Goal: Task Accomplishment & Management: Use online tool/utility

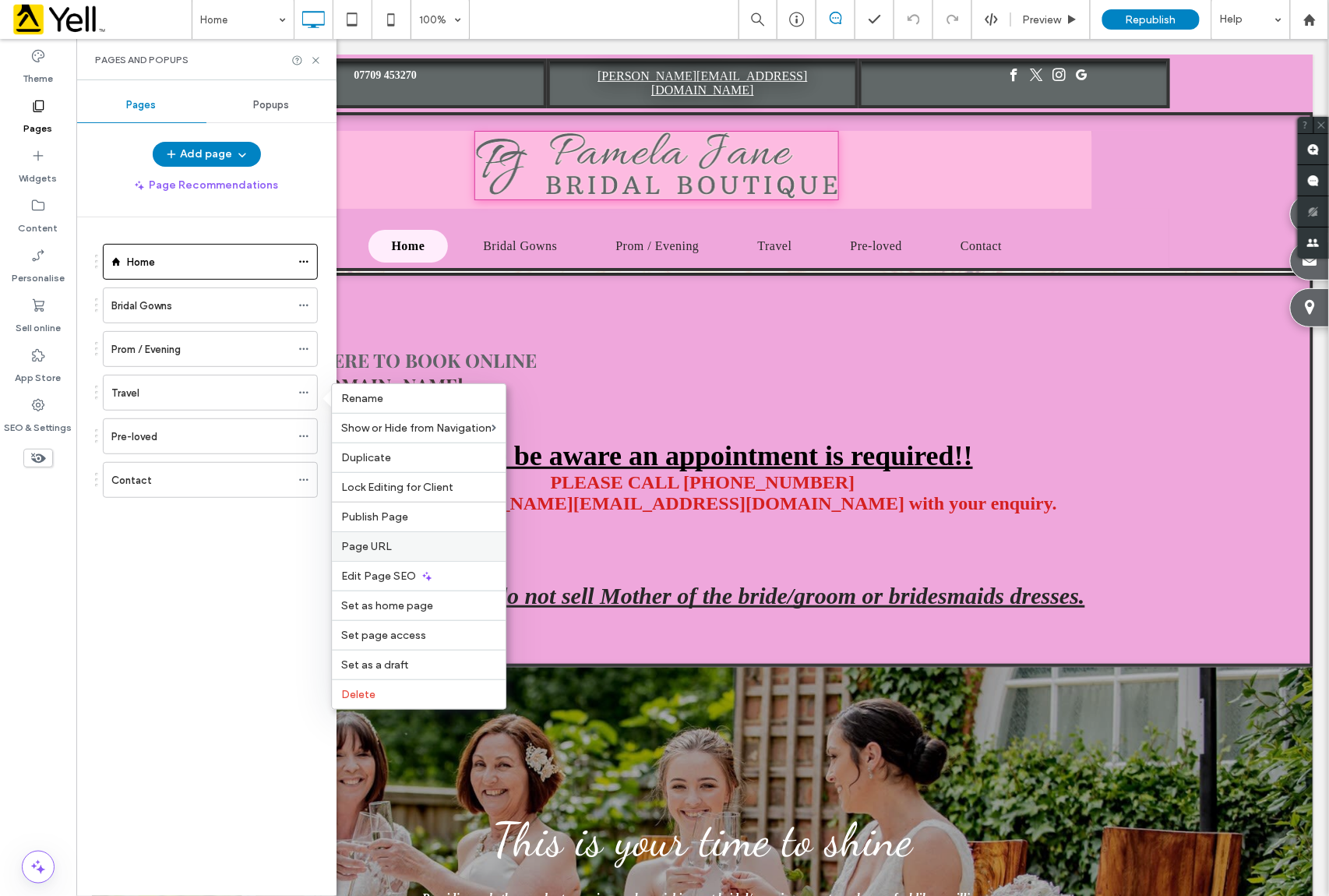
click at [422, 550] on label "Page URL" at bounding box center [419, 546] width 155 height 13
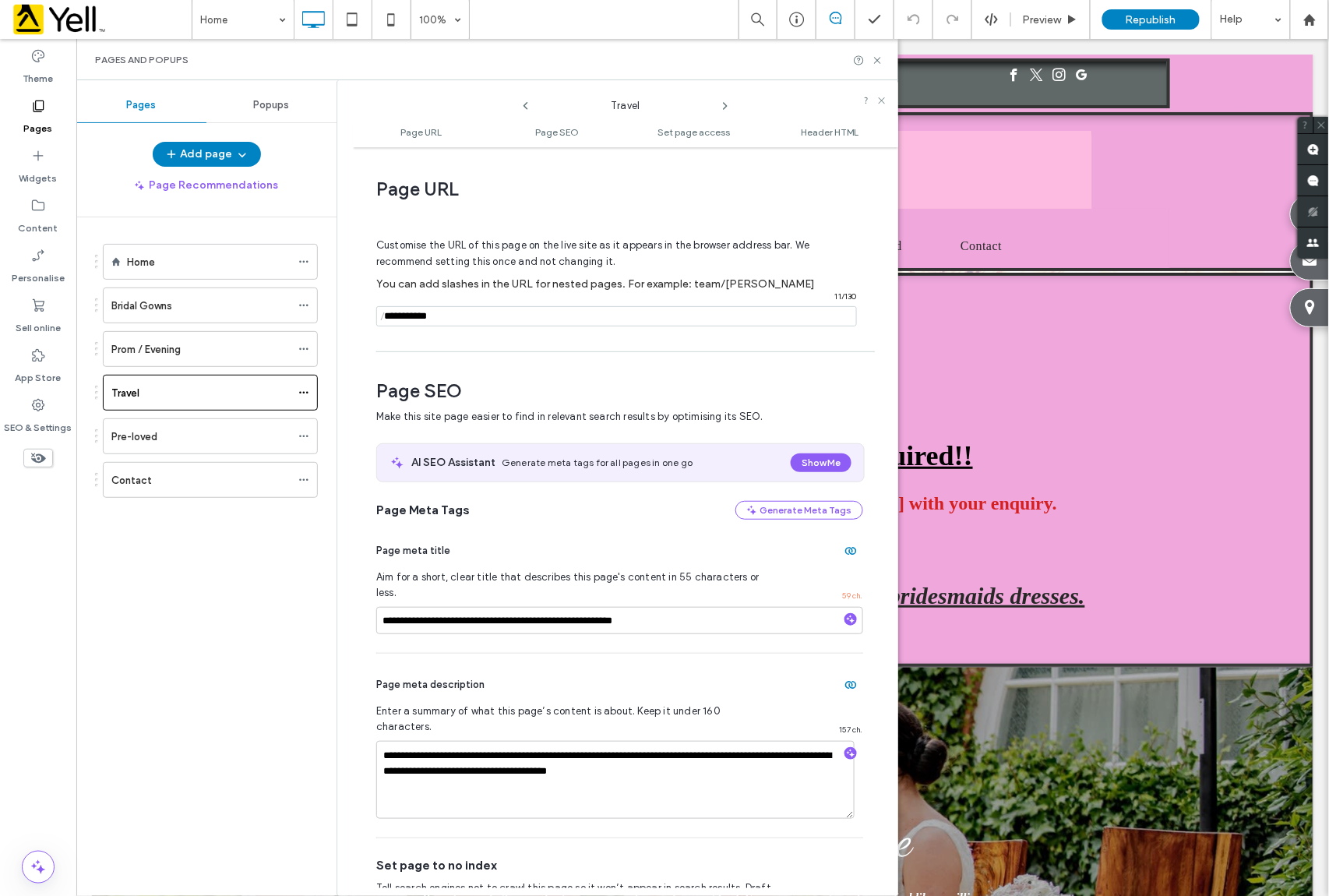
scroll to position [7, 0]
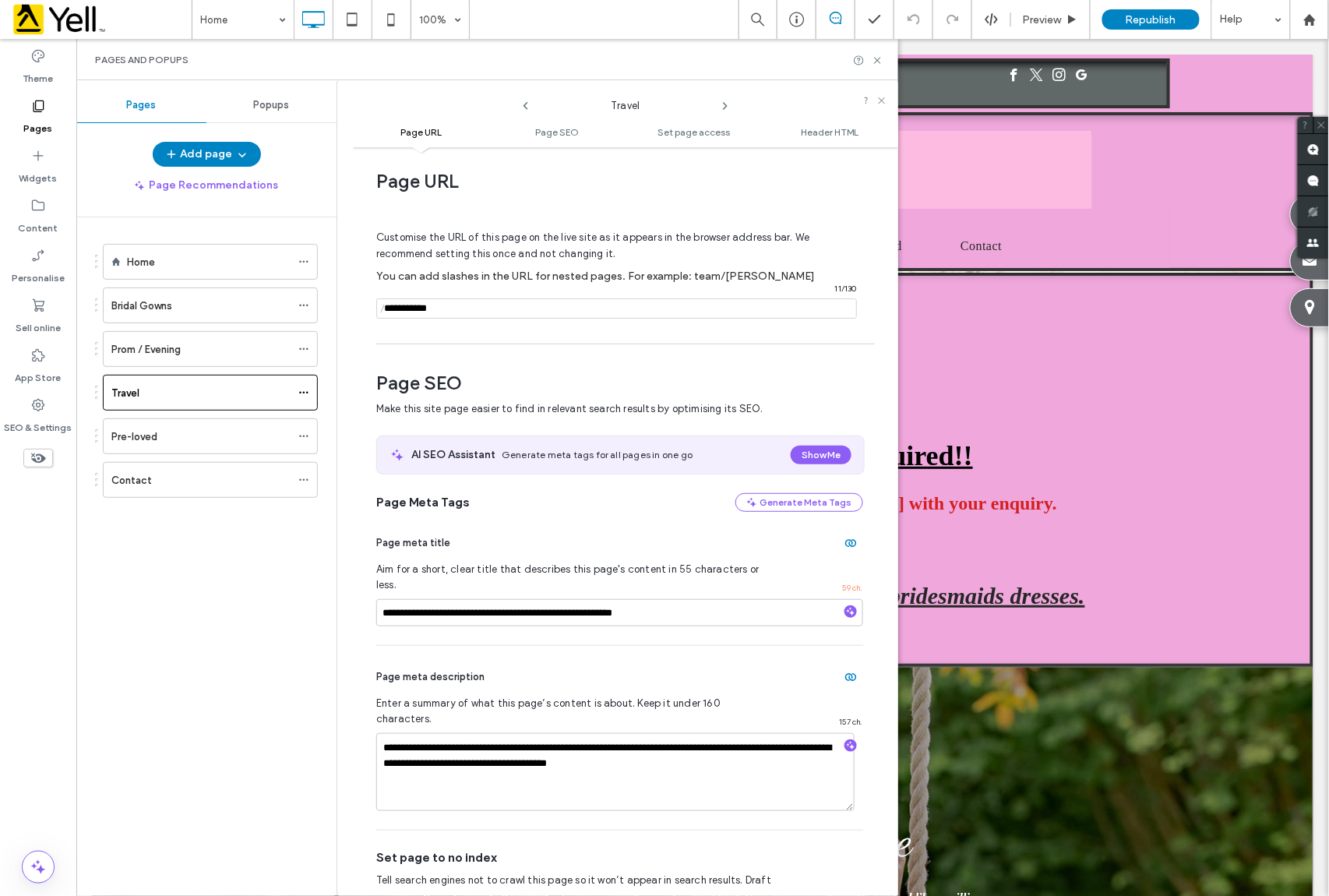
click at [460, 309] on input "notEmpty" at bounding box center [616, 309] width 481 height 21
drag, startPoint x: 460, startPoint y: 309, endPoint x: 335, endPoint y: 306, distance: 125.0
click at [335, 306] on div "**********" at bounding box center [487, 488] width 822 height 815
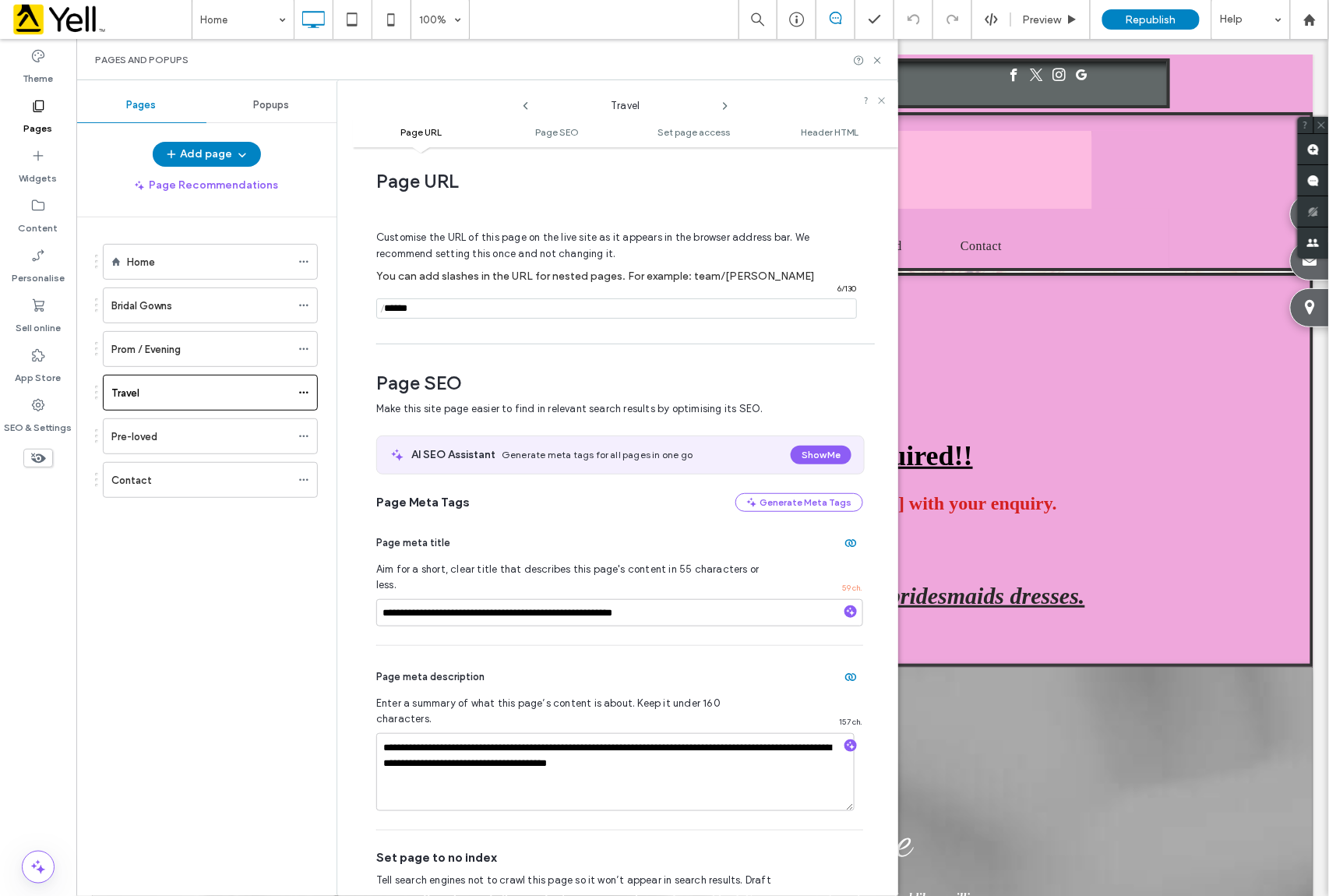
type input "******"
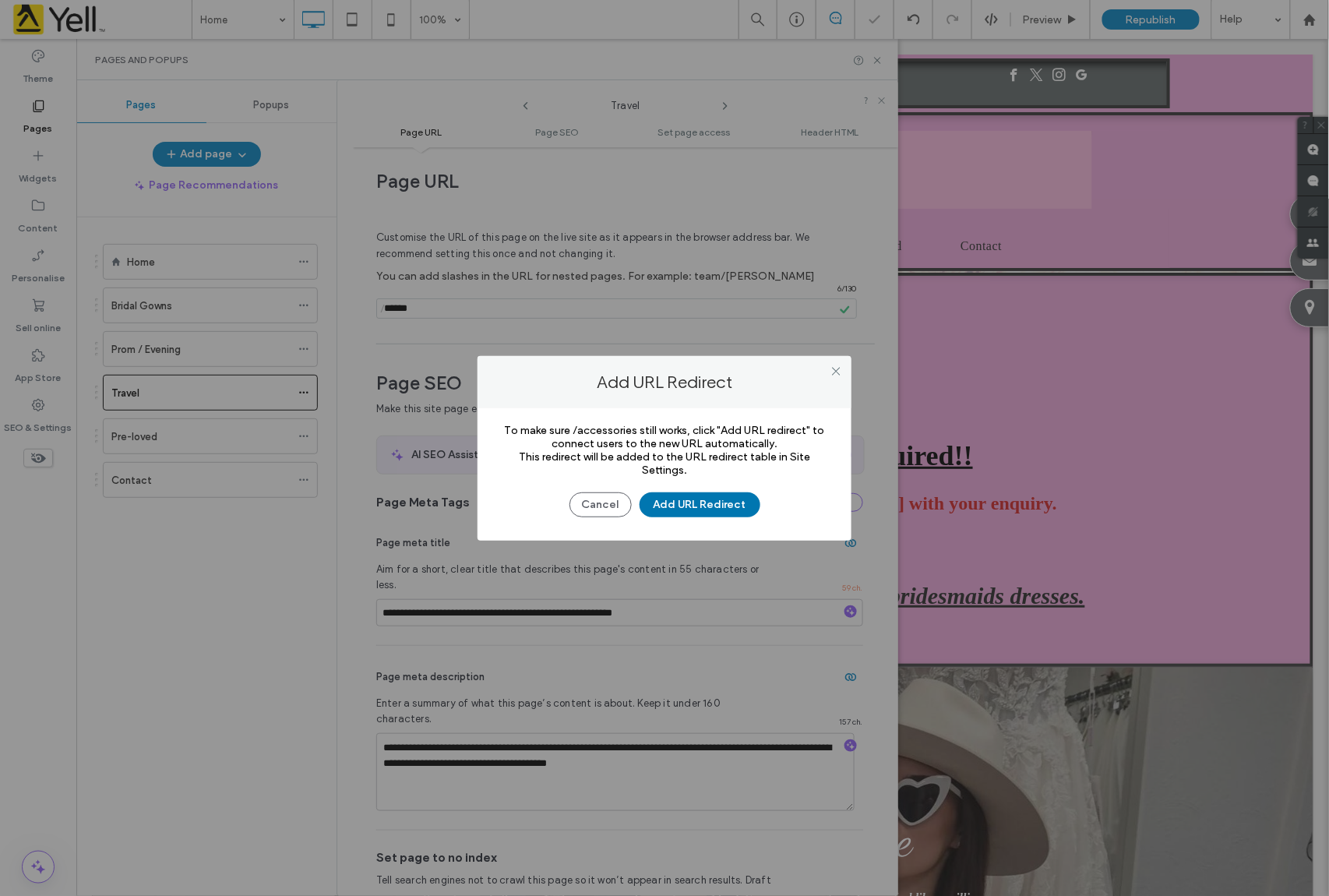
click at [709, 503] on button "Add URL Redirect" at bounding box center [699, 504] width 121 height 25
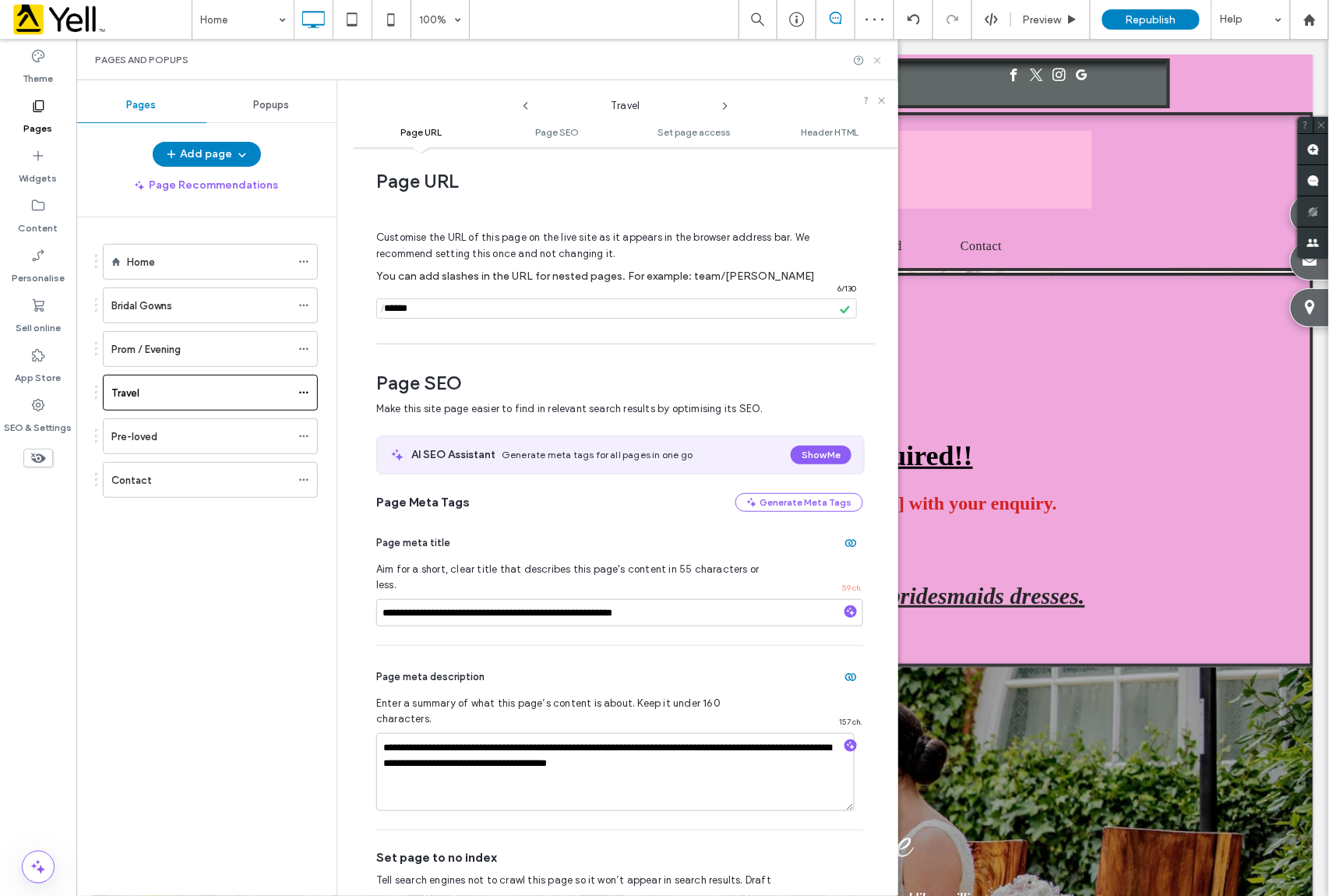
click at [876, 59] on use at bounding box center [877, 60] width 7 height 7
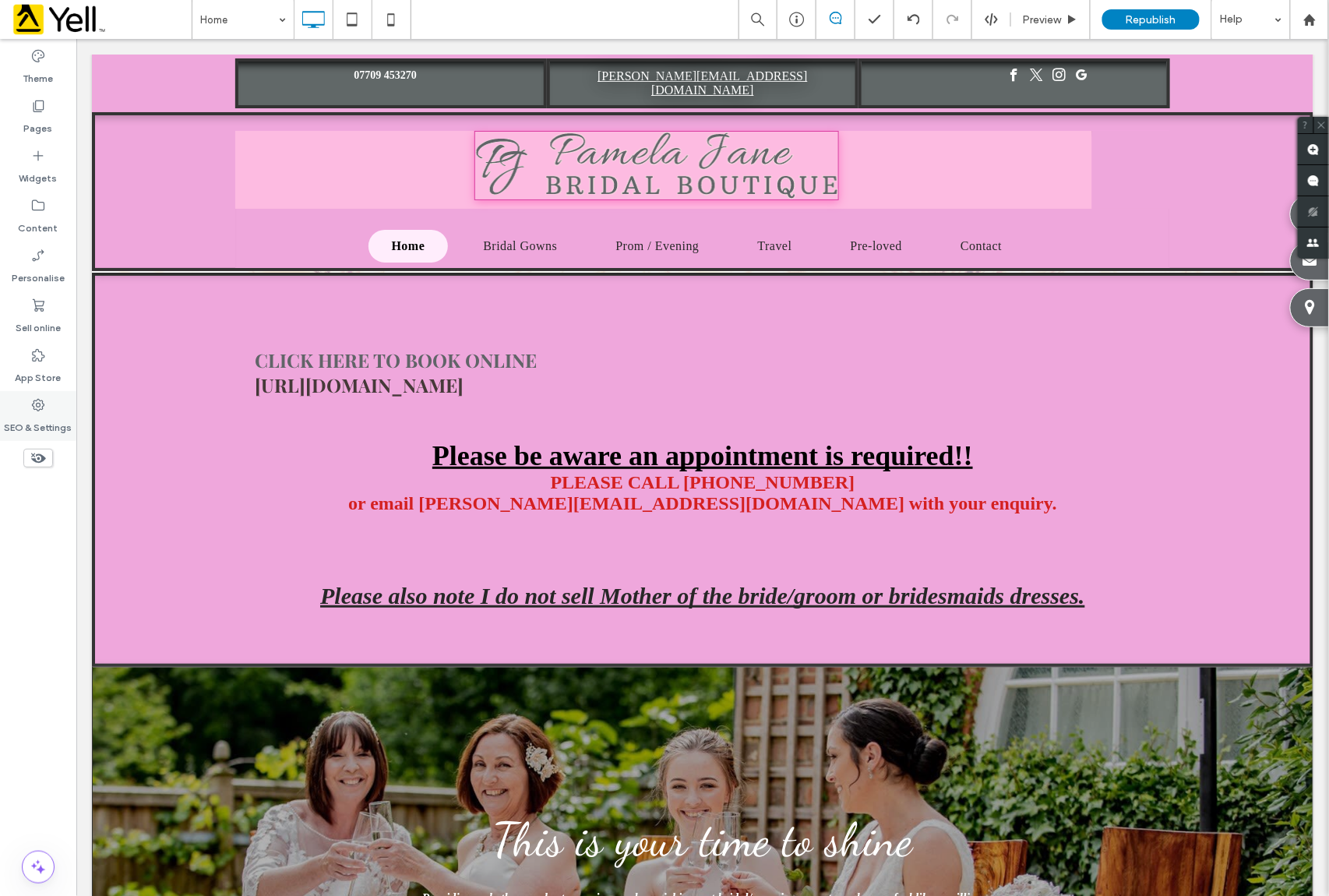
click at [37, 416] on label "SEO & Settings" at bounding box center [39, 424] width 67 height 22
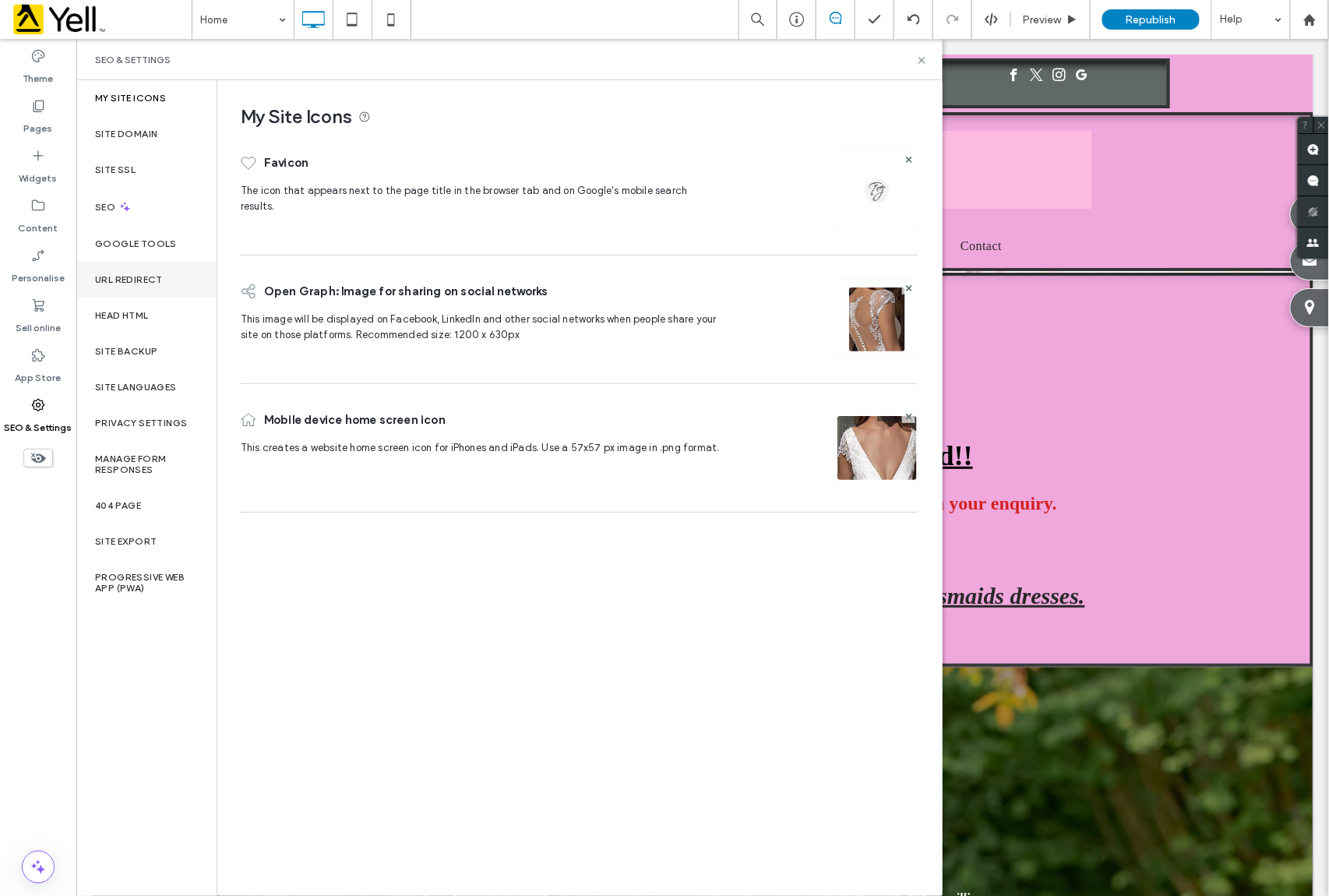
click at [131, 282] on label "URL Redirect" at bounding box center [129, 279] width 67 height 11
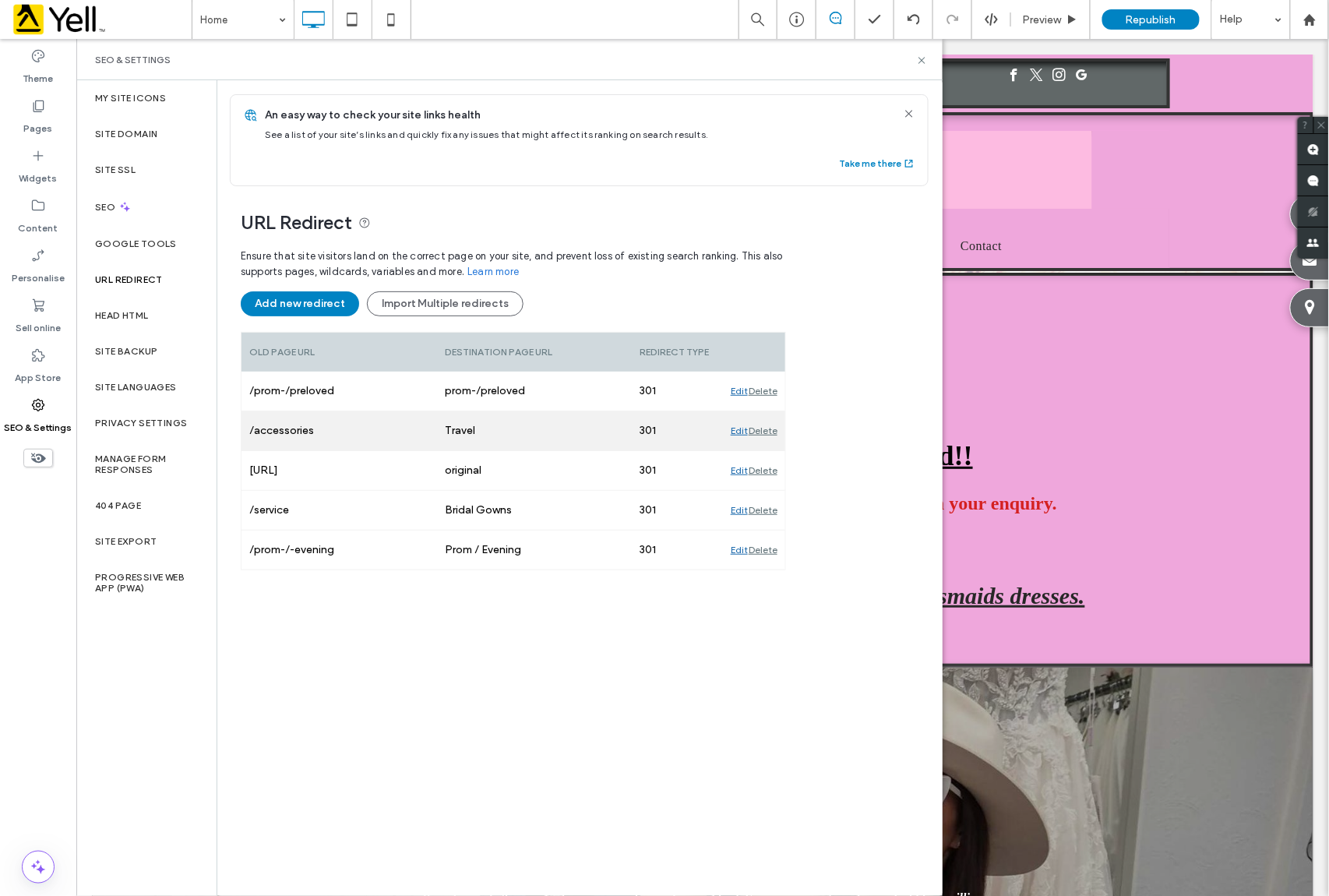
click at [739, 428] on div "Edit" at bounding box center [739, 430] width 17 height 39
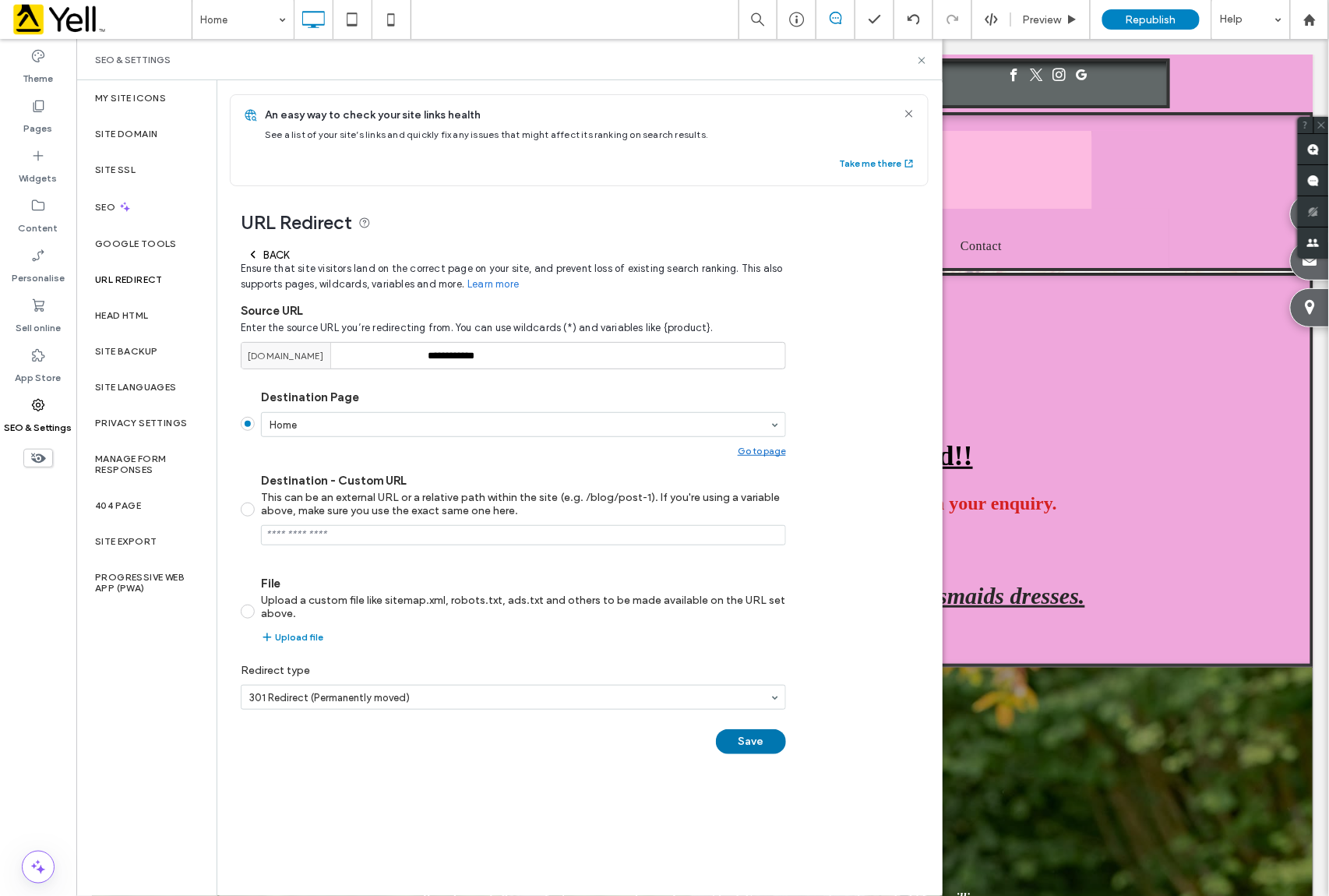
click at [755, 750] on button "Save" at bounding box center [750, 741] width 70 height 25
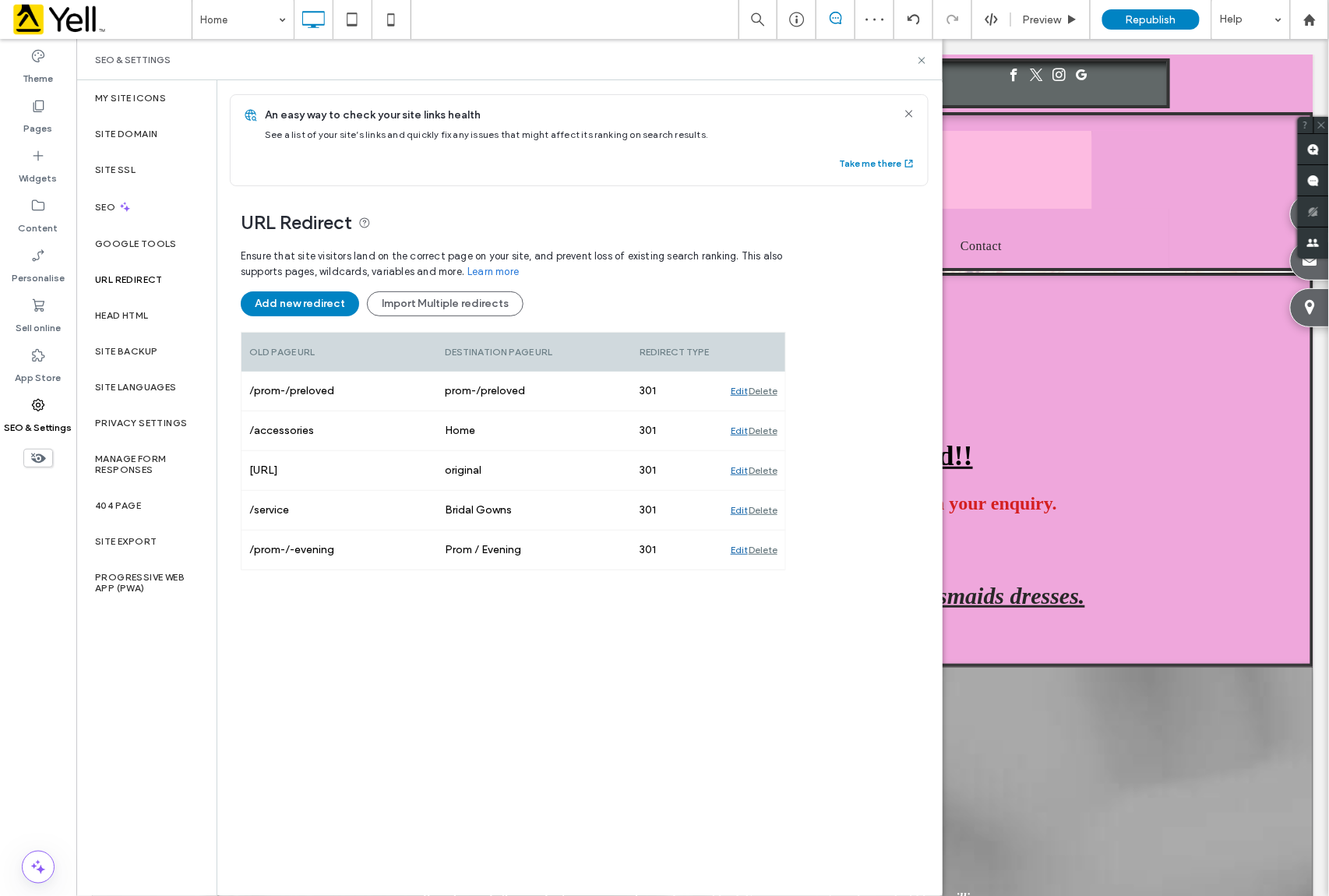
click at [921, 53] on div "SEO & Settings" at bounding box center [509, 59] width 829 height 12
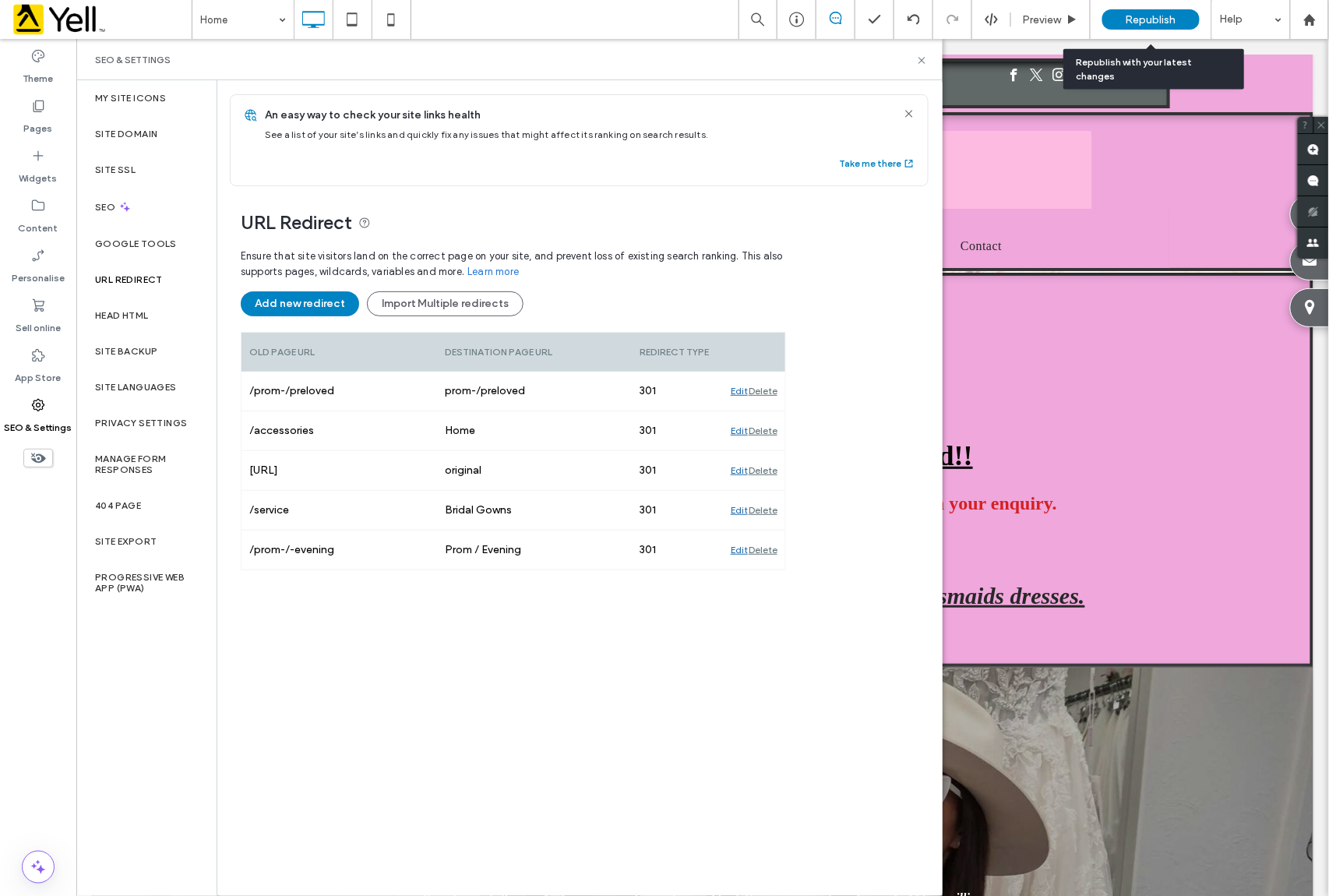
click at [1139, 16] on span "Republish" at bounding box center [1151, 20] width 51 height 13
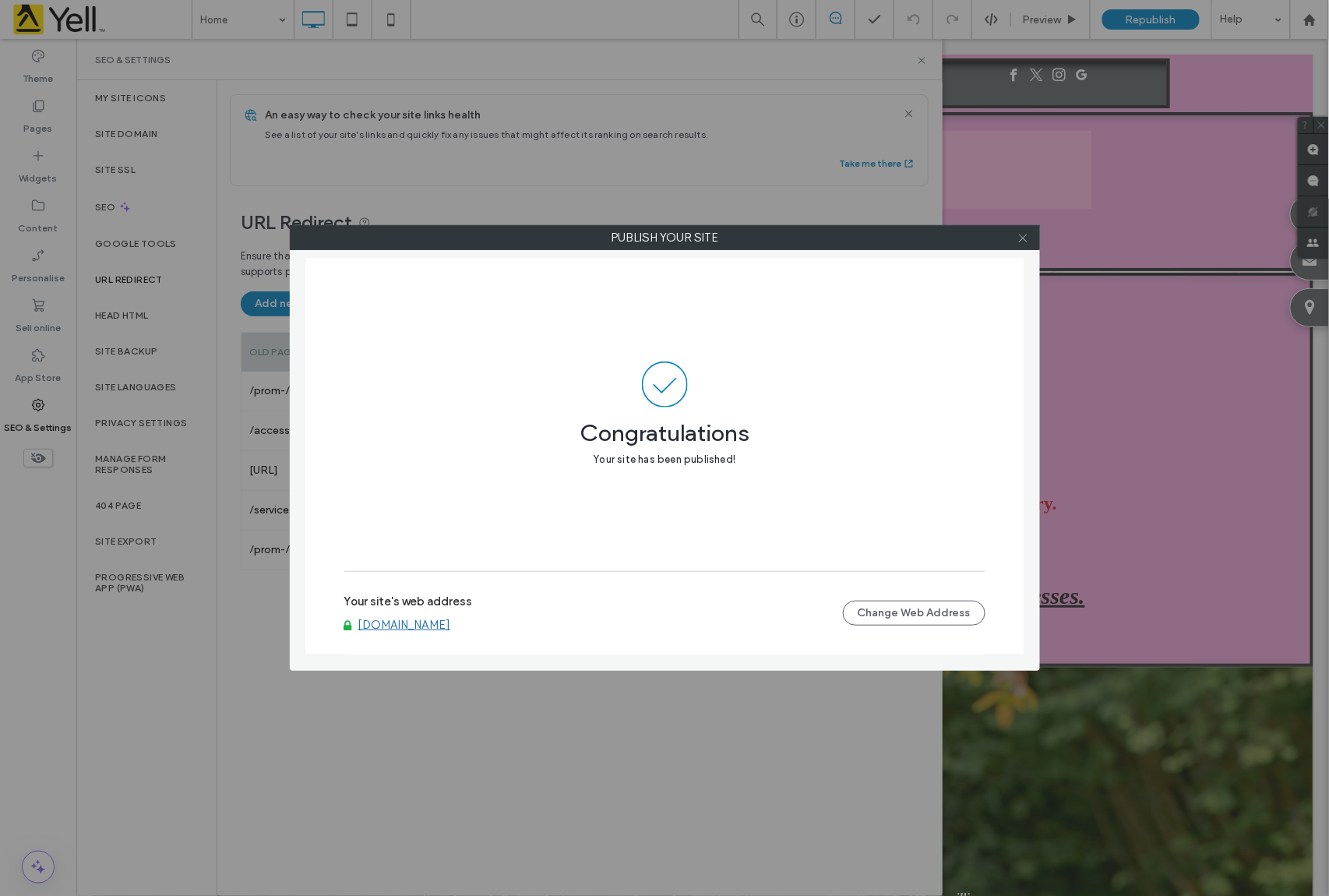
click at [1027, 240] on icon at bounding box center [1024, 238] width 12 height 12
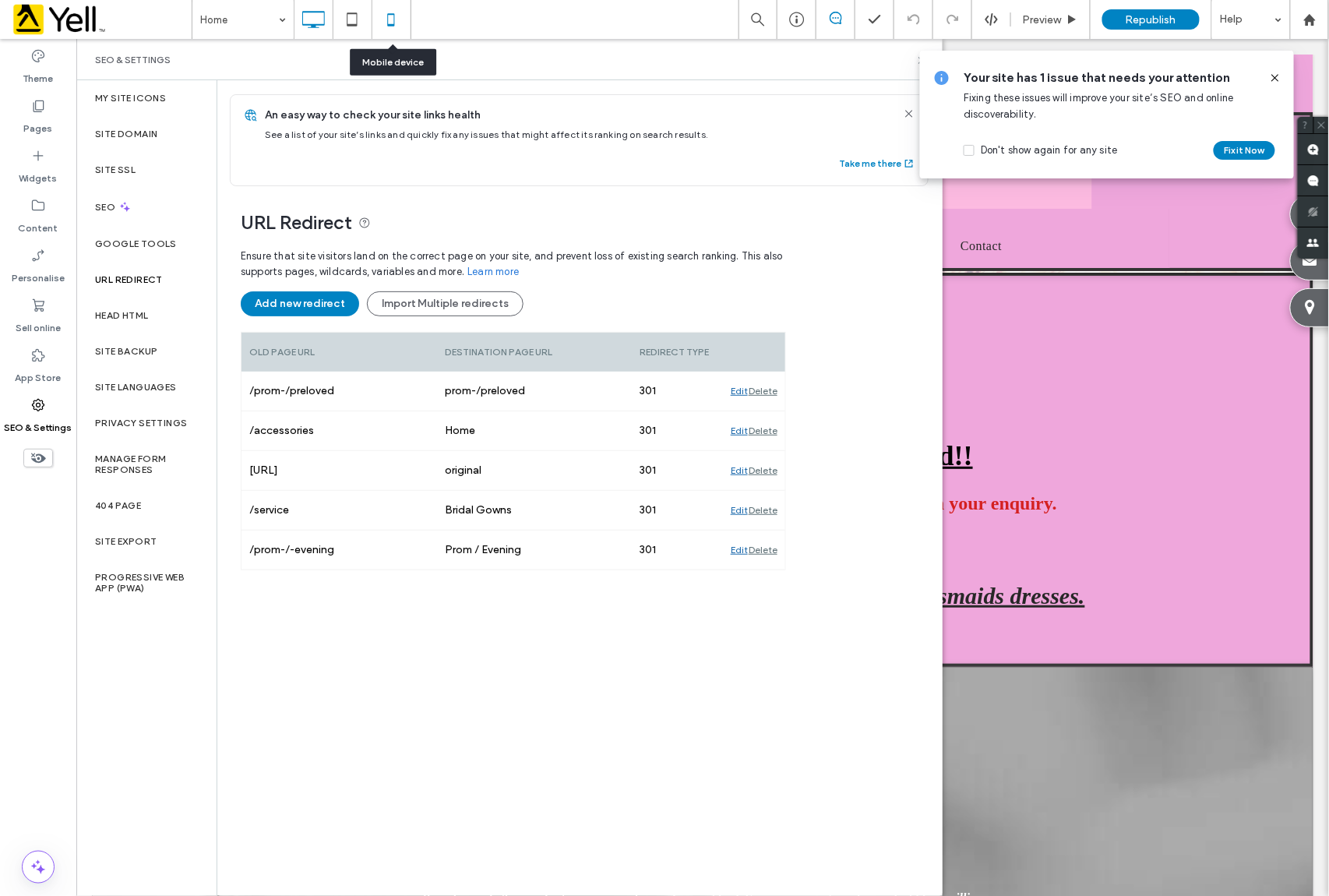
click at [393, 25] on use at bounding box center [392, 19] width 7 height 12
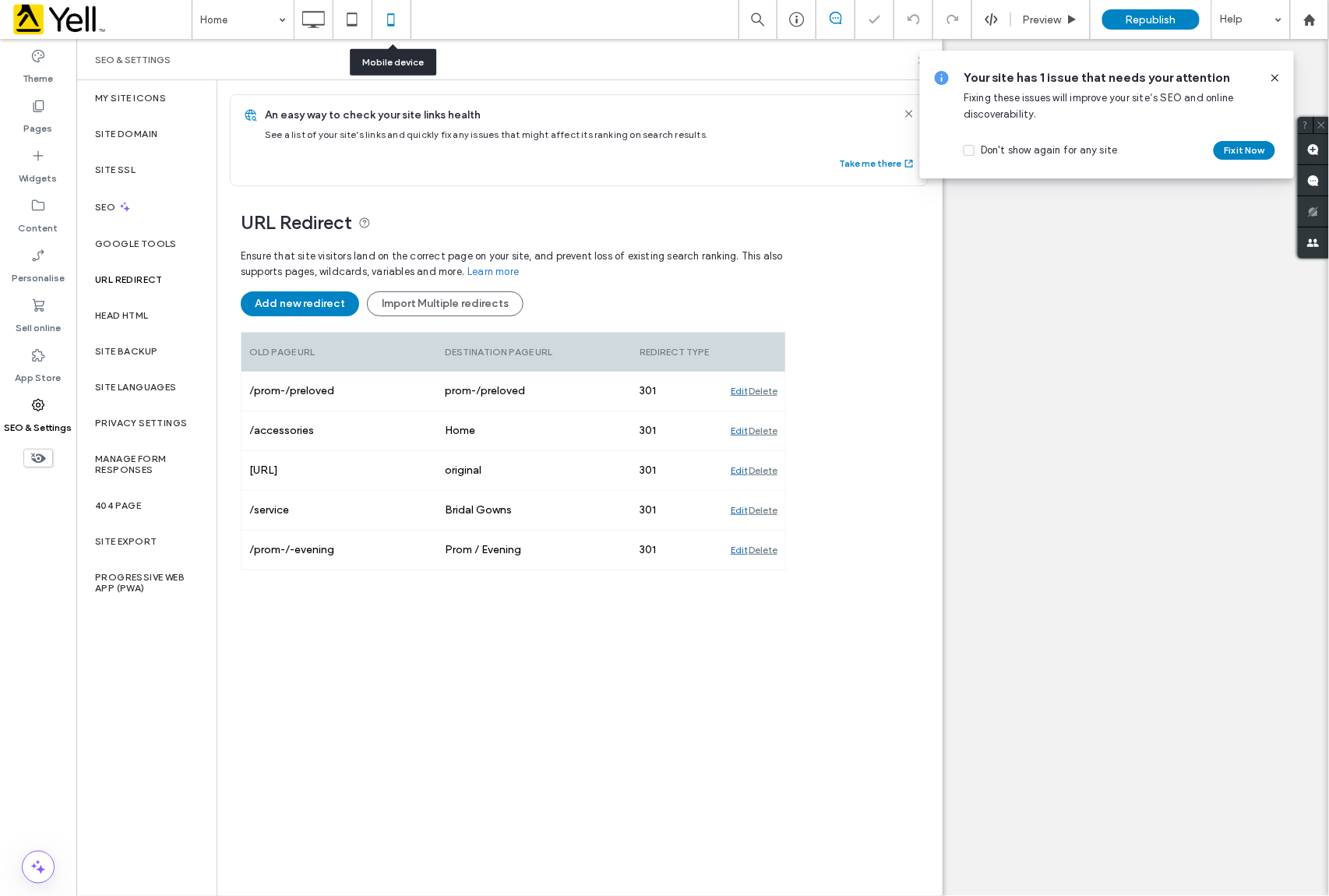
scroll to position [0, 0]
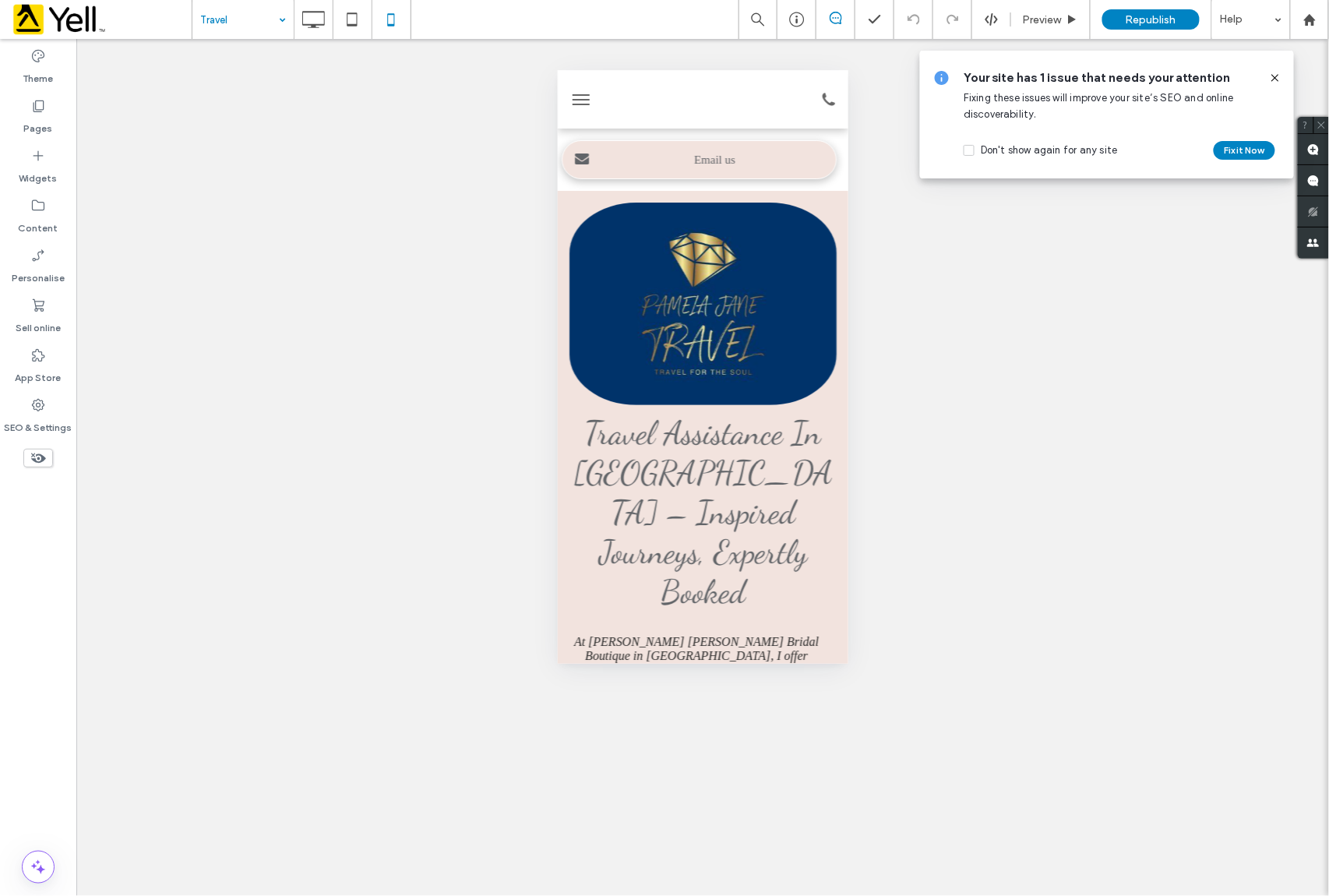
click at [265, 22] on input at bounding box center [239, 19] width 78 height 39
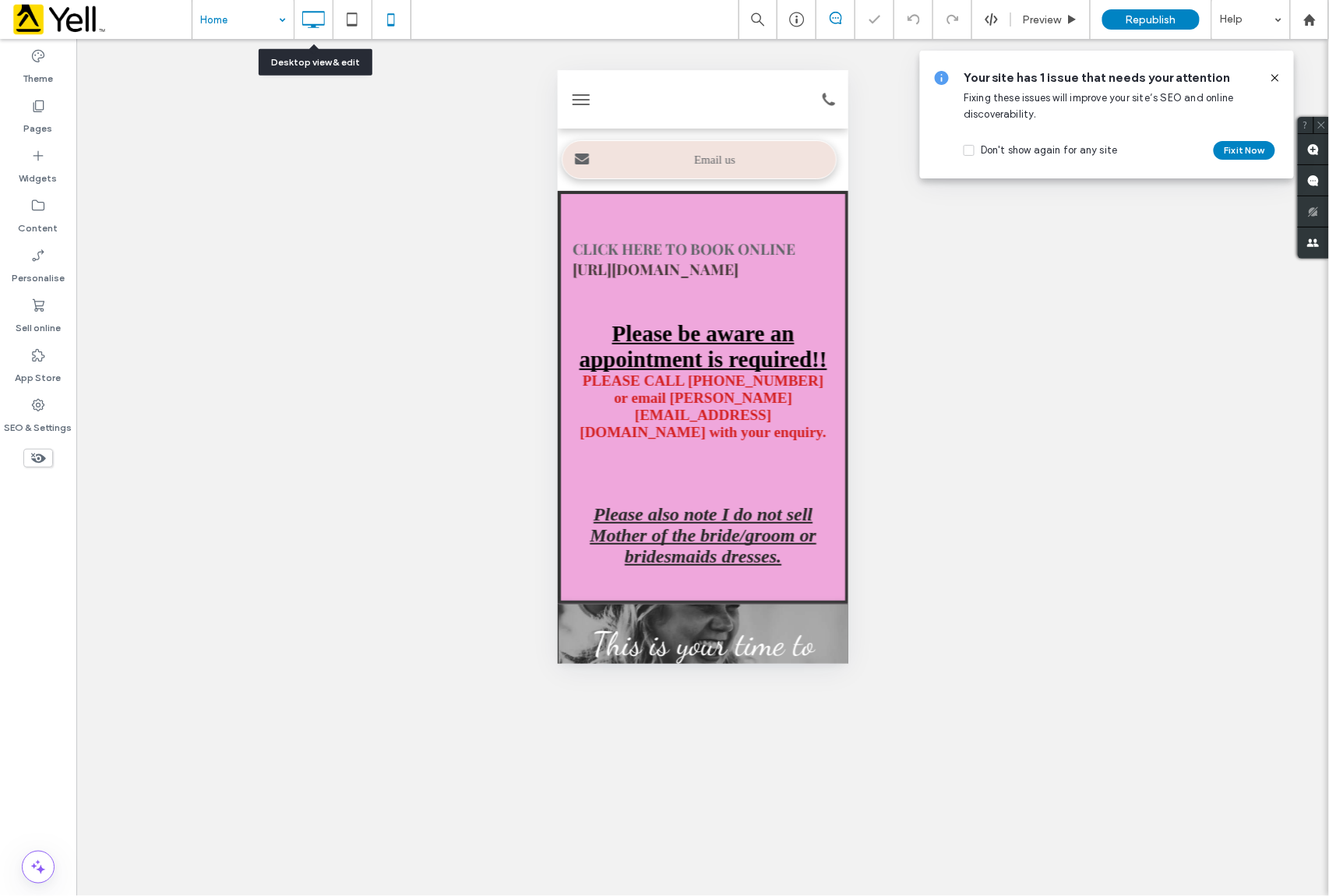
click at [323, 23] on use at bounding box center [314, 19] width 22 height 17
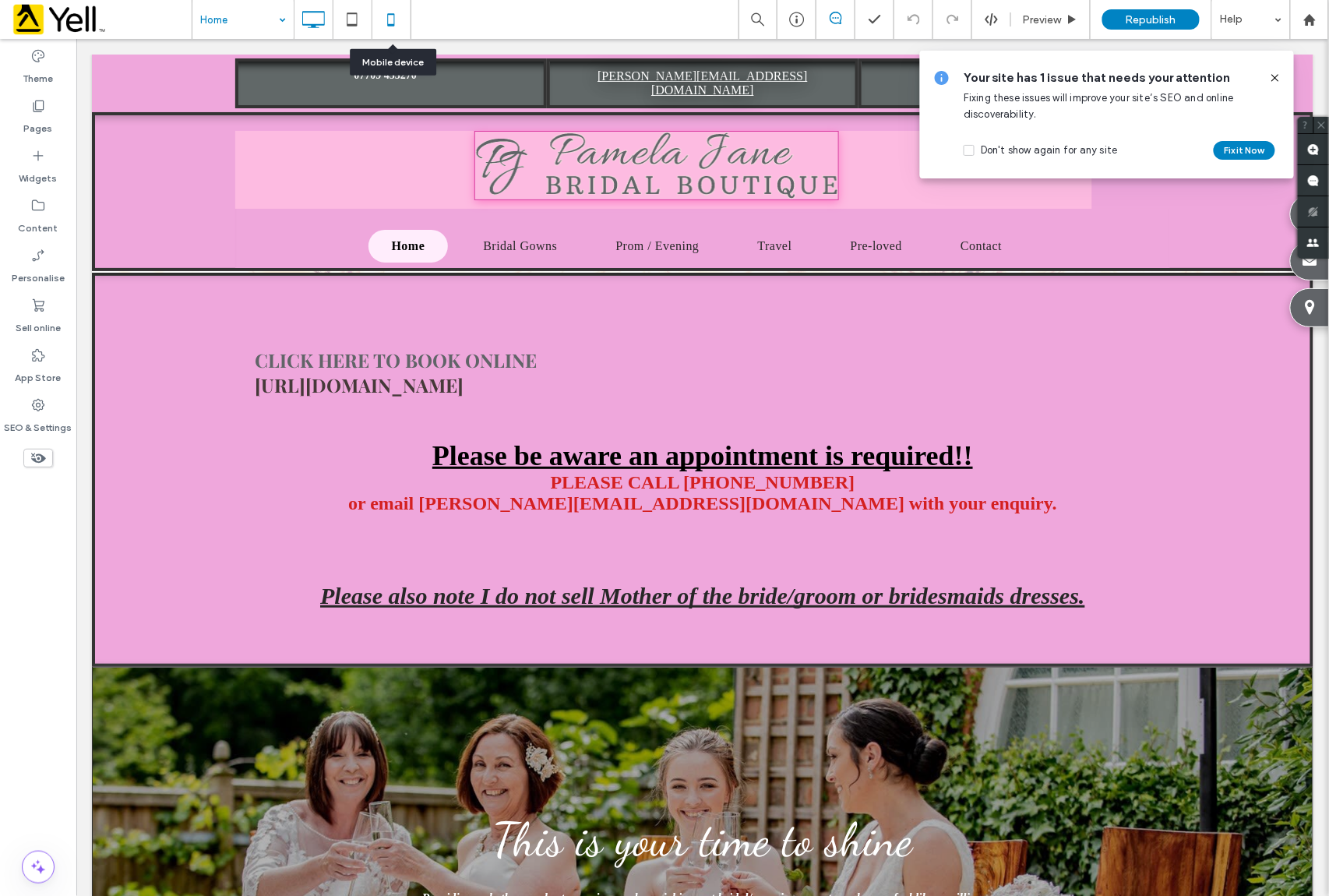
click at [389, 16] on icon at bounding box center [391, 20] width 31 height 31
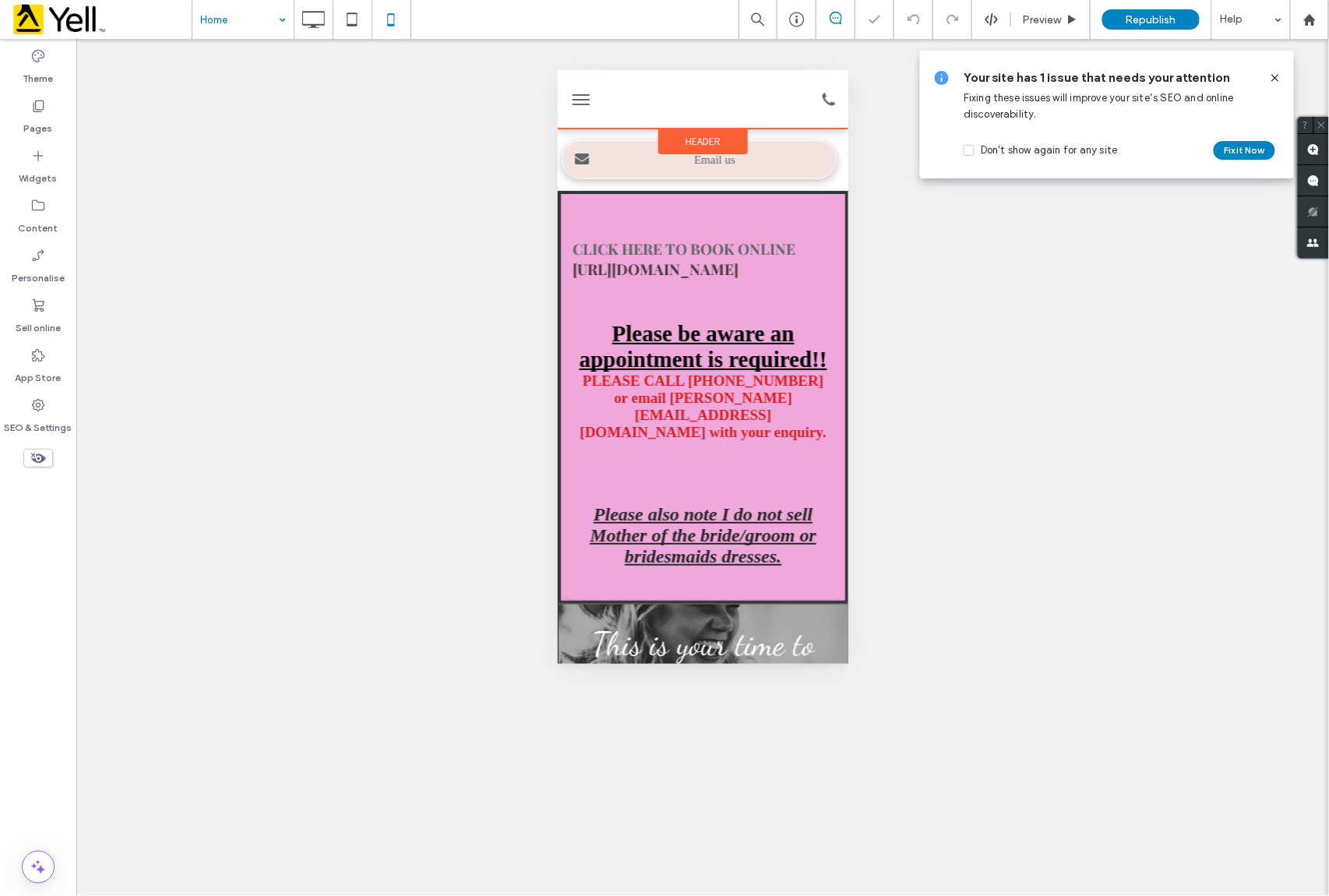
click at [720, 140] on div "Header" at bounding box center [702, 140] width 90 height 26
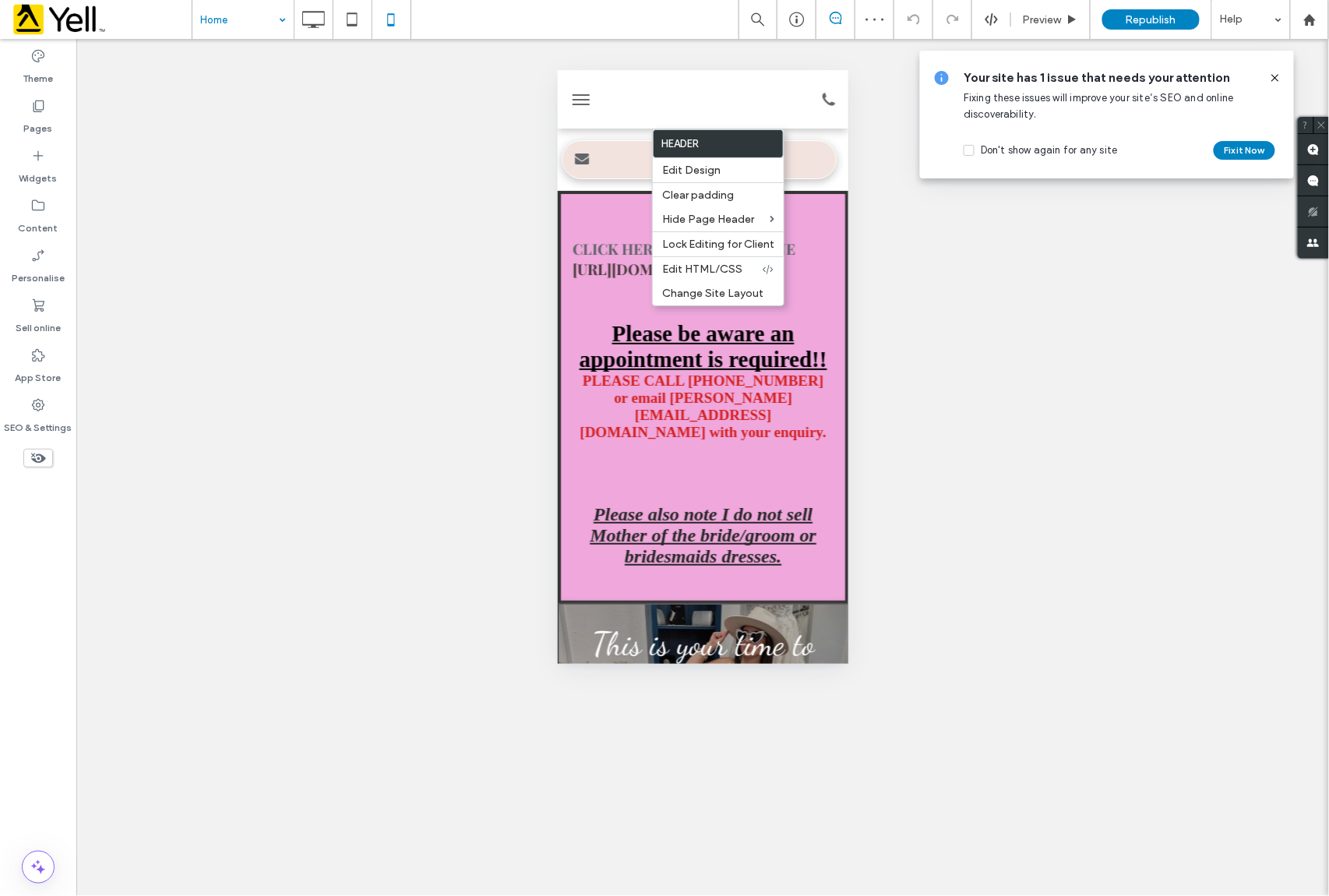
click at [704, 95] on div at bounding box center [703, 99] width 194 height 43
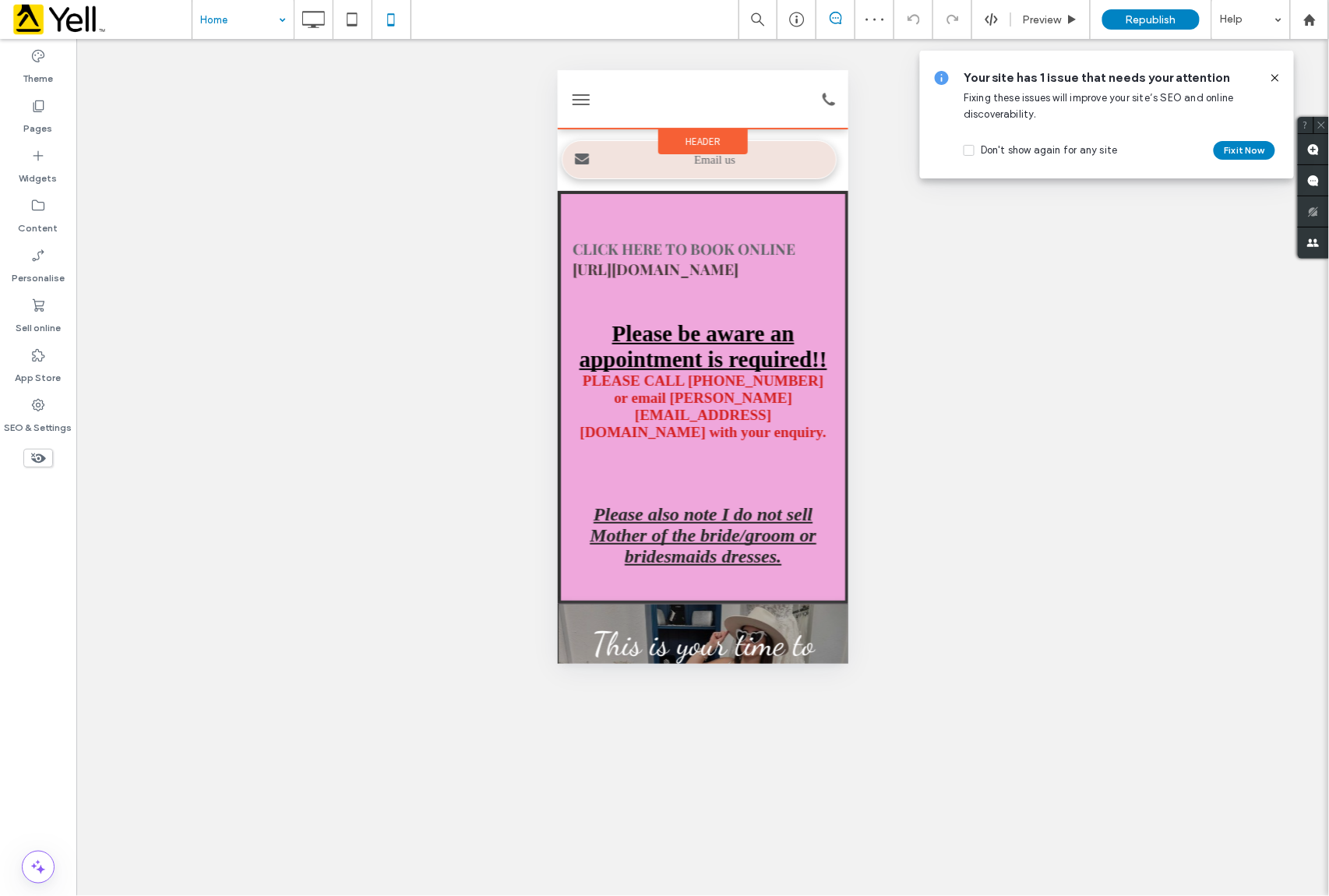
click at [714, 139] on div "Header" at bounding box center [702, 140] width 90 height 26
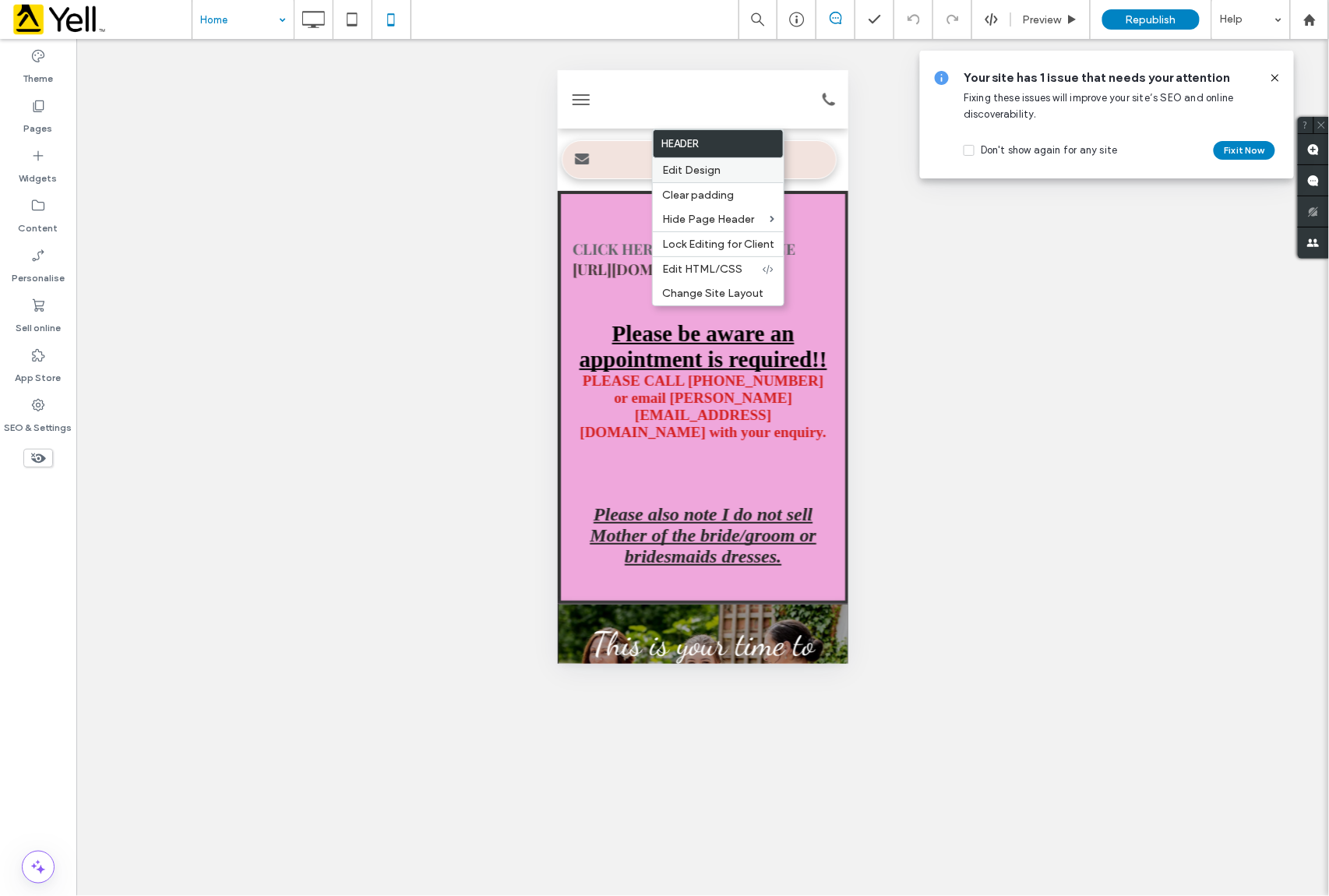
click at [715, 165] on span "Edit Design" at bounding box center [691, 170] width 58 height 13
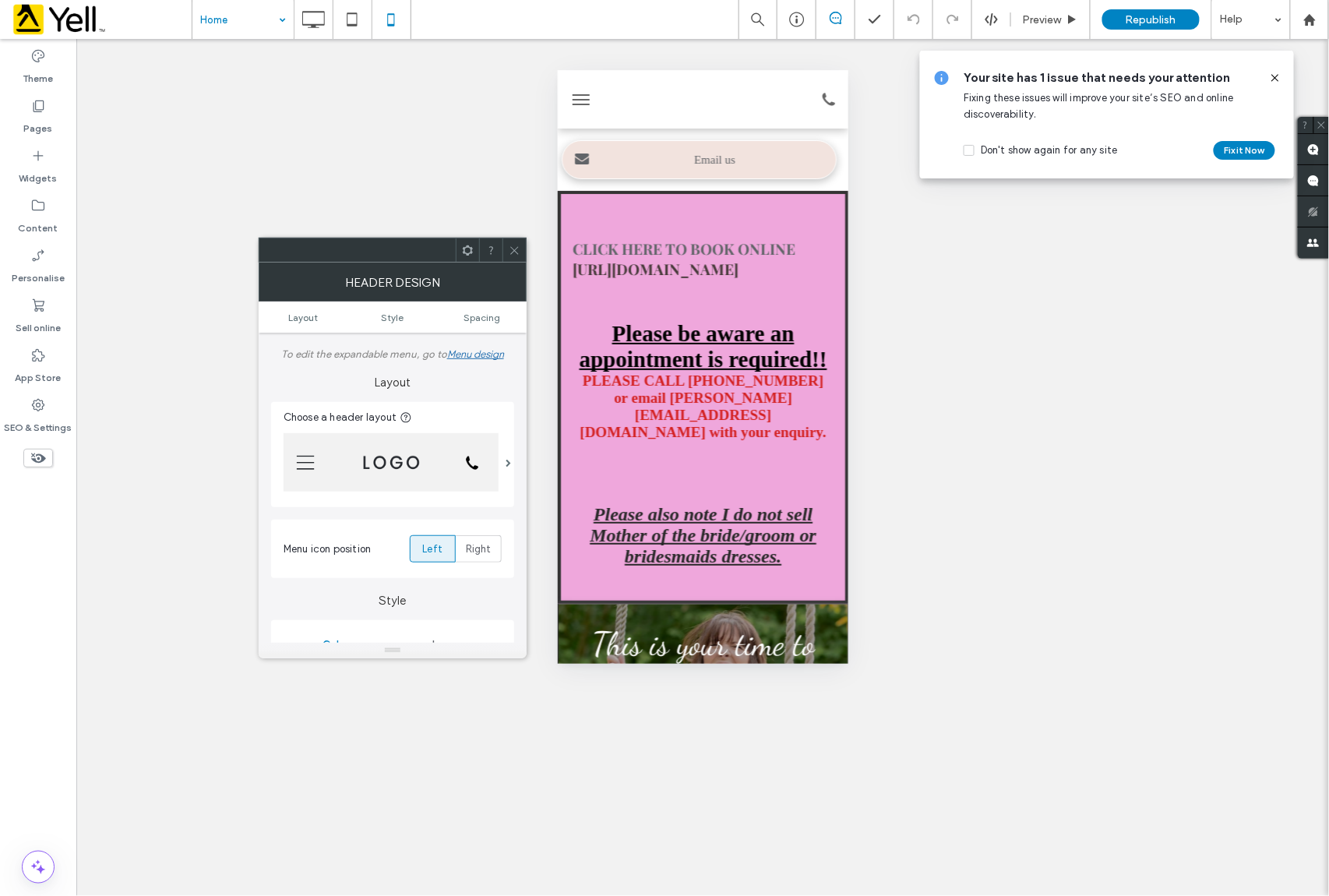
click at [403, 466] on img at bounding box center [391, 462] width 215 height 58
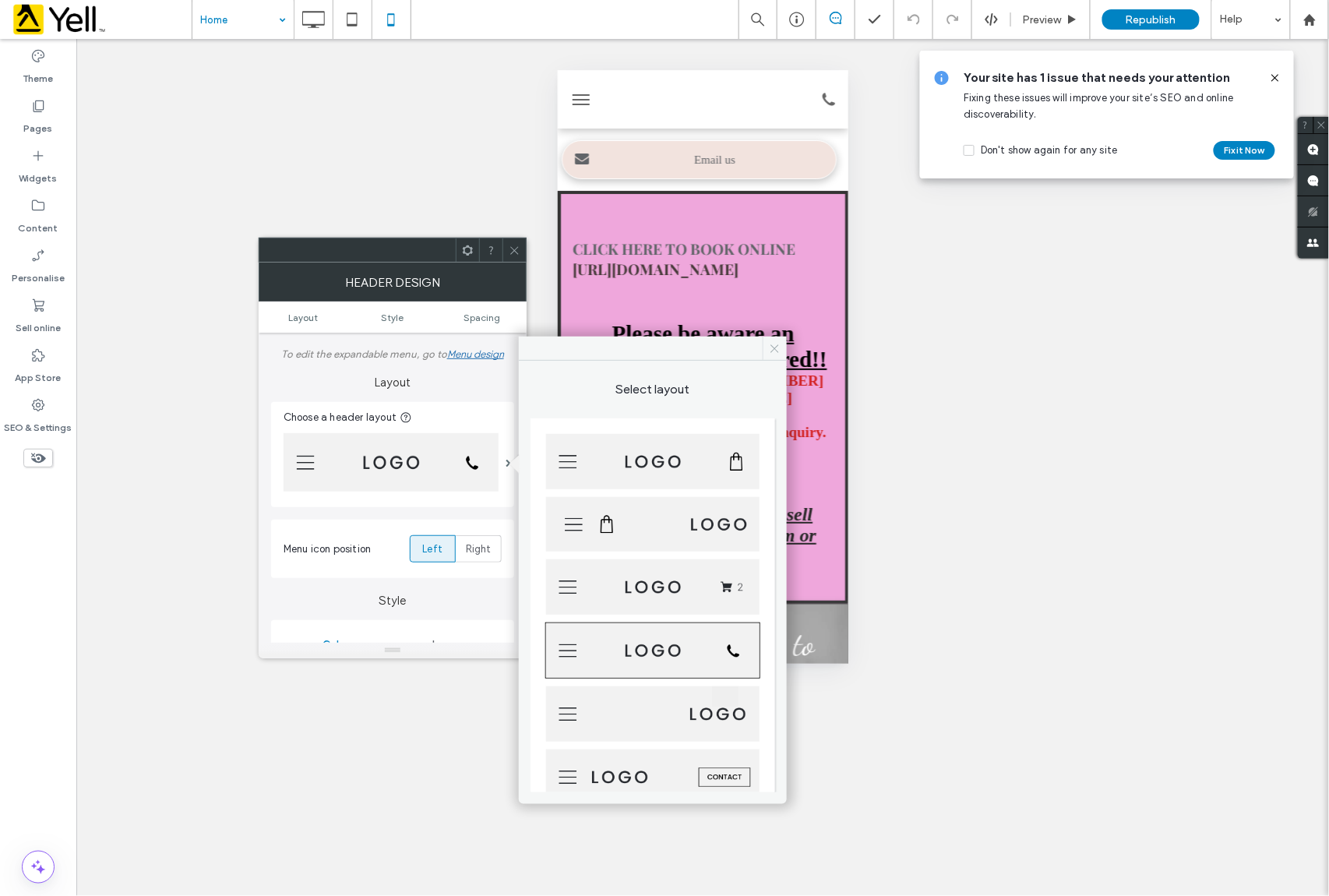
click at [773, 346] on icon at bounding box center [775, 349] width 12 height 12
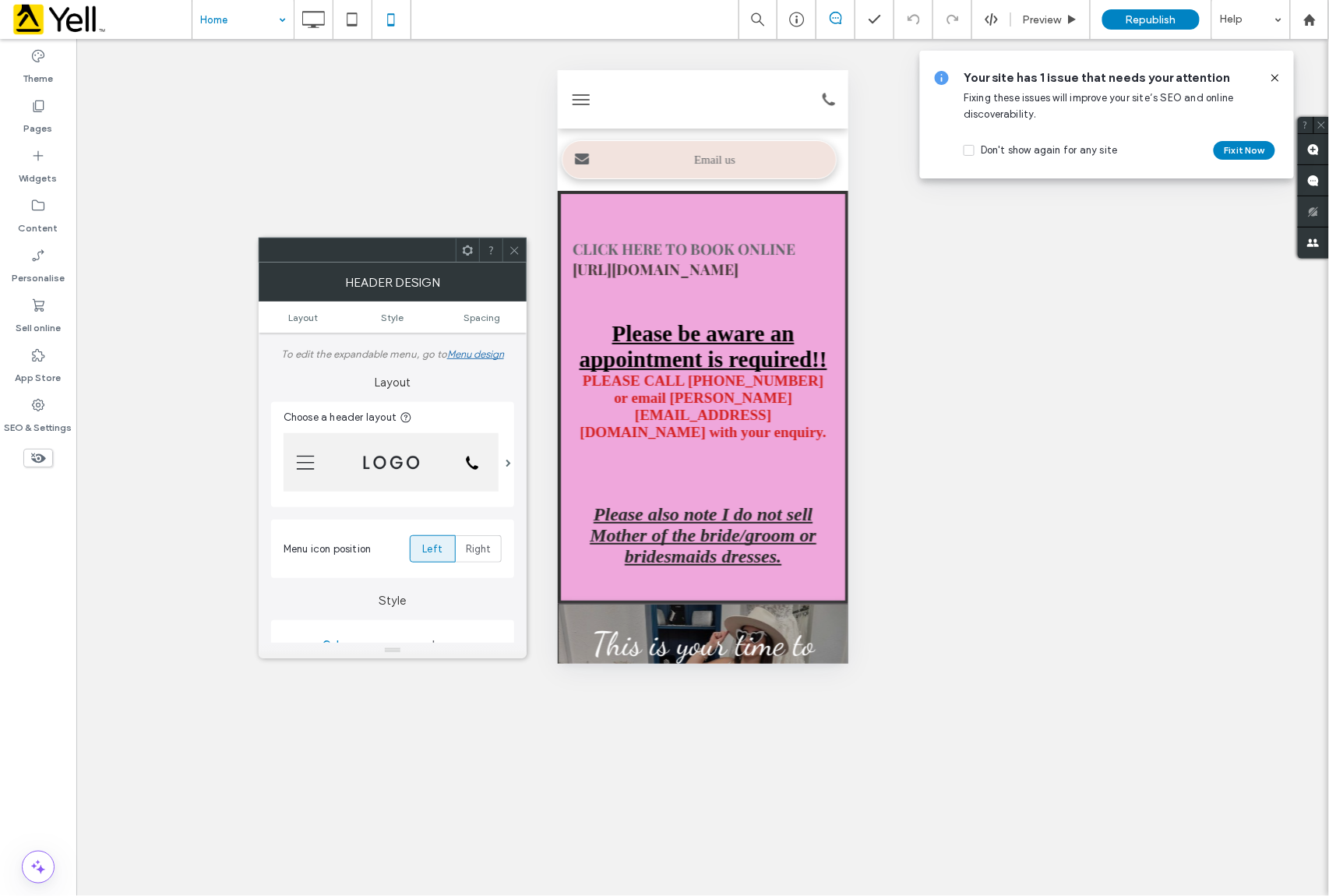
click at [410, 464] on img at bounding box center [391, 462] width 215 height 58
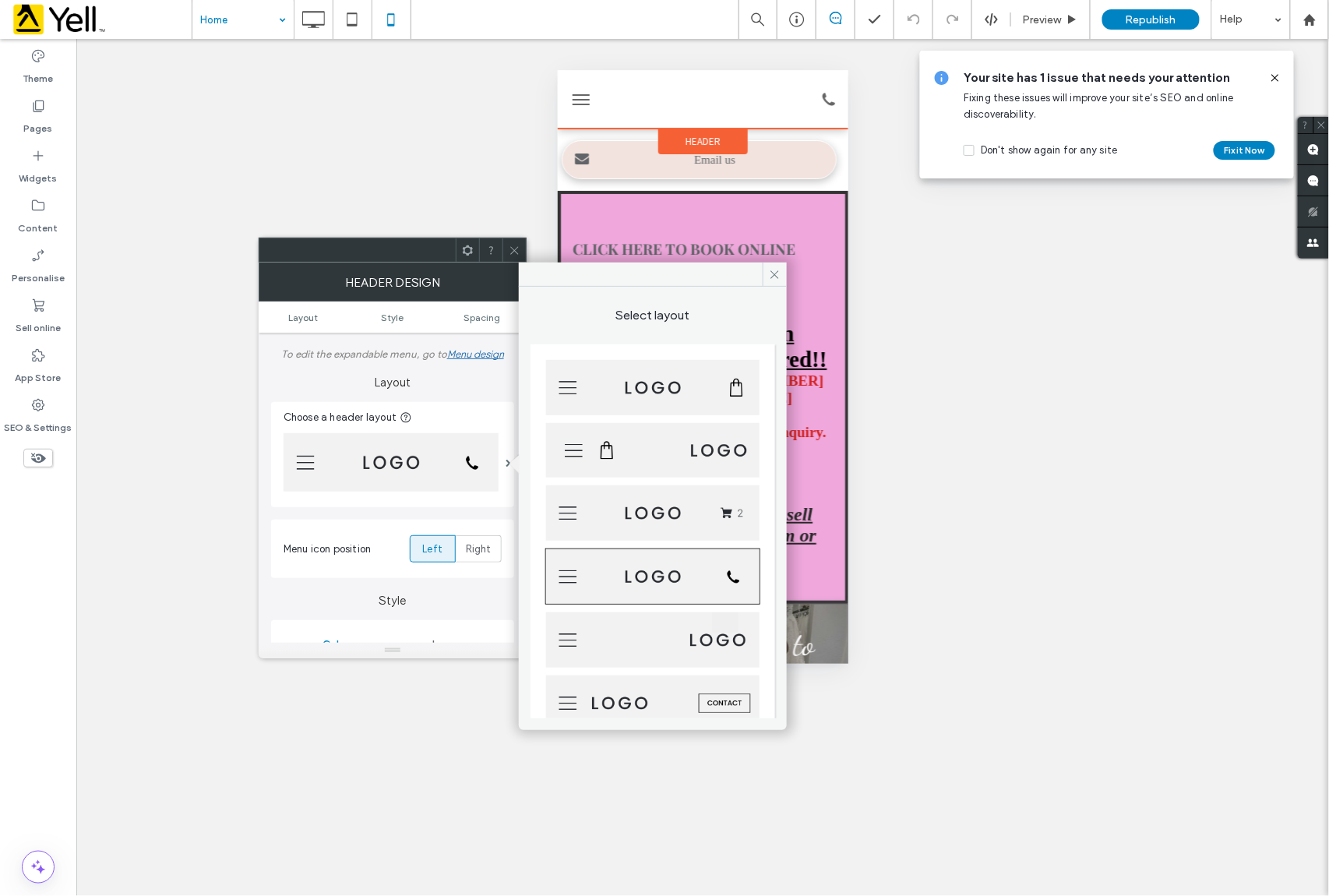
drag, startPoint x: 716, startPoint y: 83, endPoint x: 702, endPoint y: 128, distance: 47.1
click at [717, 85] on div at bounding box center [703, 99] width 194 height 43
click at [724, 106] on div at bounding box center [703, 99] width 194 height 43
drag, startPoint x: 773, startPoint y: 275, endPoint x: 147, endPoint y: 86, distance: 653.9
click at [773, 275] on icon at bounding box center [775, 275] width 12 height 12
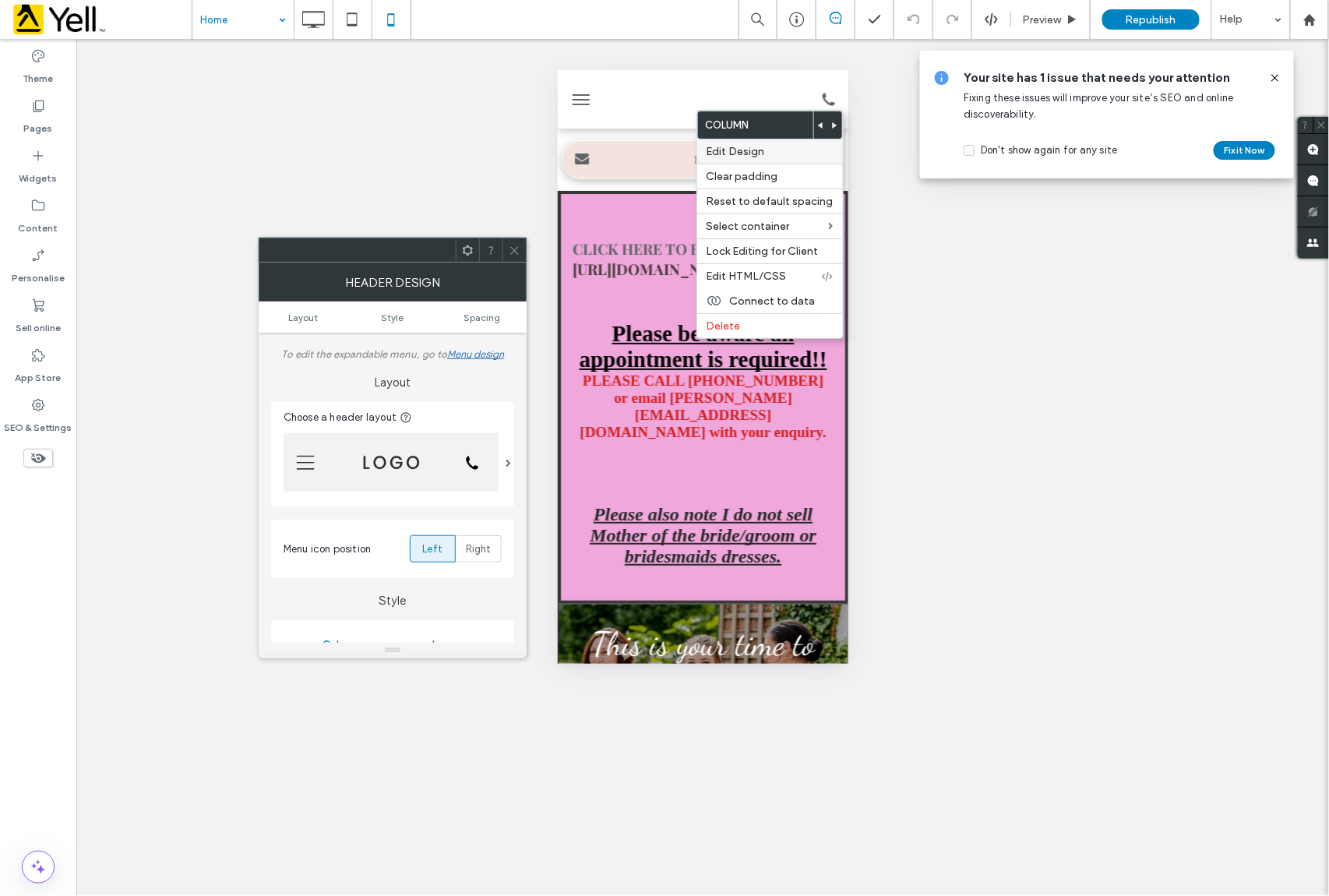
click at [723, 151] on span "Edit Design" at bounding box center [736, 151] width 58 height 13
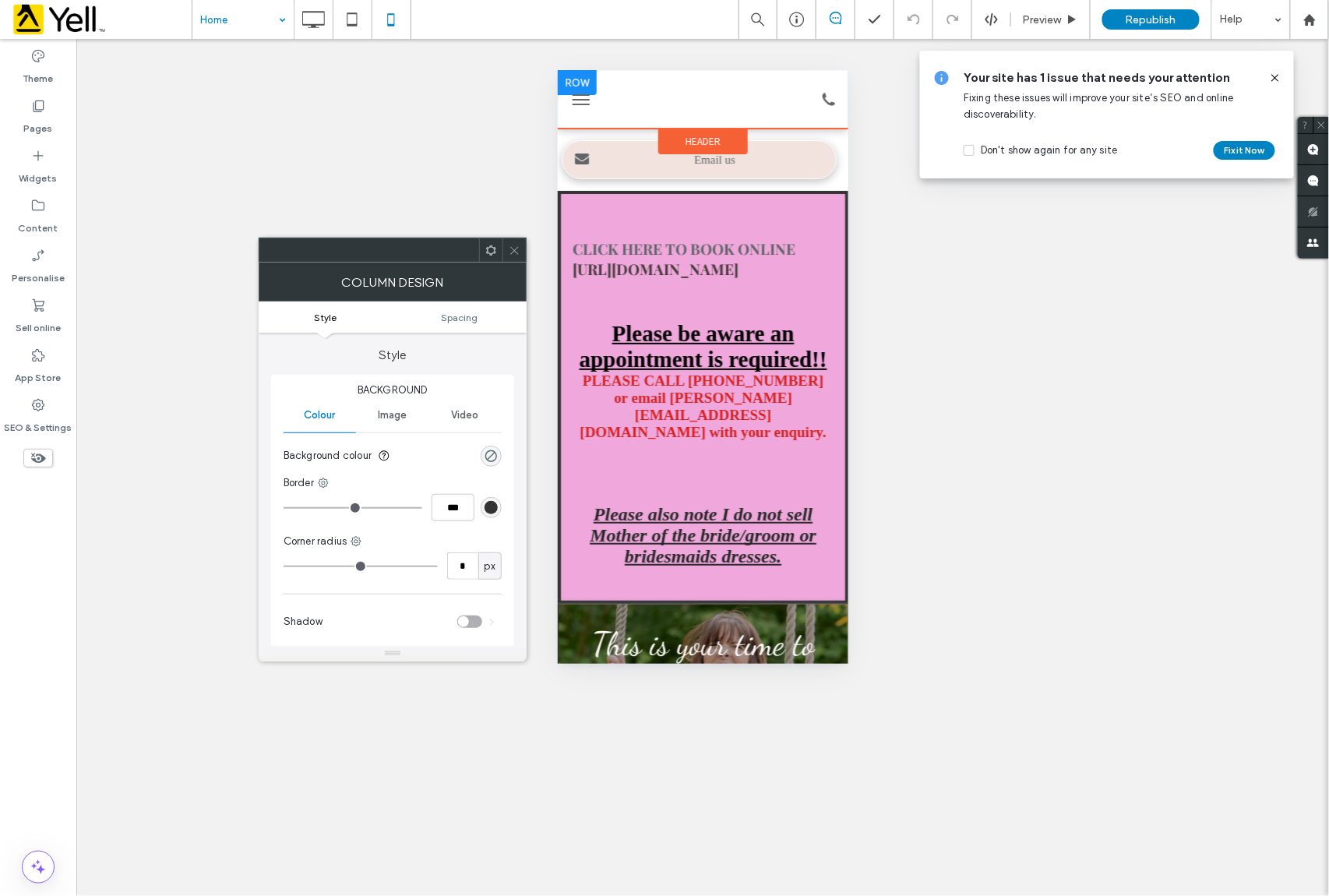
click at [714, 83] on div at bounding box center [703, 99] width 194 height 43
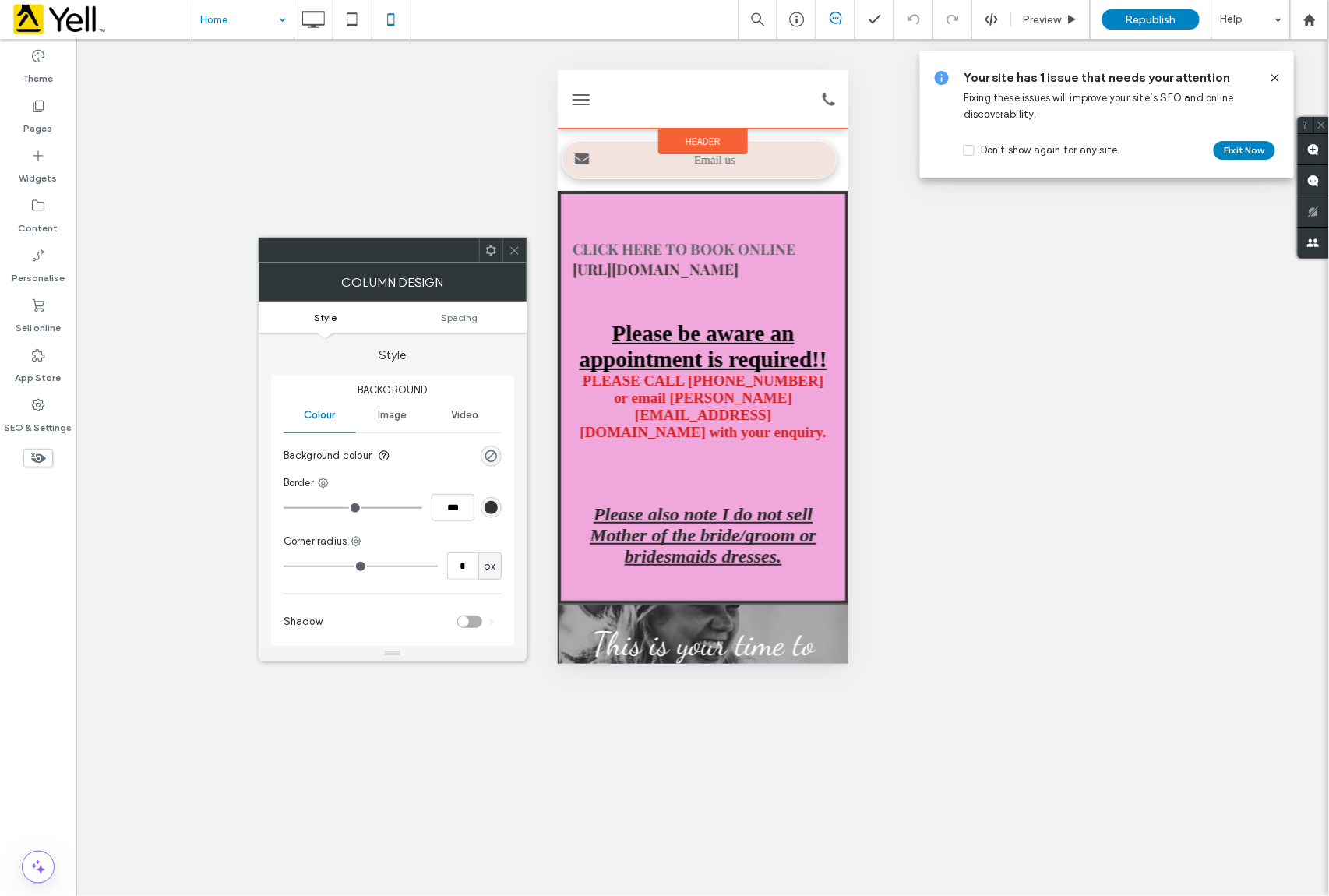
click at [707, 144] on span "Header" at bounding box center [702, 141] width 35 height 13
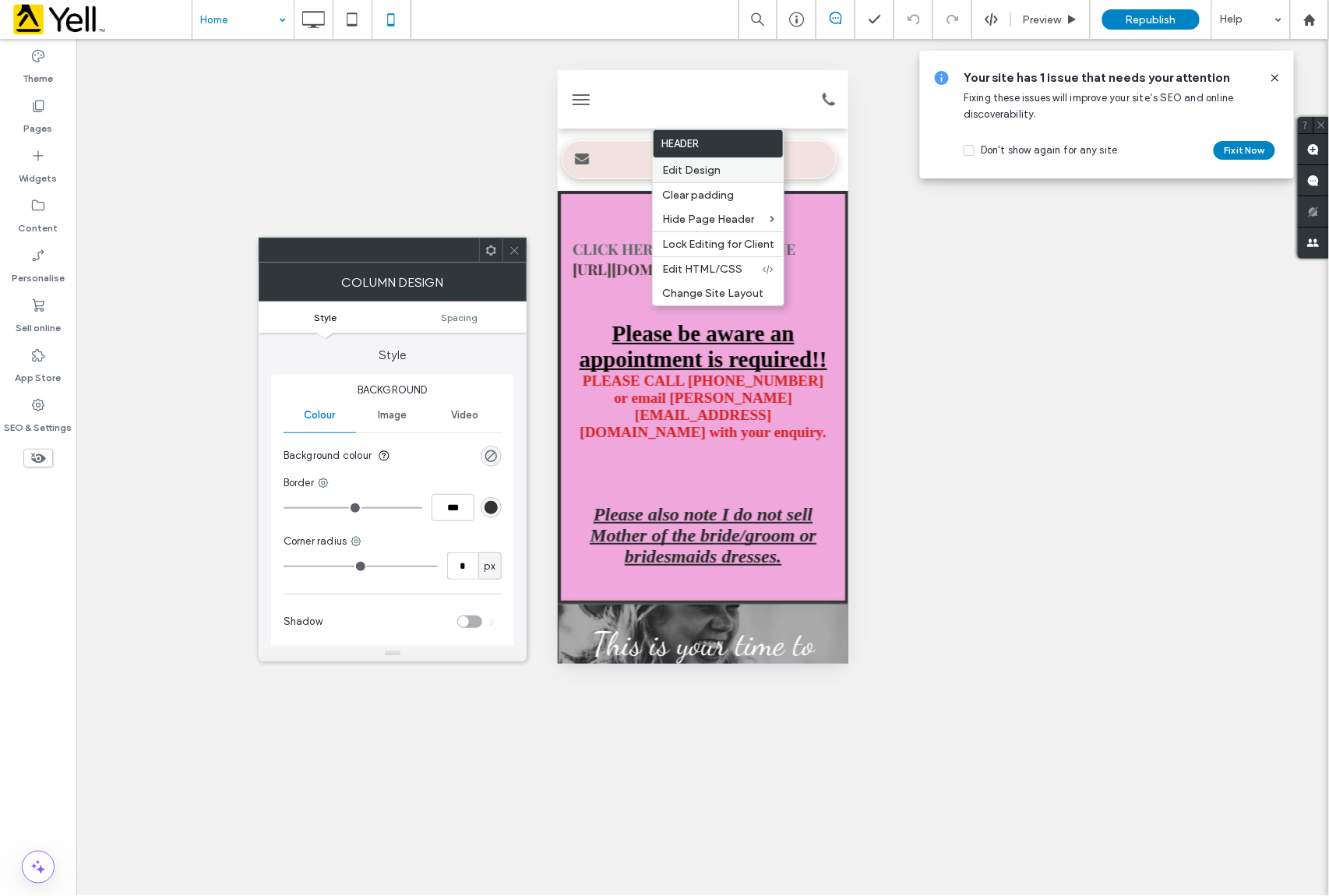
click at [709, 171] on span "Edit Design" at bounding box center [691, 170] width 58 height 13
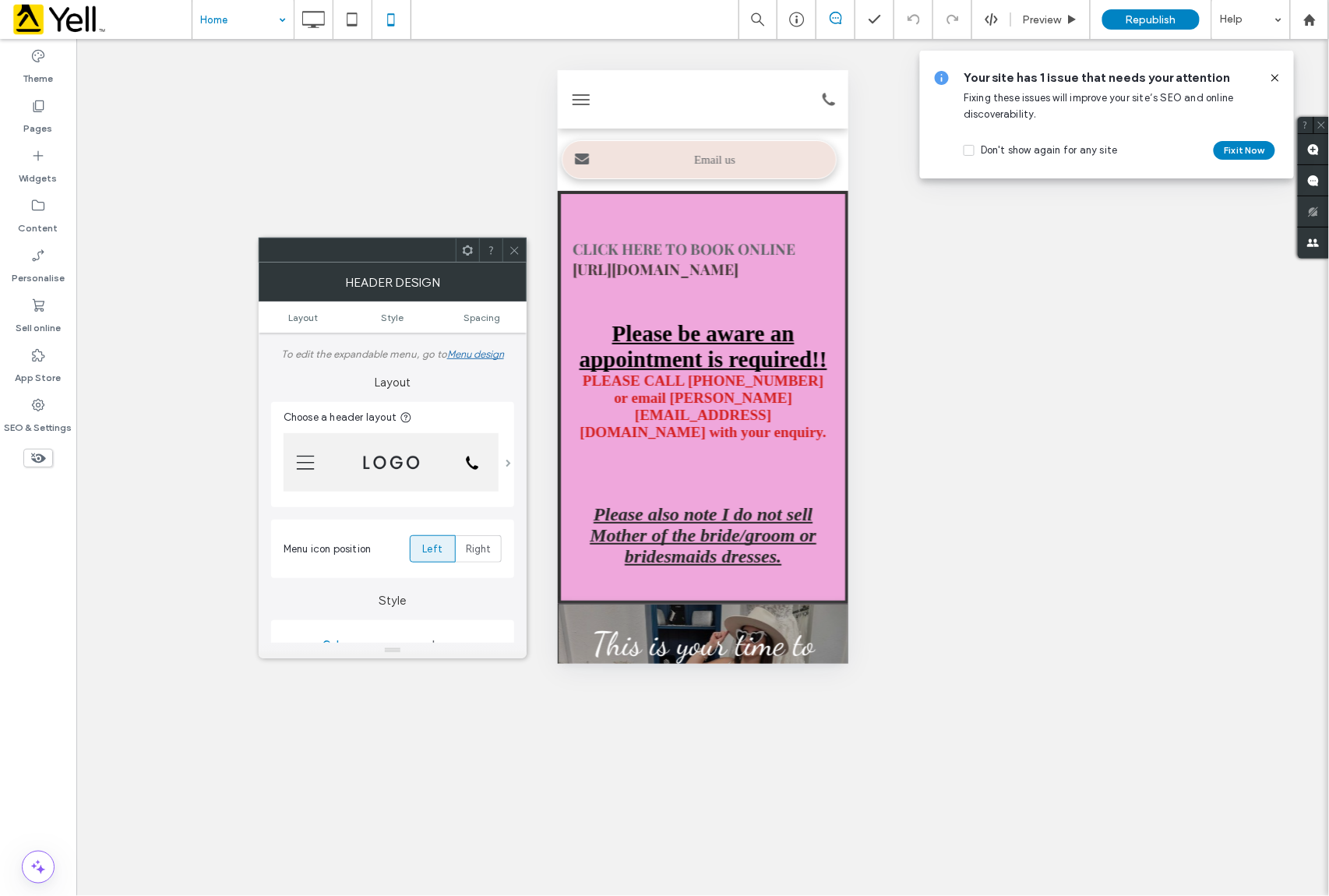
click at [508, 460] on span at bounding box center [509, 462] width 6 height 7
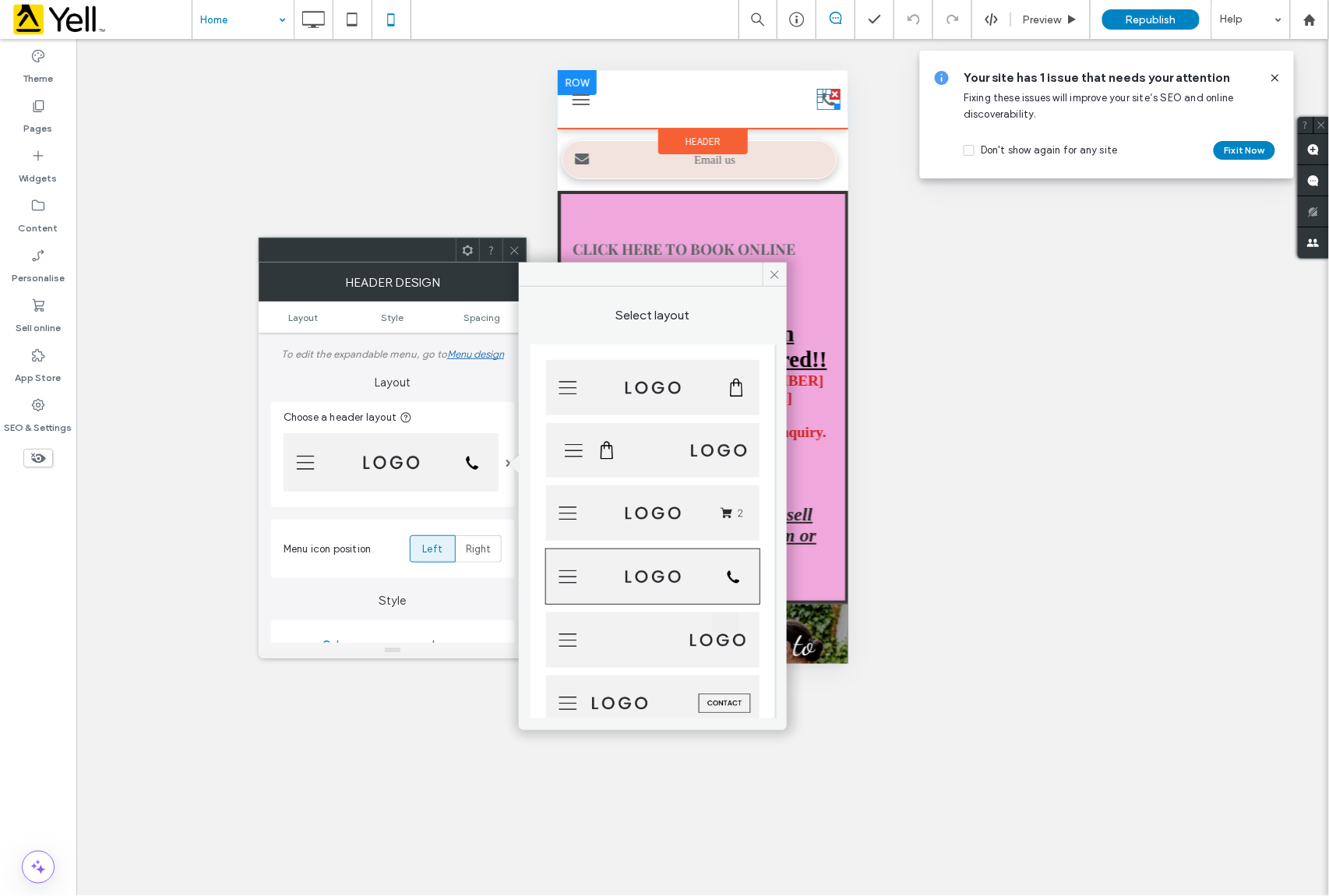
click at [816, 97] on icon at bounding box center [828, 99] width 23 height 21
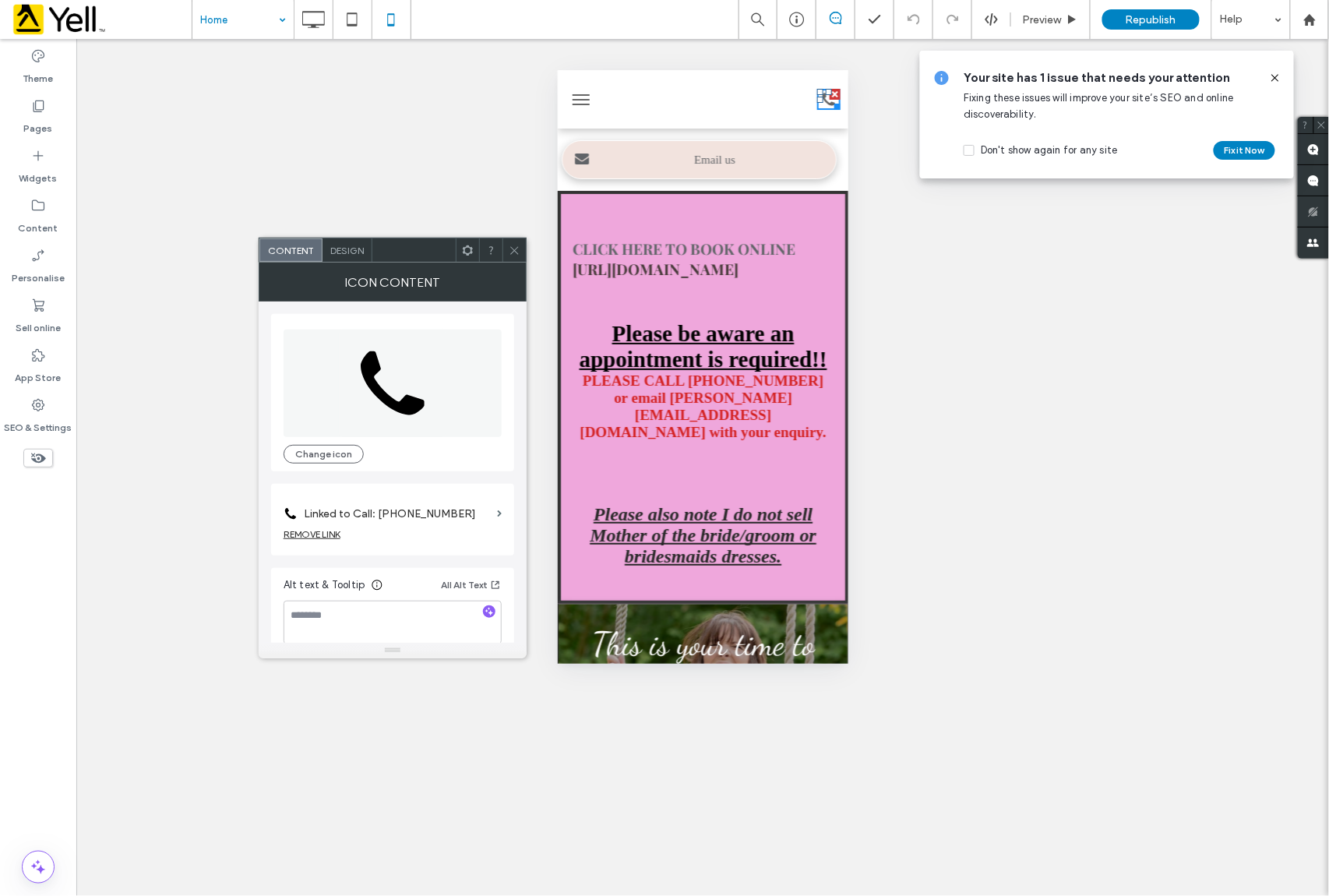
click at [511, 248] on icon at bounding box center [514, 250] width 12 height 12
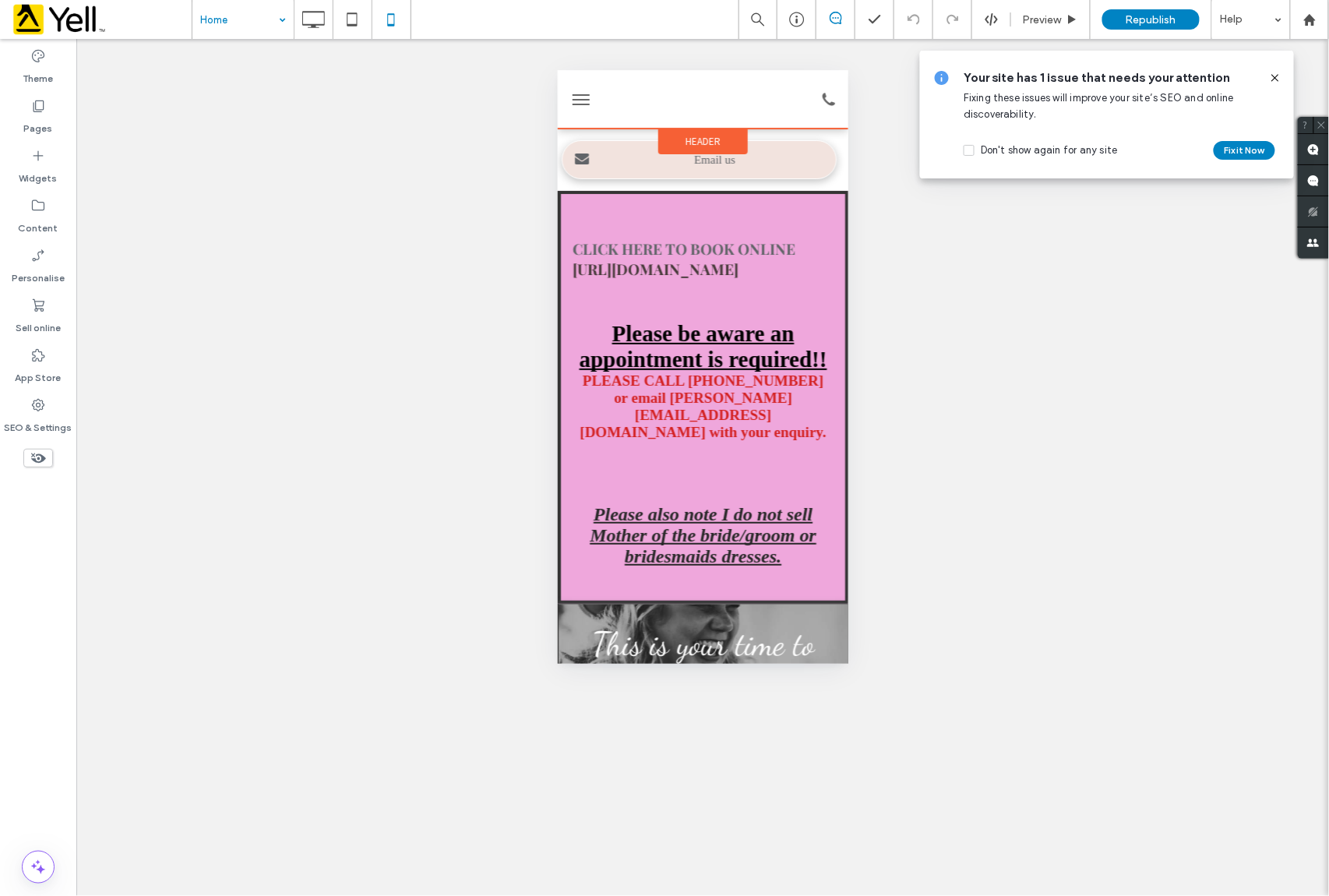
click at [685, 135] on span "Header" at bounding box center [702, 141] width 35 height 13
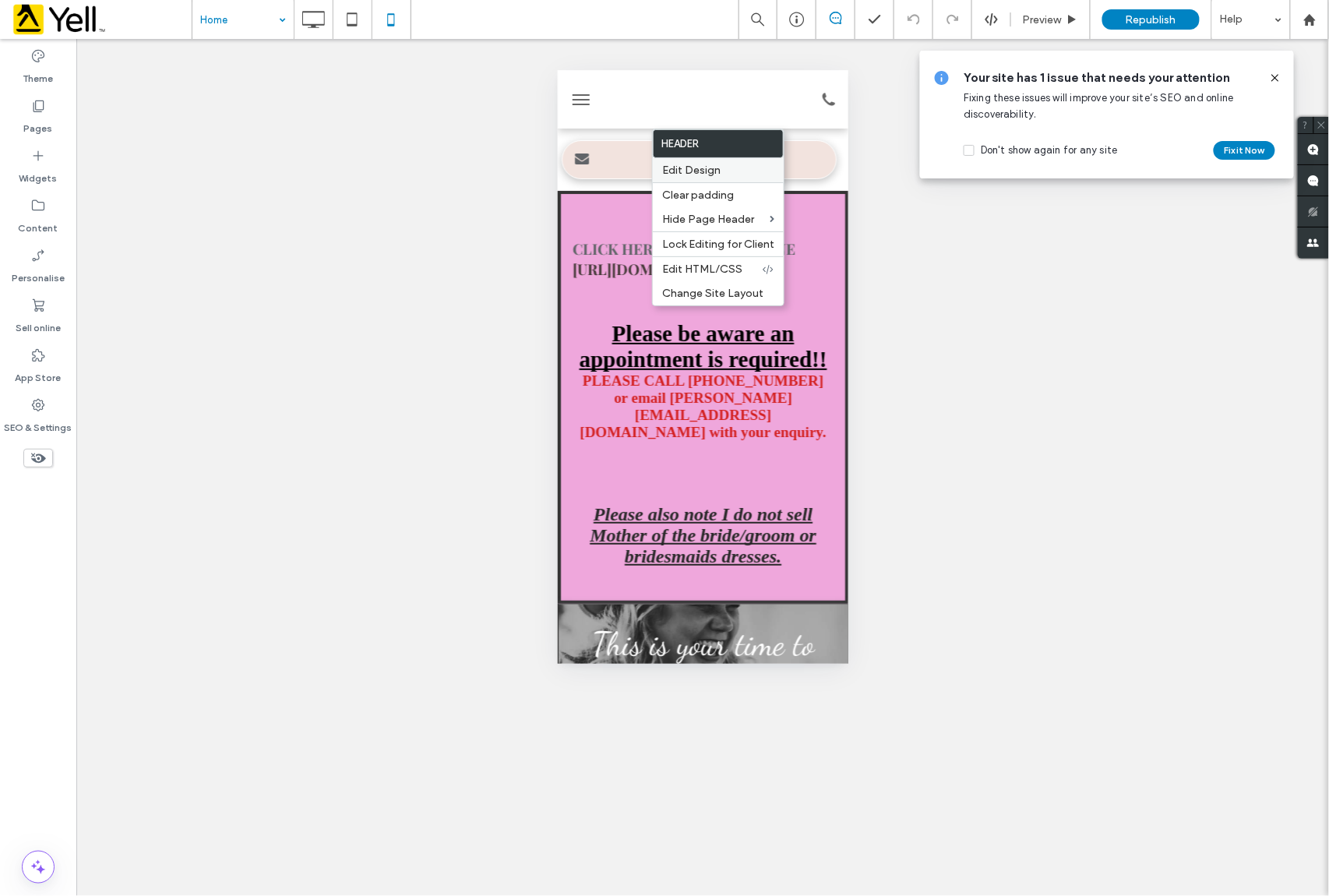
click at [690, 169] on span "Edit Design" at bounding box center [691, 170] width 58 height 13
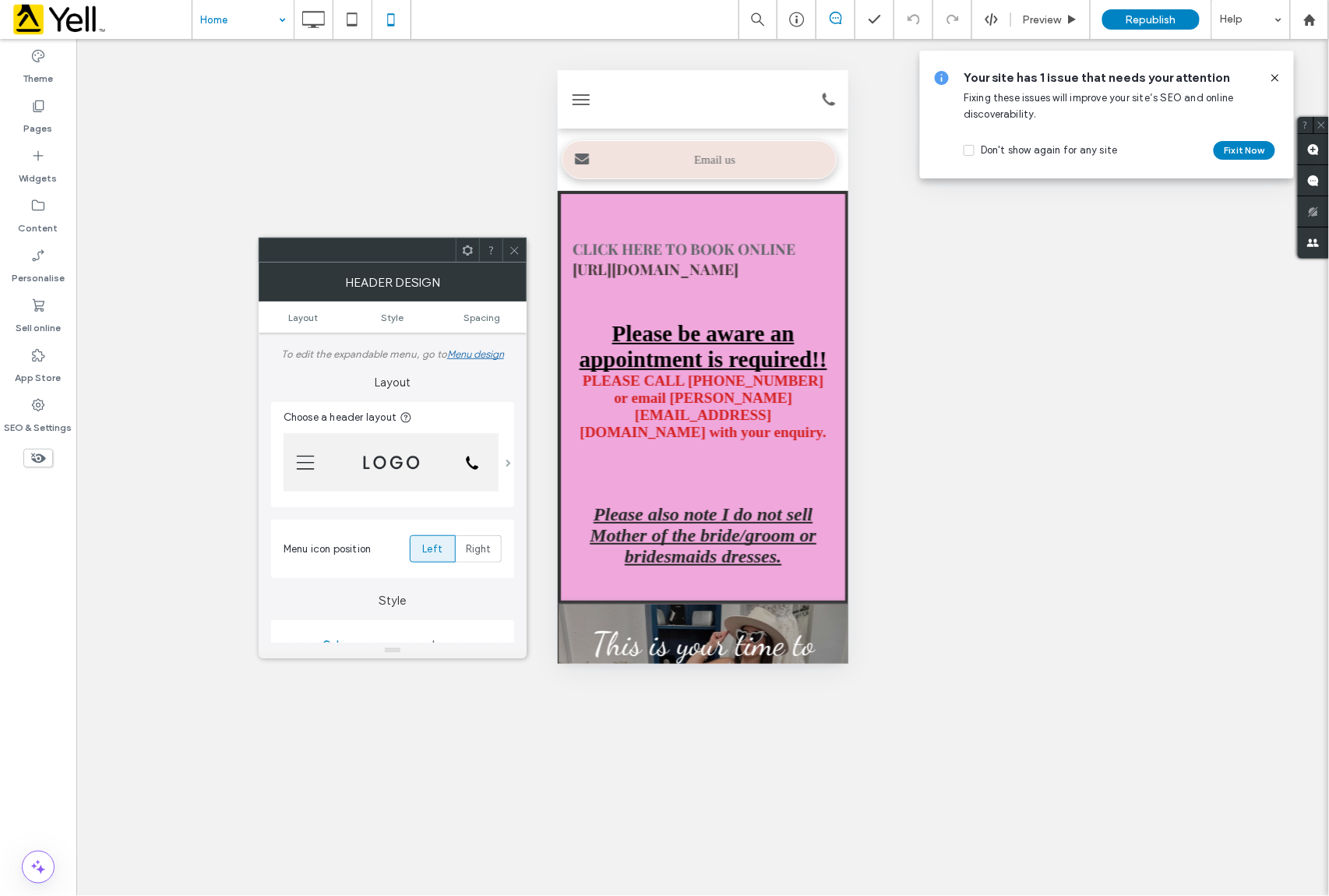
click at [506, 462] on span at bounding box center [509, 462] width 6 height 7
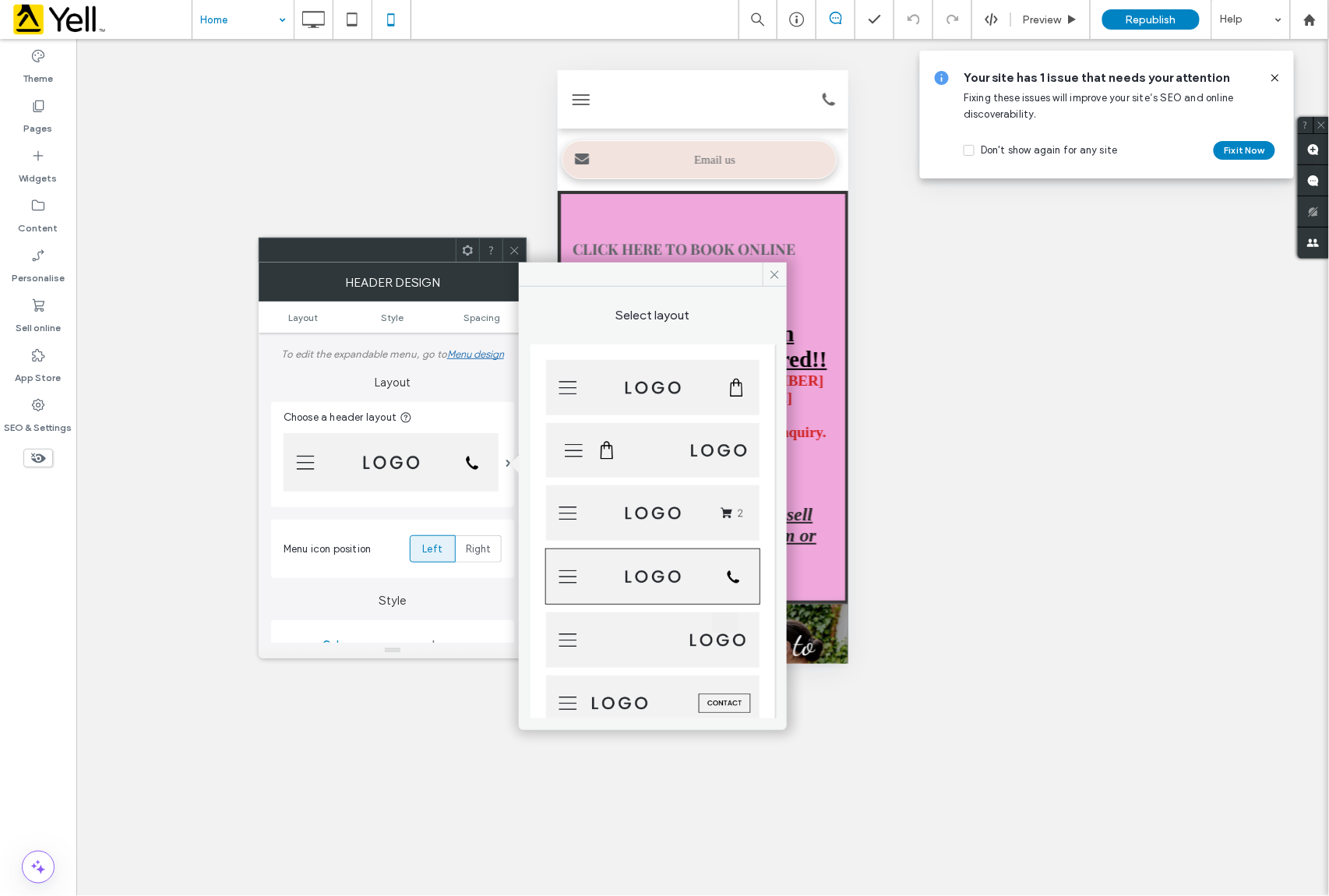
click at [643, 516] on img at bounding box center [653, 513] width 213 height 55
click at [645, 572] on img at bounding box center [653, 578] width 213 height 55
click at [777, 272] on icon at bounding box center [775, 275] width 12 height 12
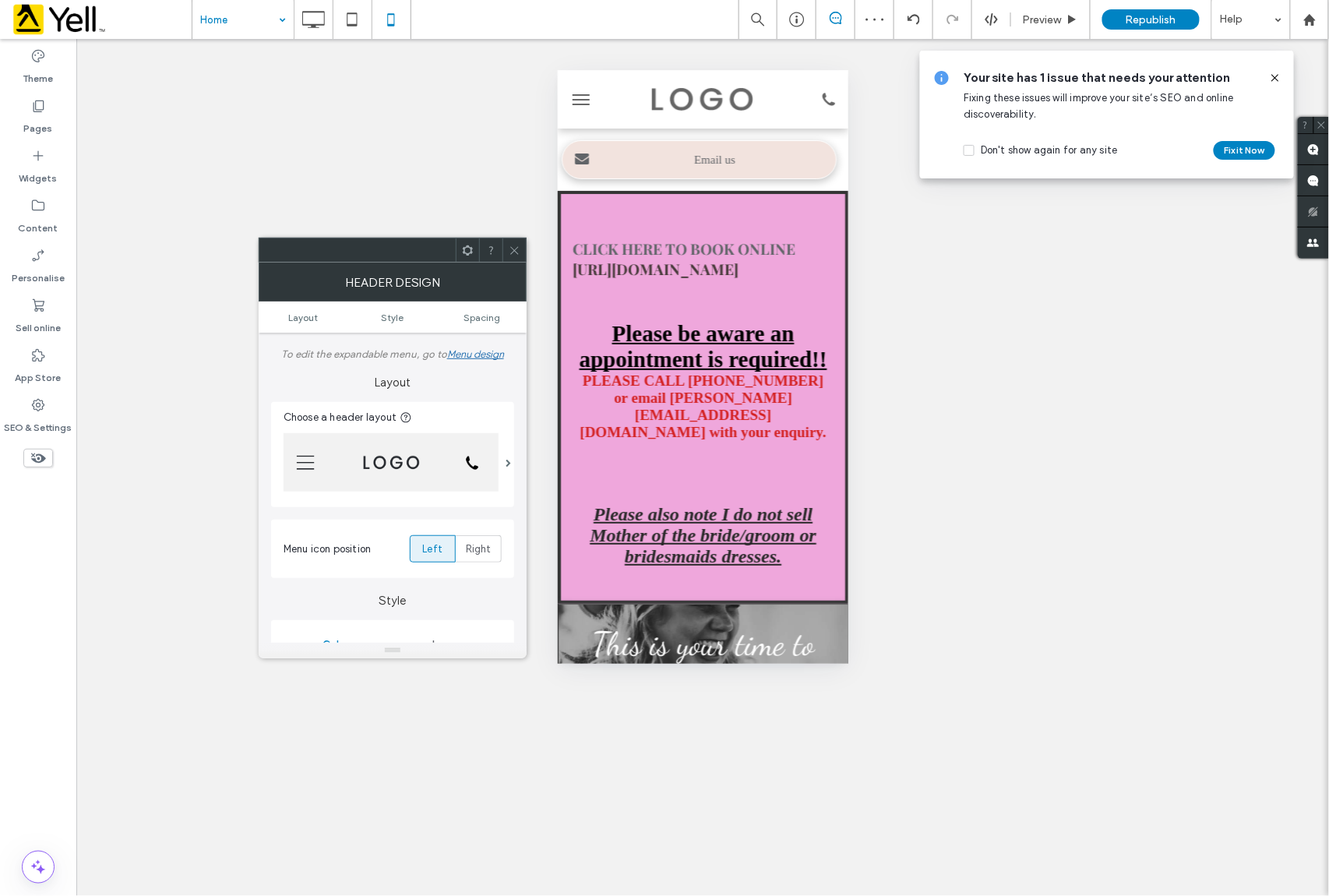
drag, startPoint x: 511, startPoint y: 253, endPoint x: 53, endPoint y: 115, distance: 478.3
click at [511, 253] on use at bounding box center [513, 249] width 7 height 7
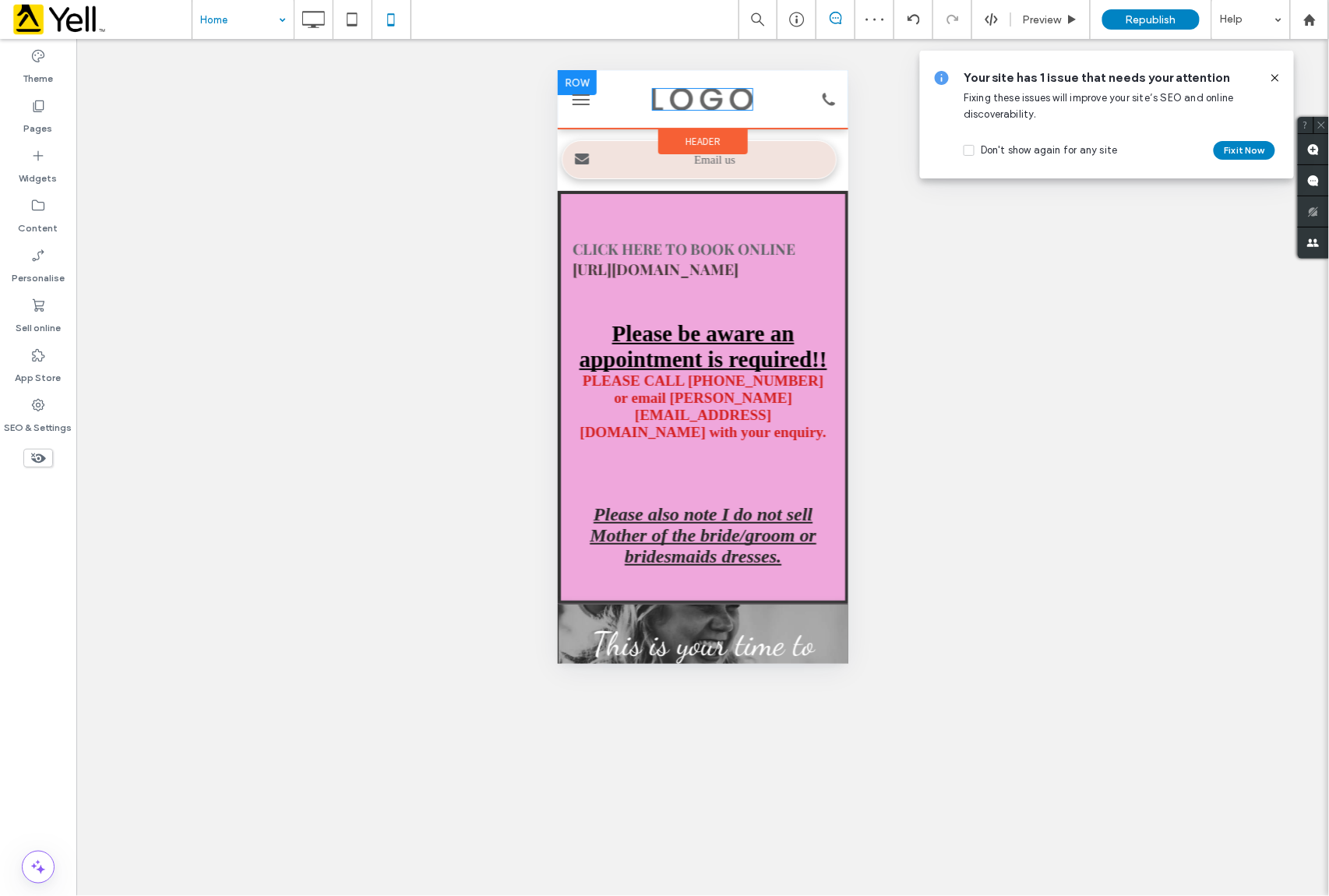
click at [682, 106] on img at bounding box center [702, 99] width 101 height 23
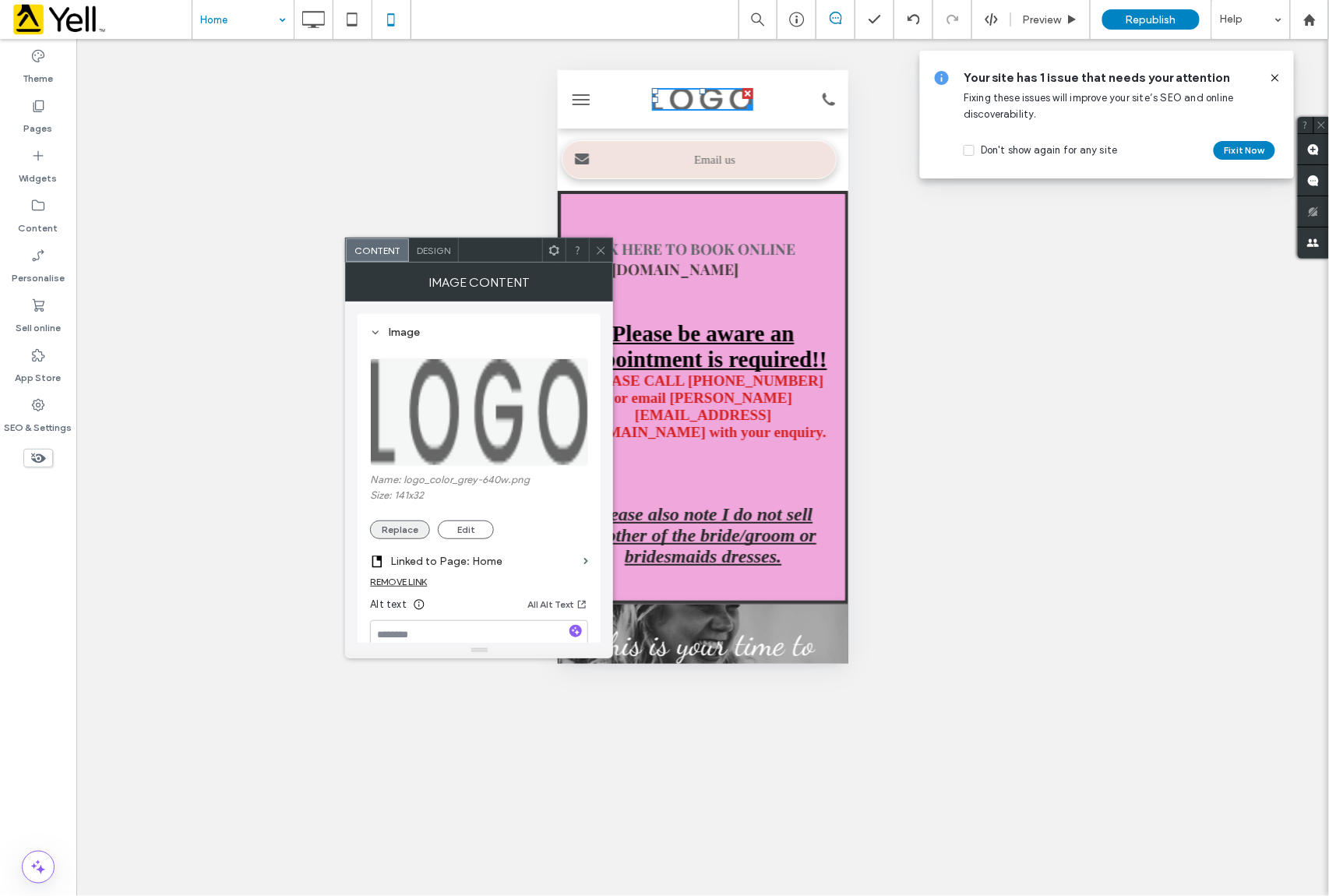
click at [400, 532] on button "Replace" at bounding box center [400, 530] width 60 height 19
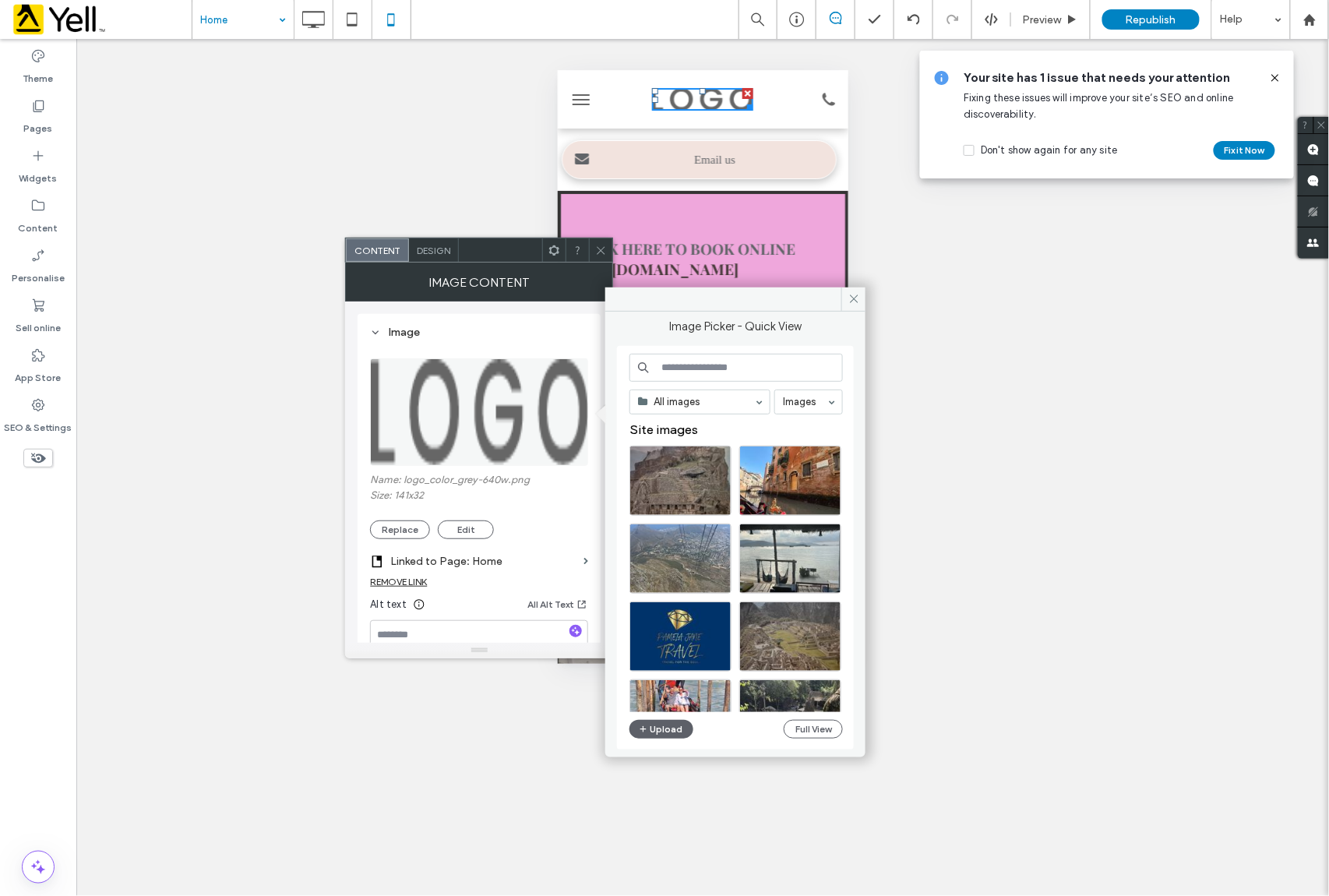
click at [680, 366] on input at bounding box center [736, 368] width 213 height 28
type input "****"
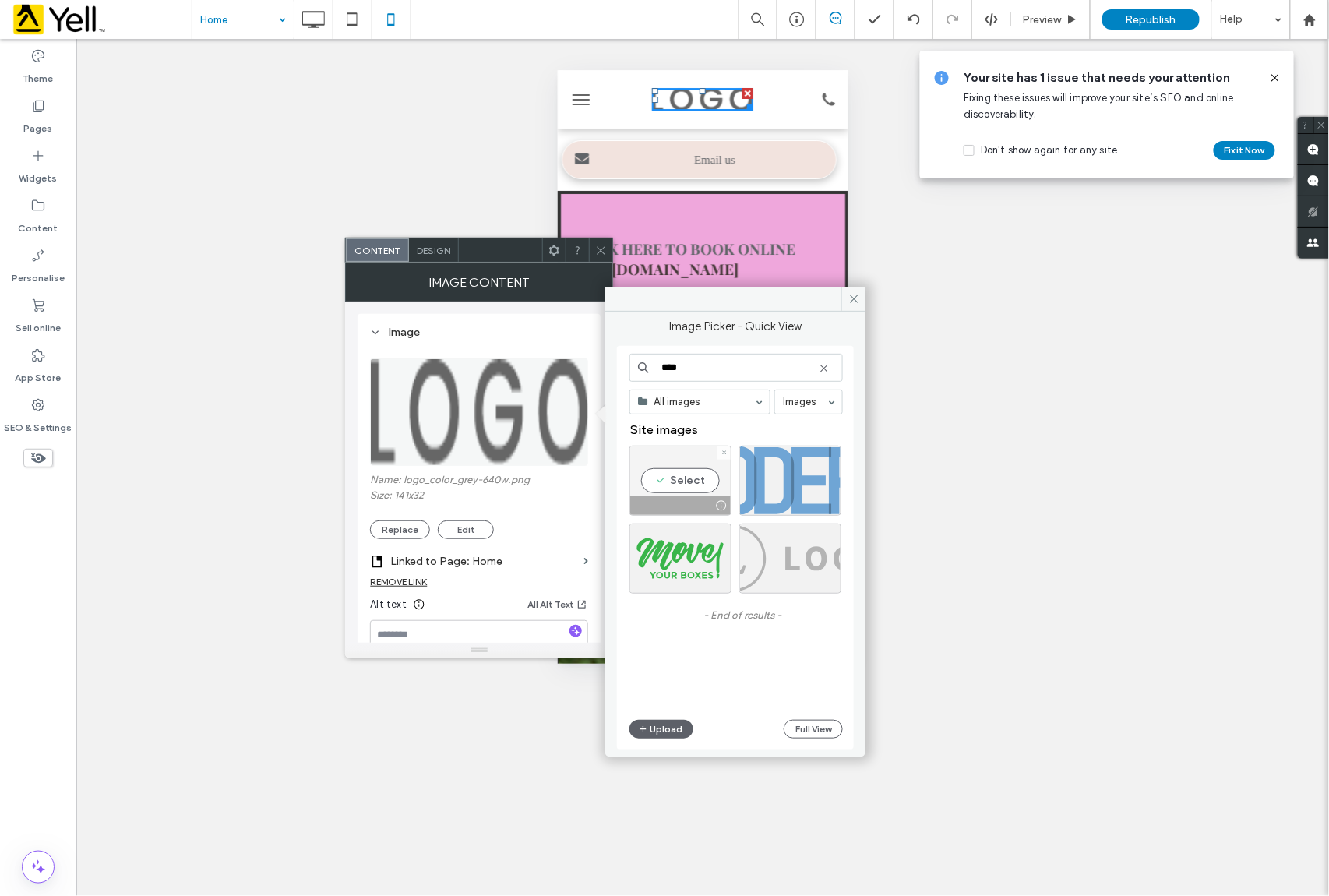
click at [670, 483] on div "Select" at bounding box center [681, 480] width 102 height 70
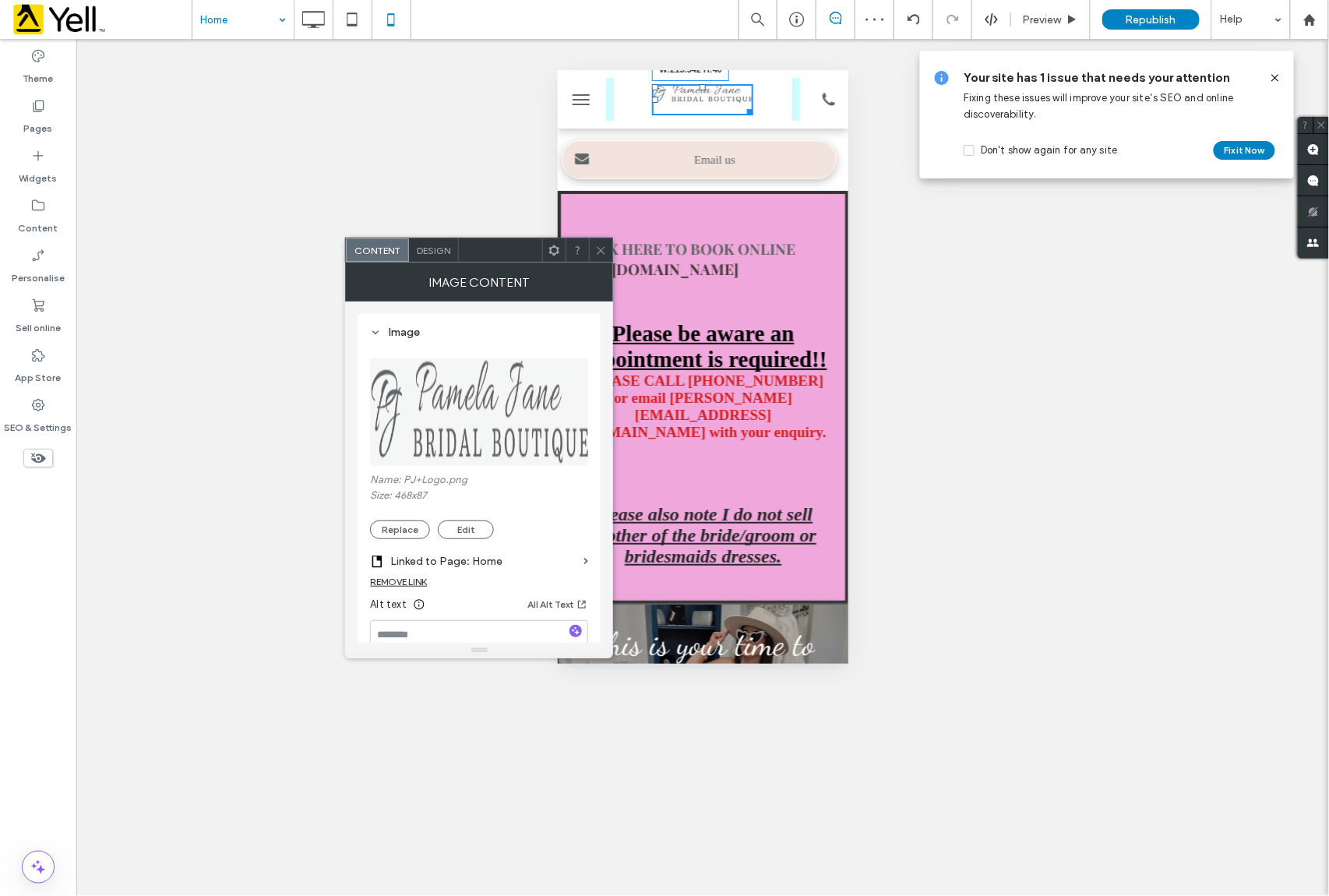
drag, startPoint x: 739, startPoint y: 100, endPoint x: 1328, endPoint y: 191, distance: 596.0
click at [770, 121] on div "W:215.542 H:40" at bounding box center [702, 98] width 290 height 58
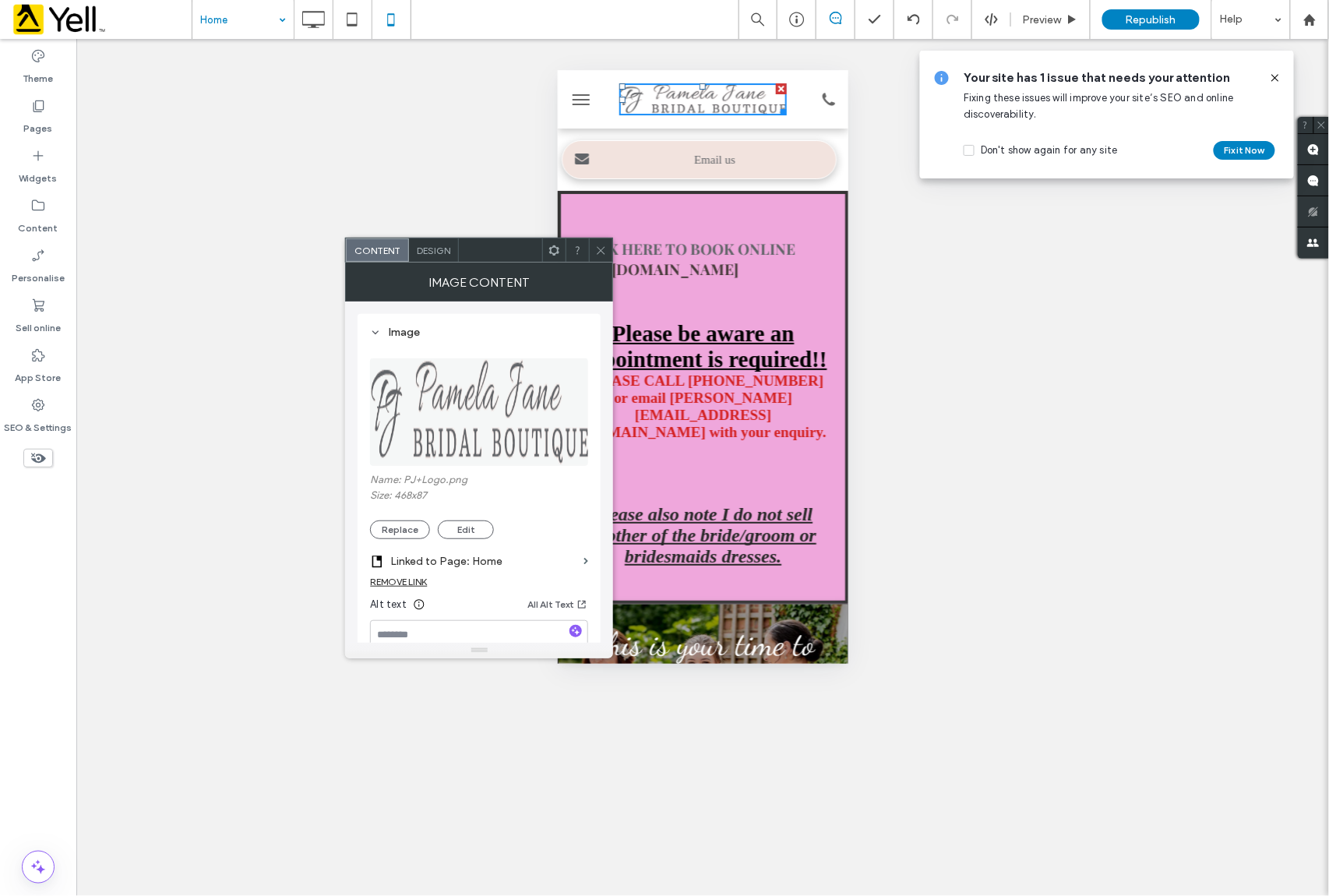
click at [598, 248] on icon at bounding box center [601, 250] width 12 height 12
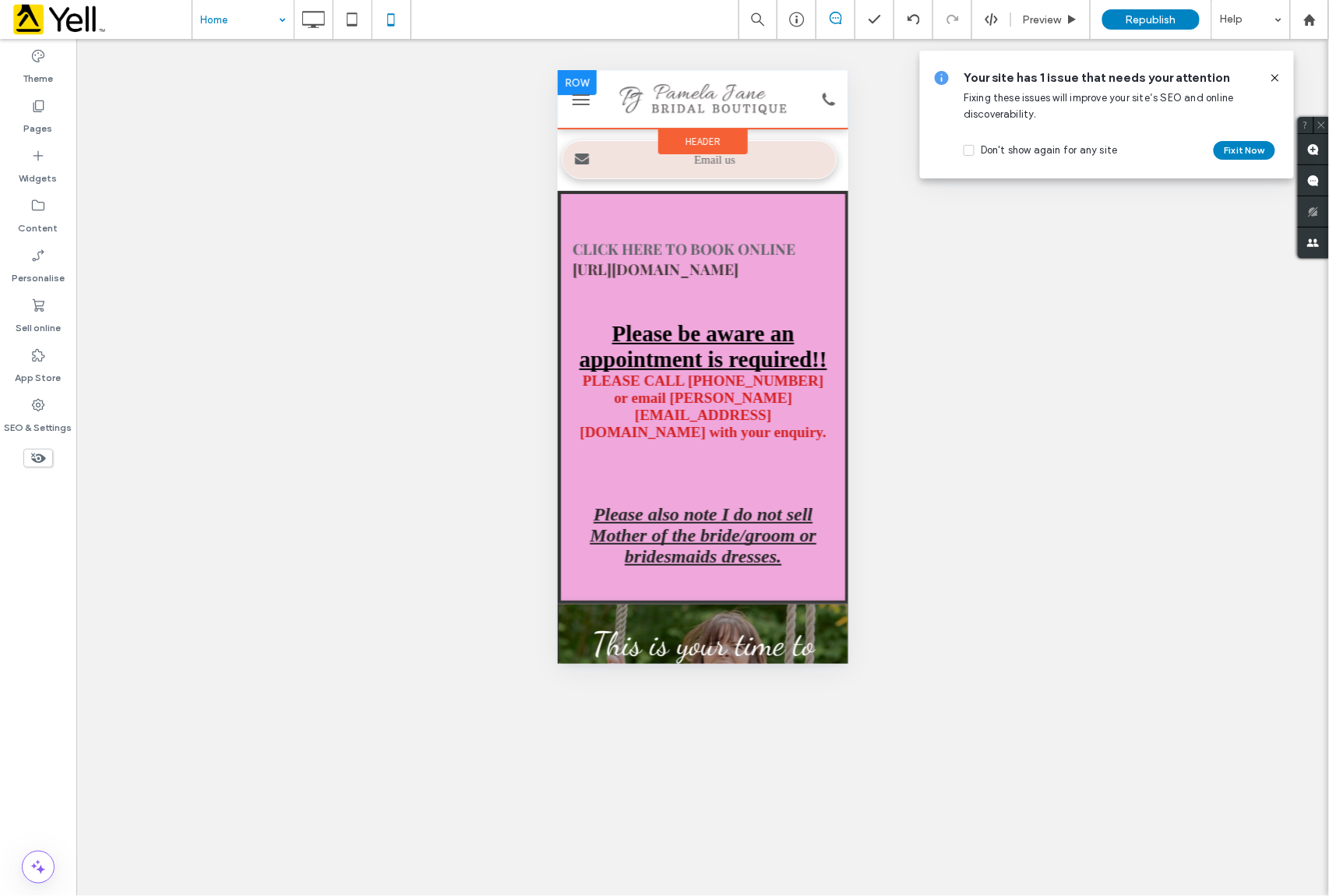
click at [583, 116] on div at bounding box center [581, 99] width 49 height 43
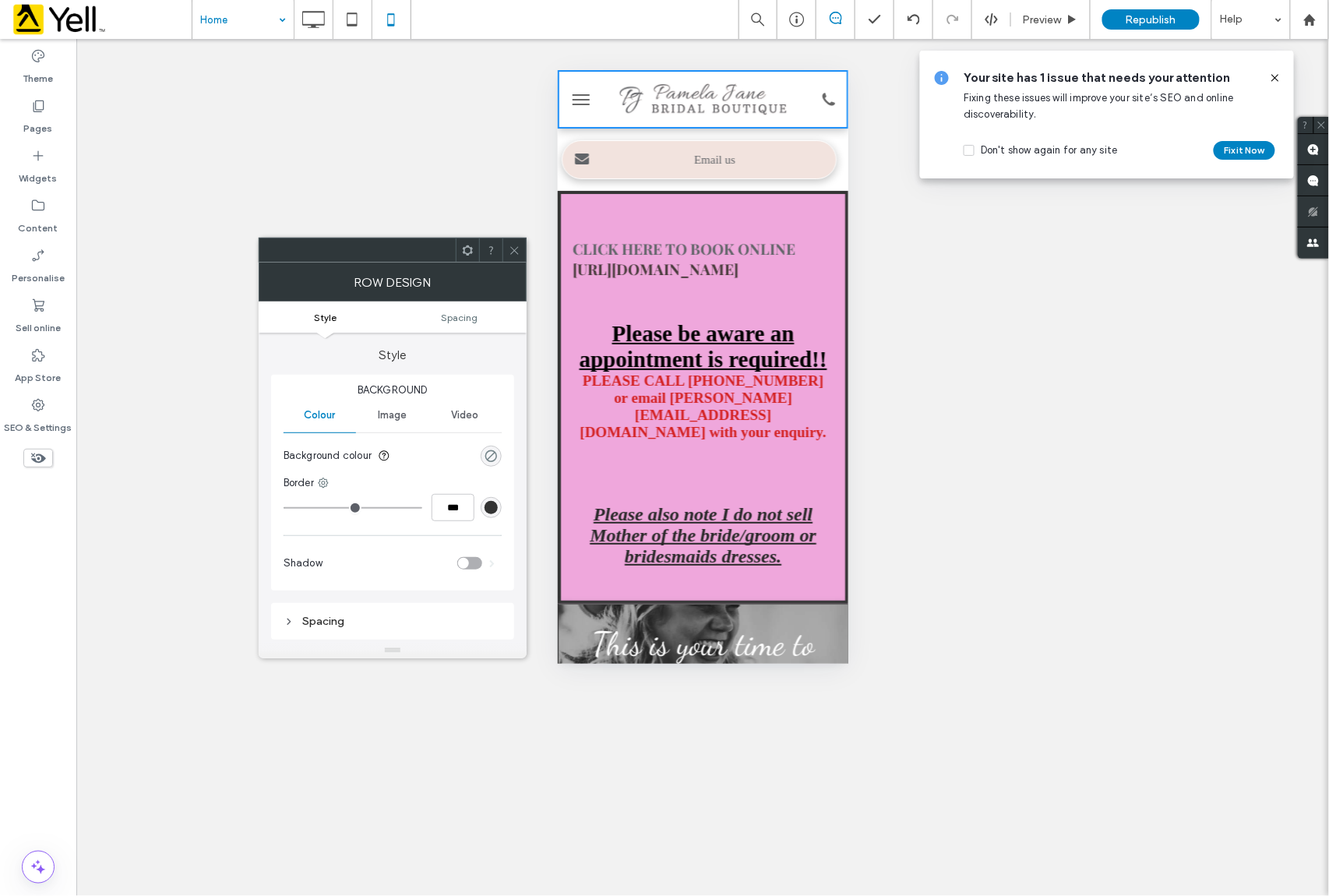
click at [492, 457] on div "rgba(0, 0, 0, 0)" at bounding box center [491, 456] width 13 height 13
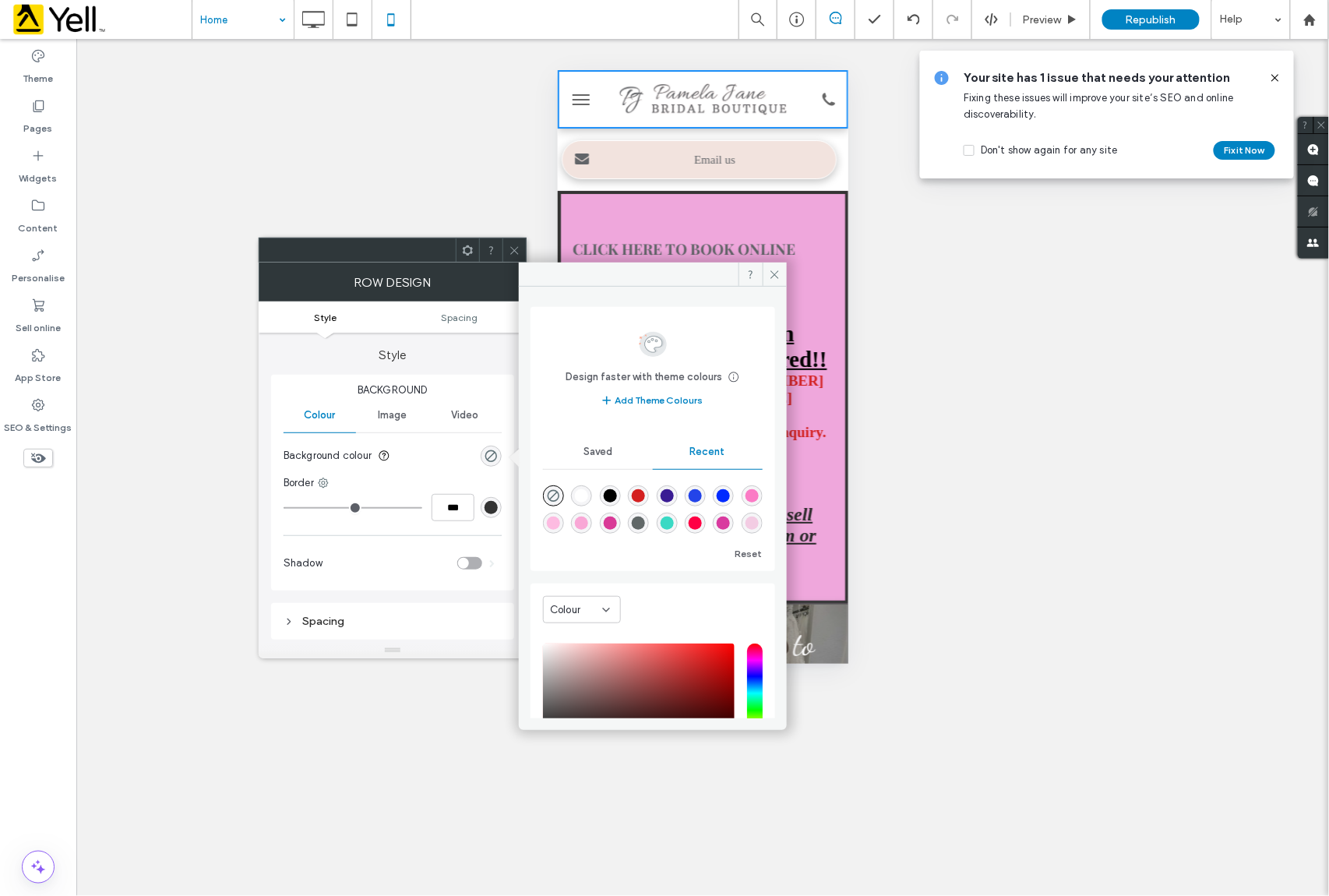
click at [588, 527] on div "rgba(249, 167, 214, 1)" at bounding box center [582, 523] width 13 height 13
type input "*******"
type input "***"
type input "****"
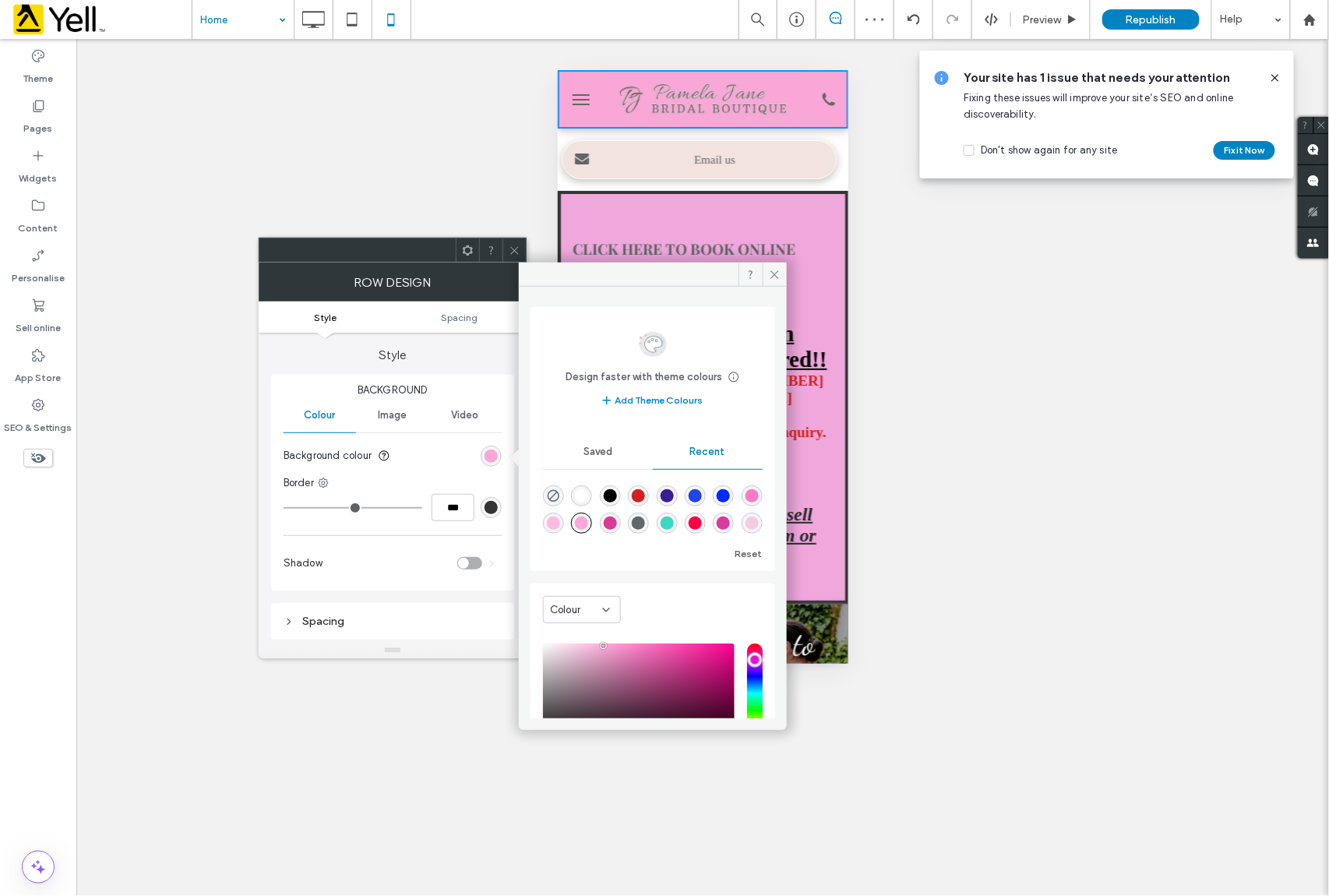
click at [560, 522] on div "rgba(253, 187, 225, 1)" at bounding box center [554, 523] width 13 height 13
type input "*******"
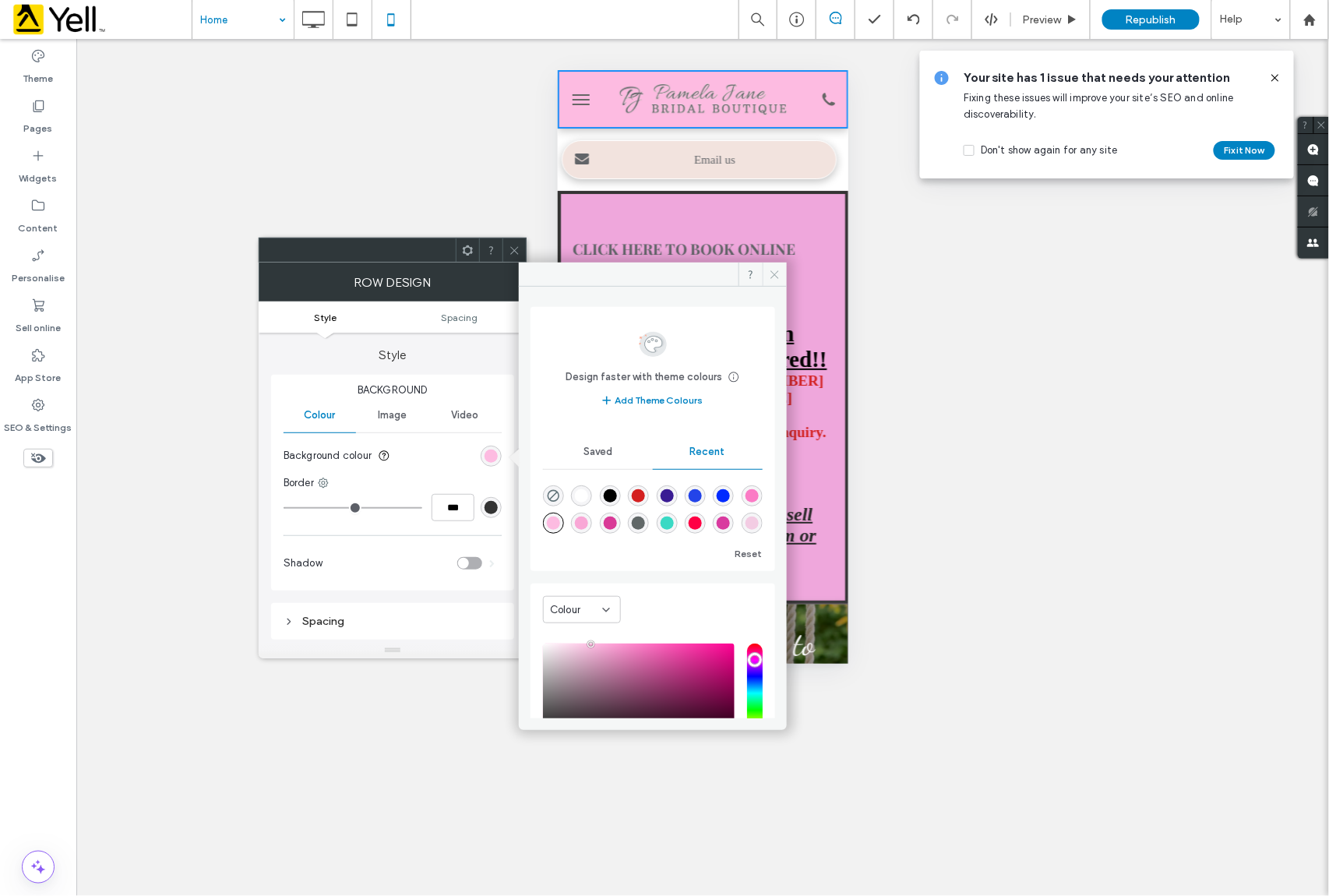
click at [770, 274] on icon at bounding box center [775, 275] width 12 height 12
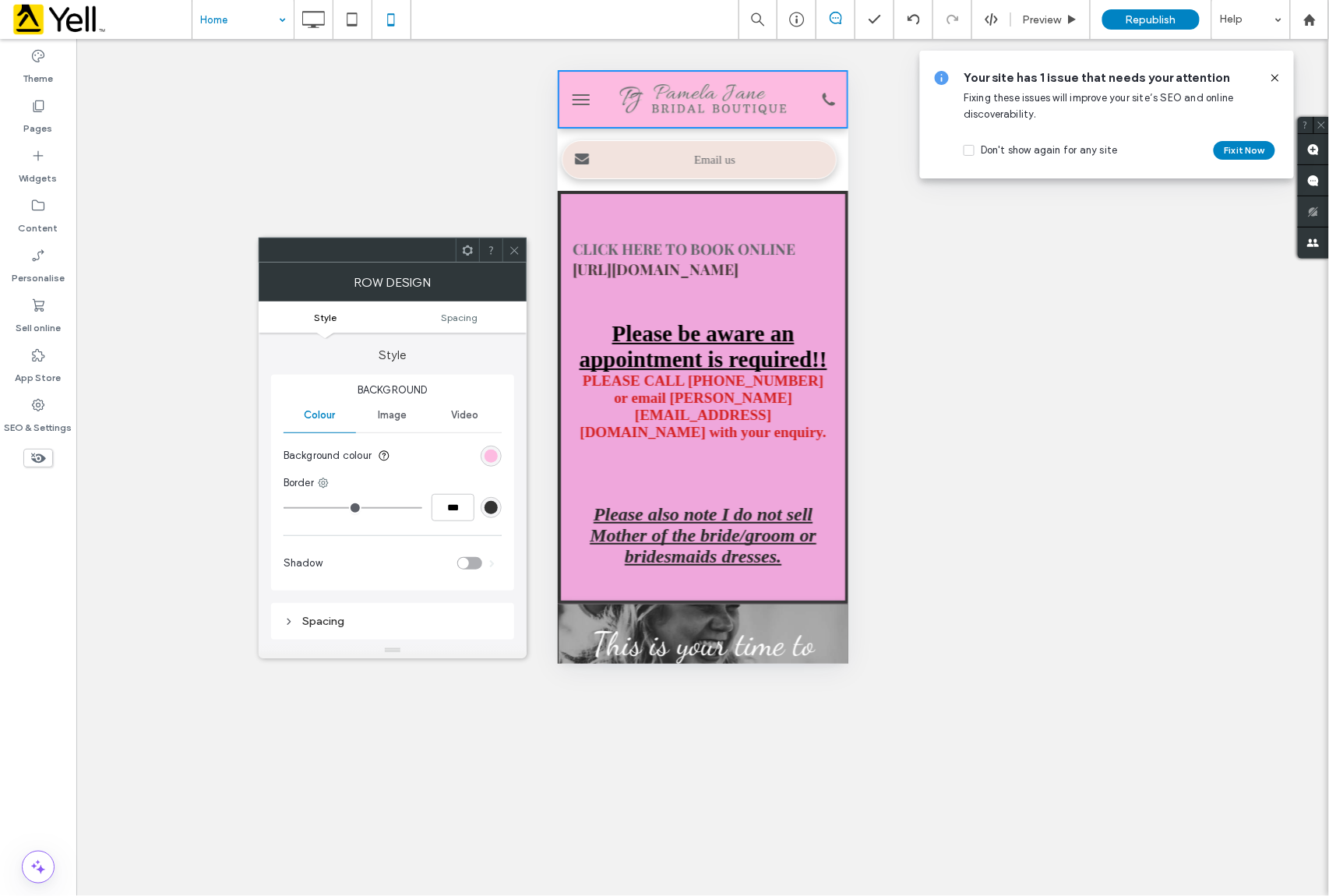
drag, startPoint x: 512, startPoint y: 247, endPoint x: 169, endPoint y: 80, distance: 381.5
click at [512, 247] on icon at bounding box center [514, 250] width 12 height 12
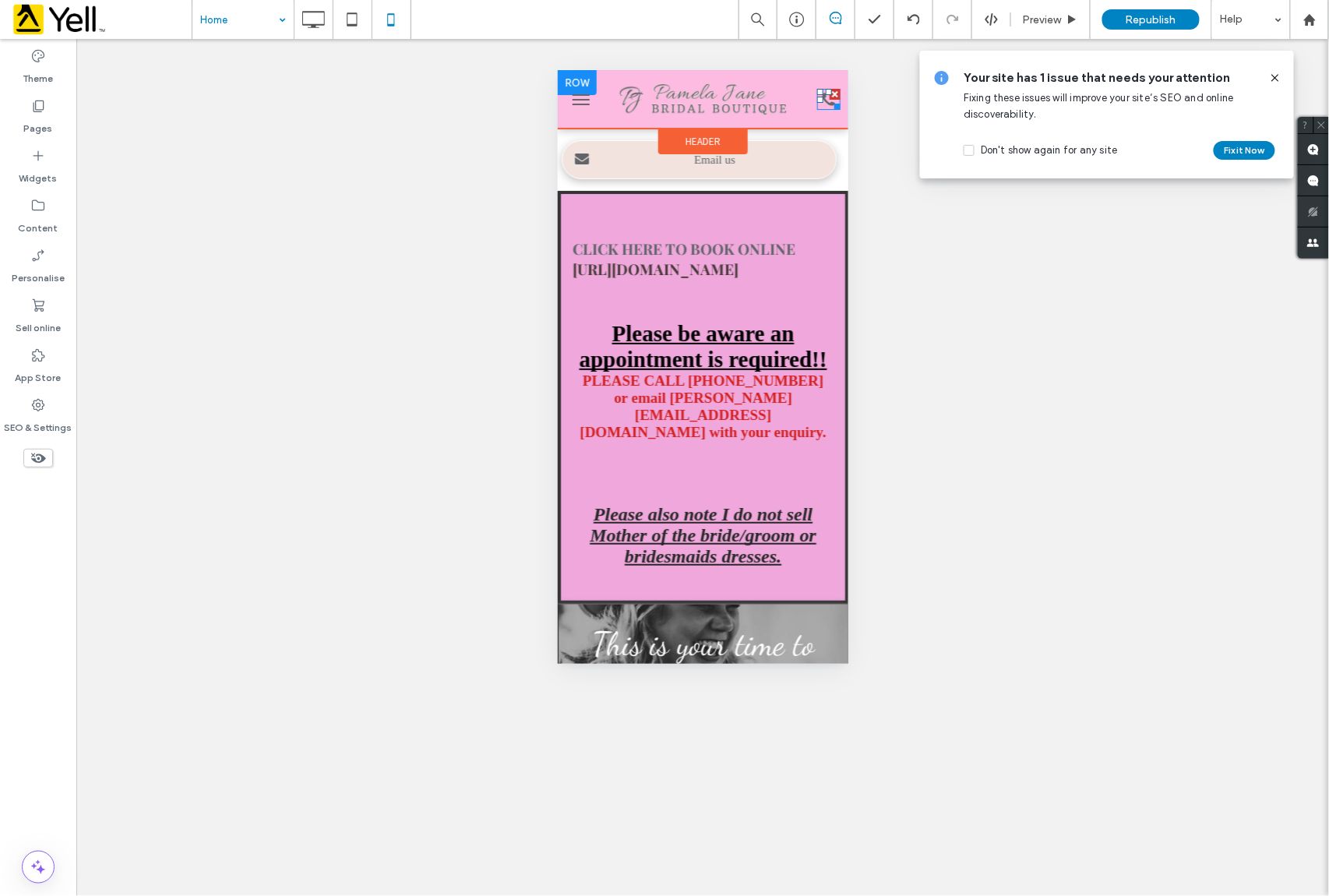
click at [816, 97] on icon at bounding box center [828, 99] width 23 height 21
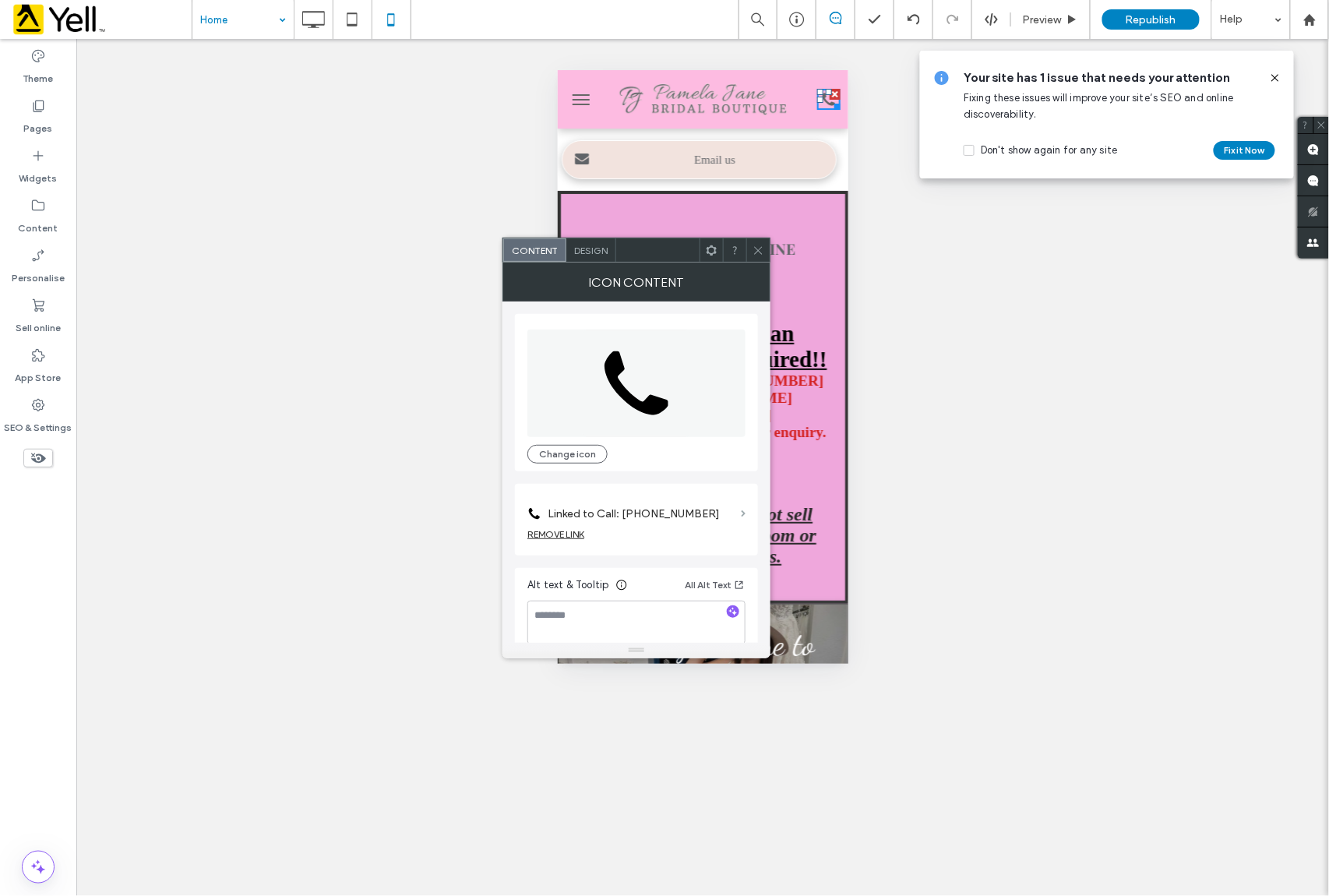
click at [741, 510] on span at bounding box center [743, 513] width 5 height 7
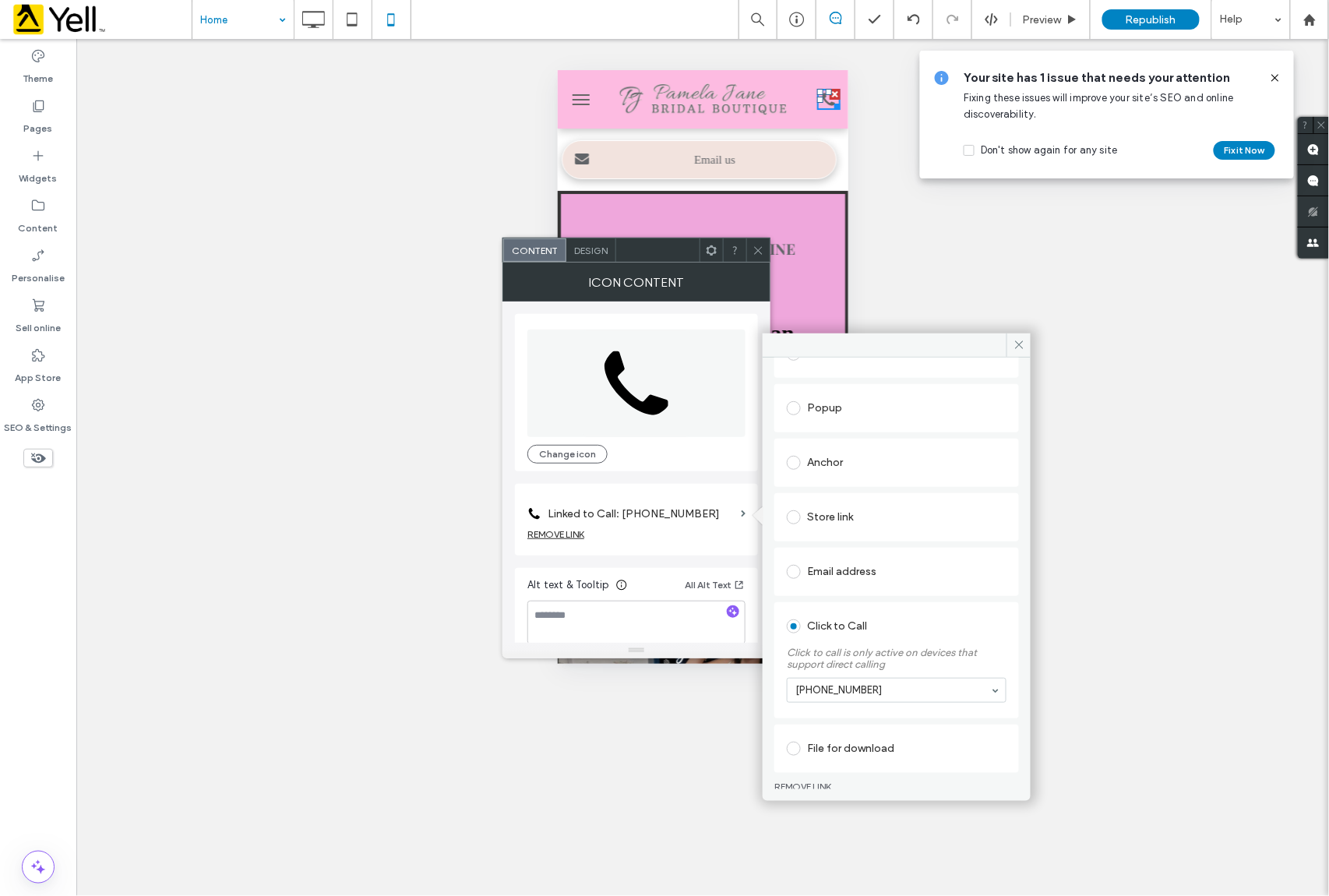
scroll to position [174, 0]
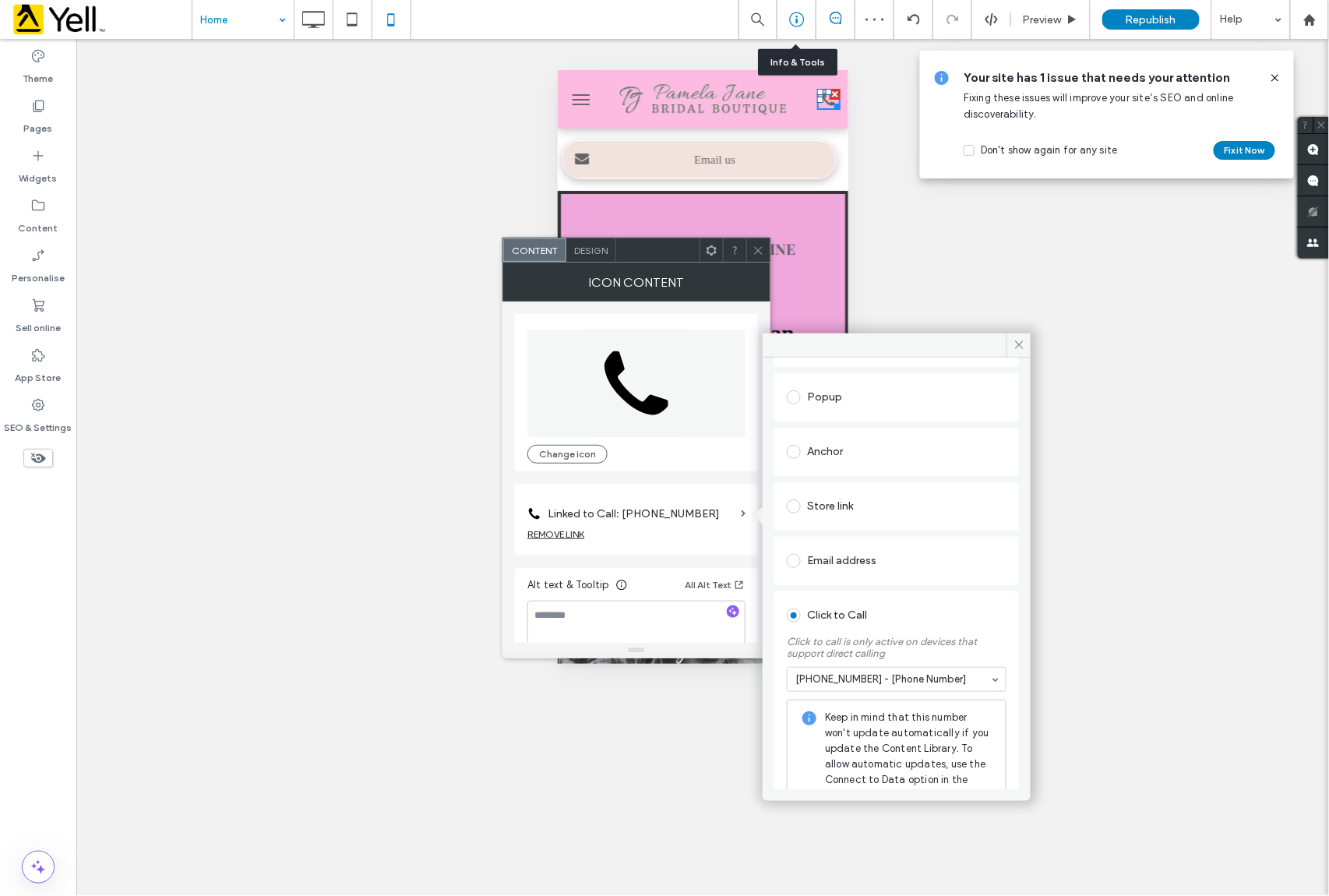
click at [797, 17] on icon at bounding box center [797, 19] width 16 height 16
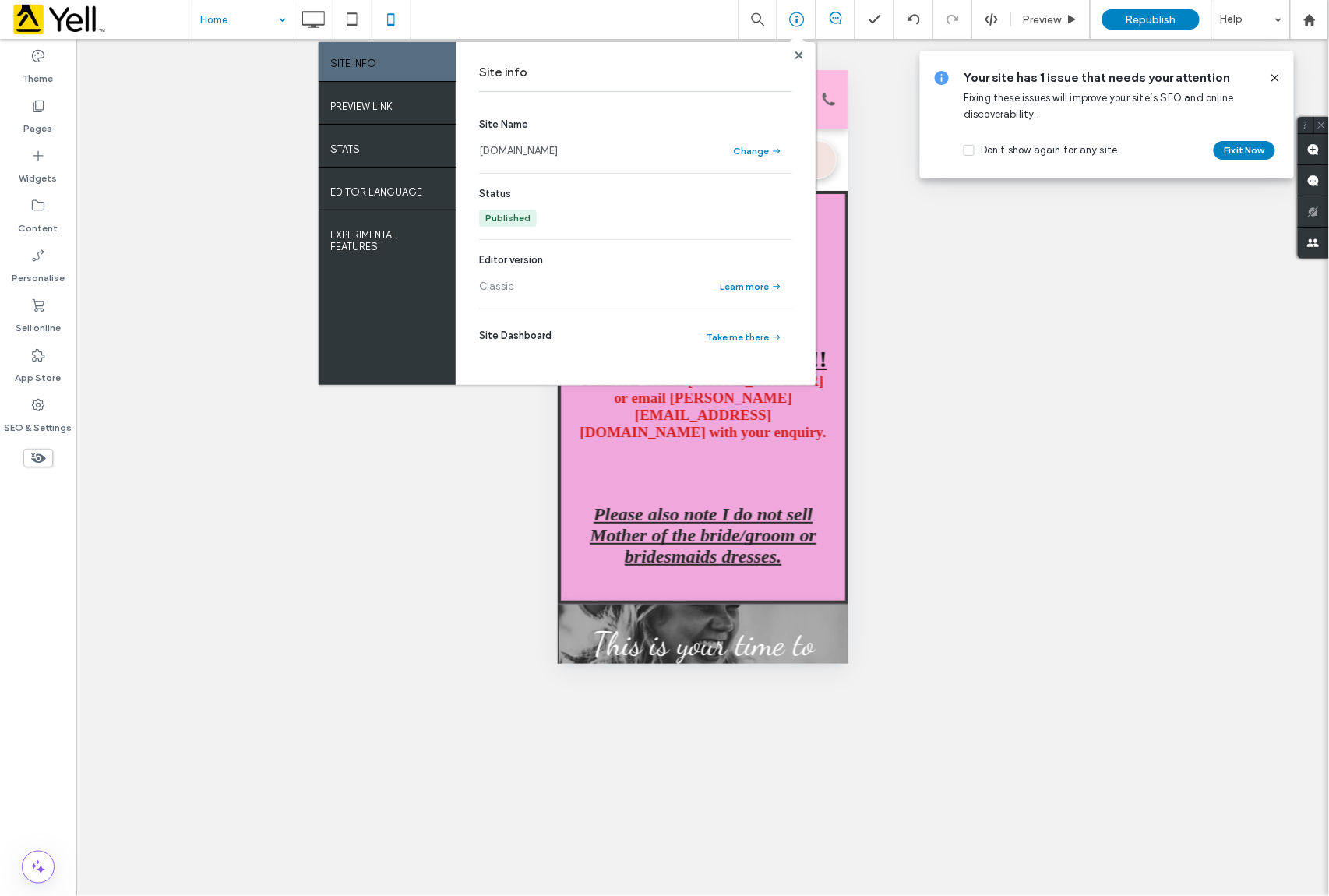
click at [558, 153] on link "[DOMAIN_NAME]" at bounding box center [518, 151] width 79 height 16
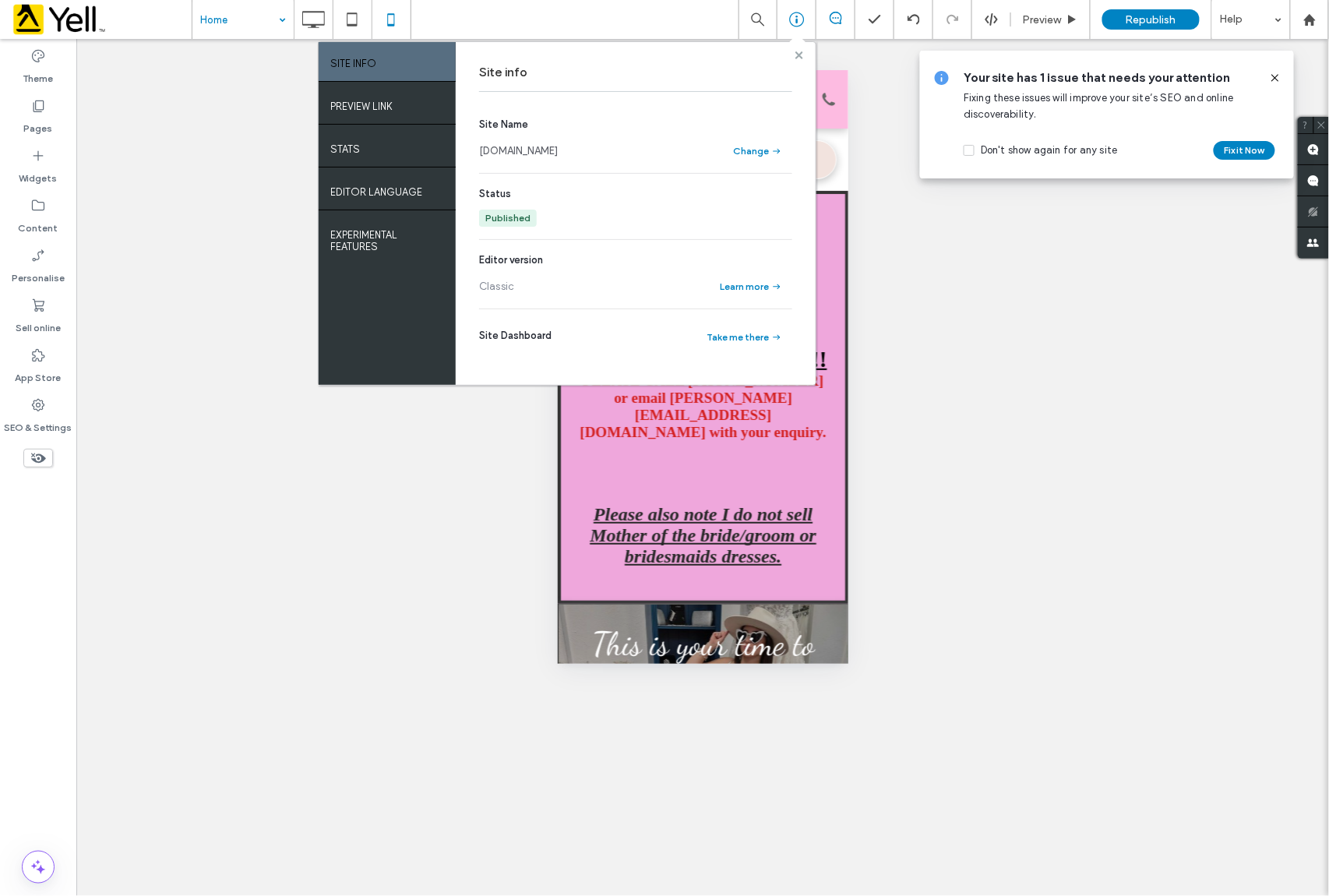
click at [796, 53] on use at bounding box center [798, 54] width 7 height 7
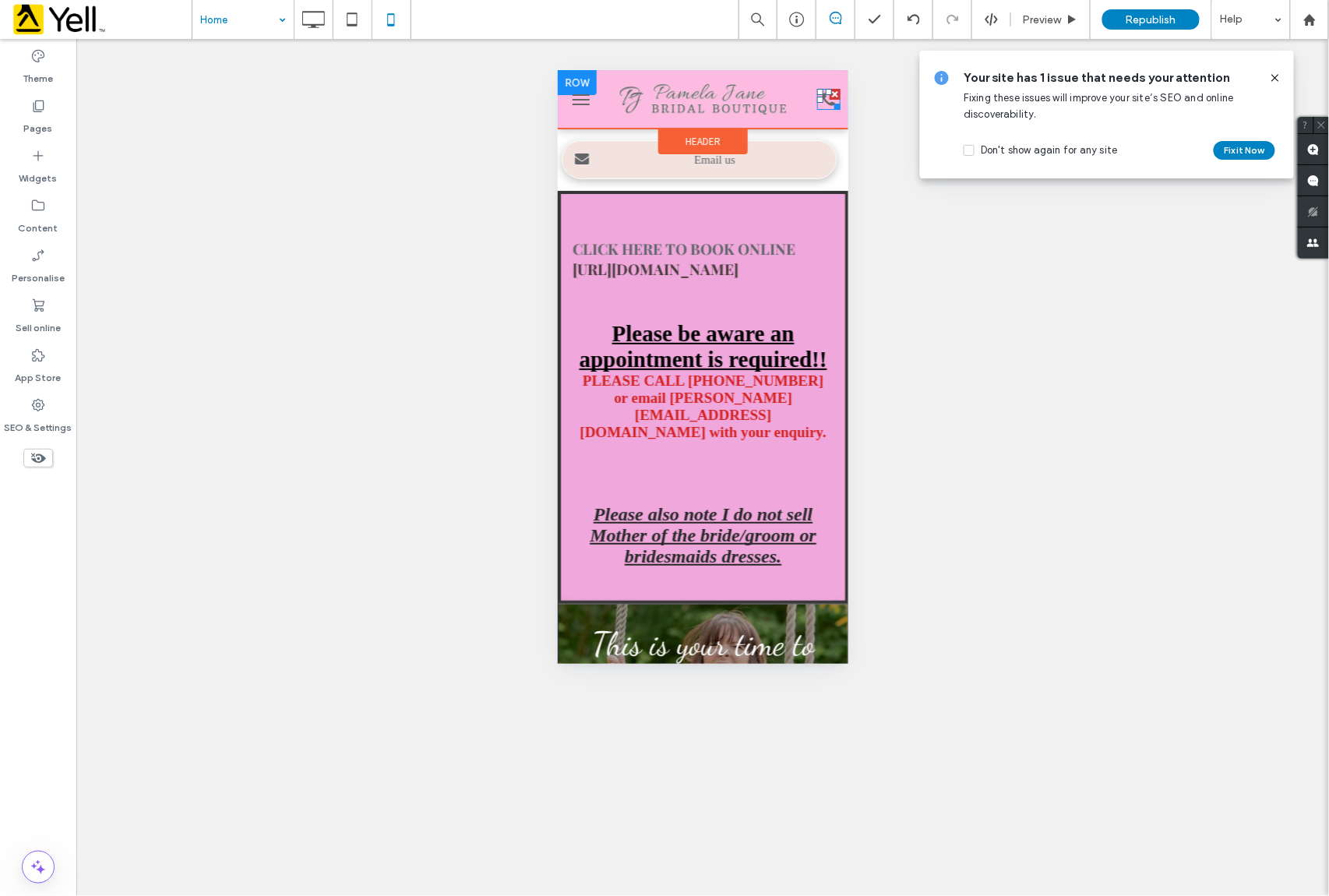
click at [822, 100] on icon at bounding box center [828, 98] width 12 height 12
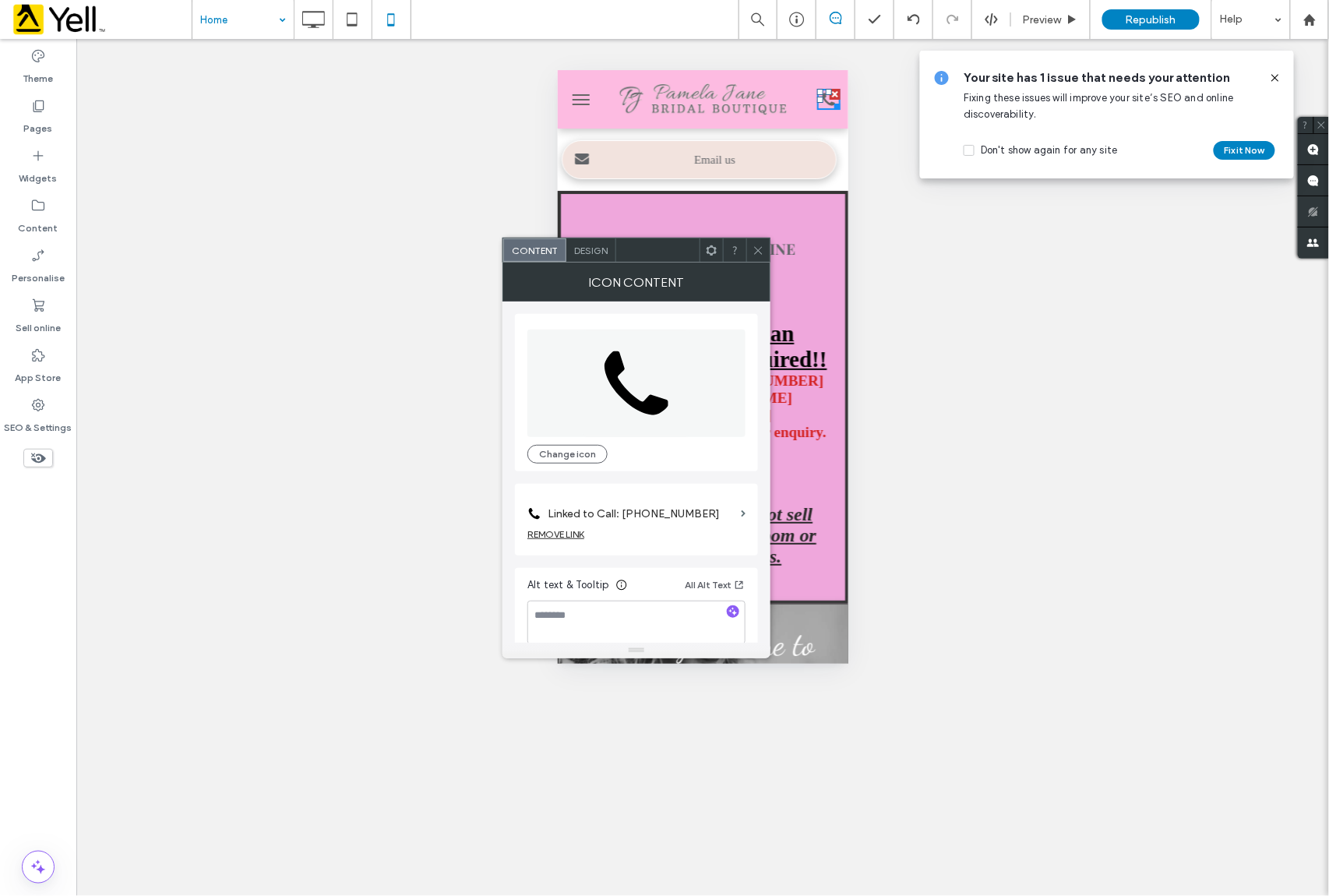
click at [751, 248] on div at bounding box center [758, 250] width 23 height 23
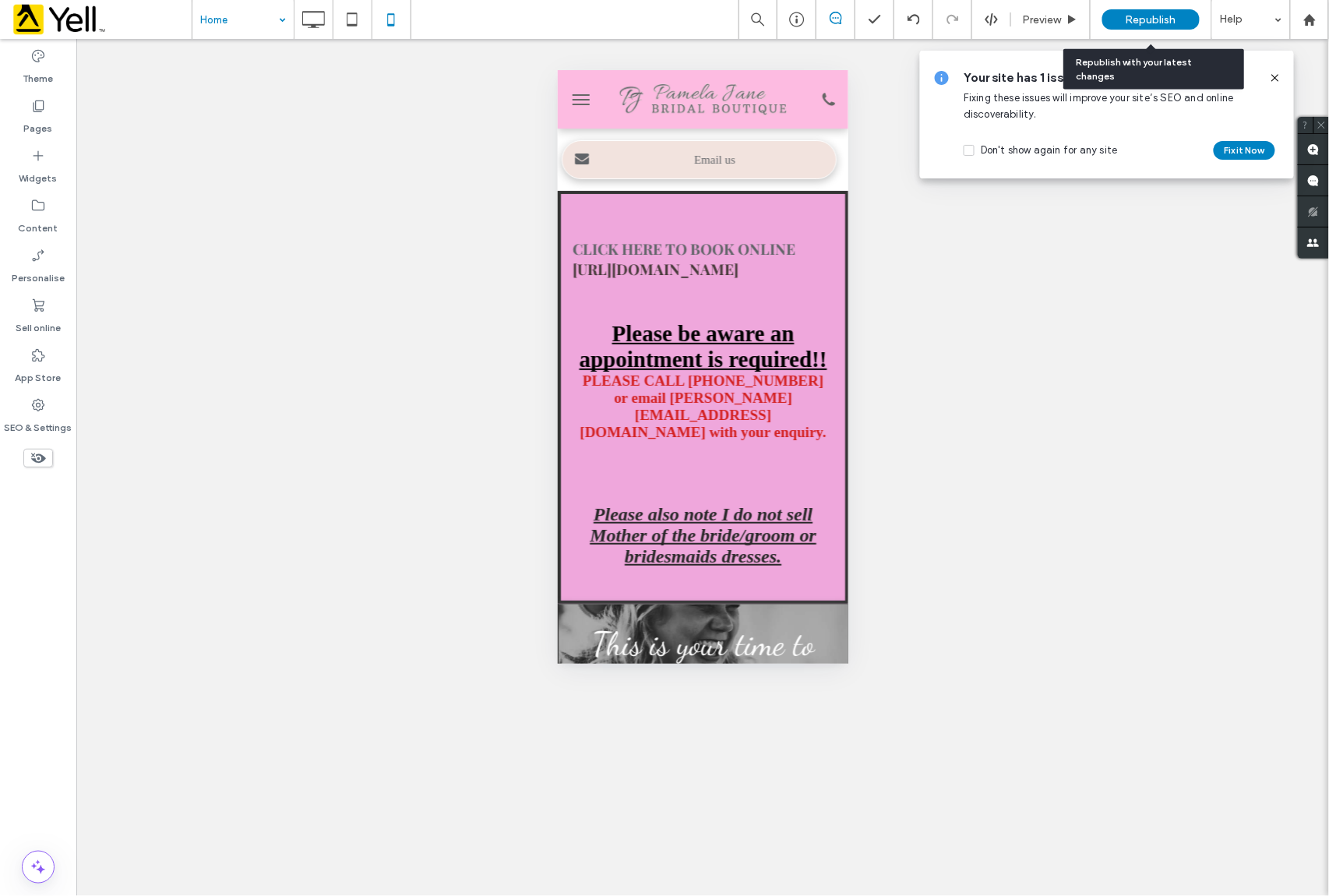
click at [1164, 21] on span "Republish" at bounding box center [1151, 20] width 51 height 13
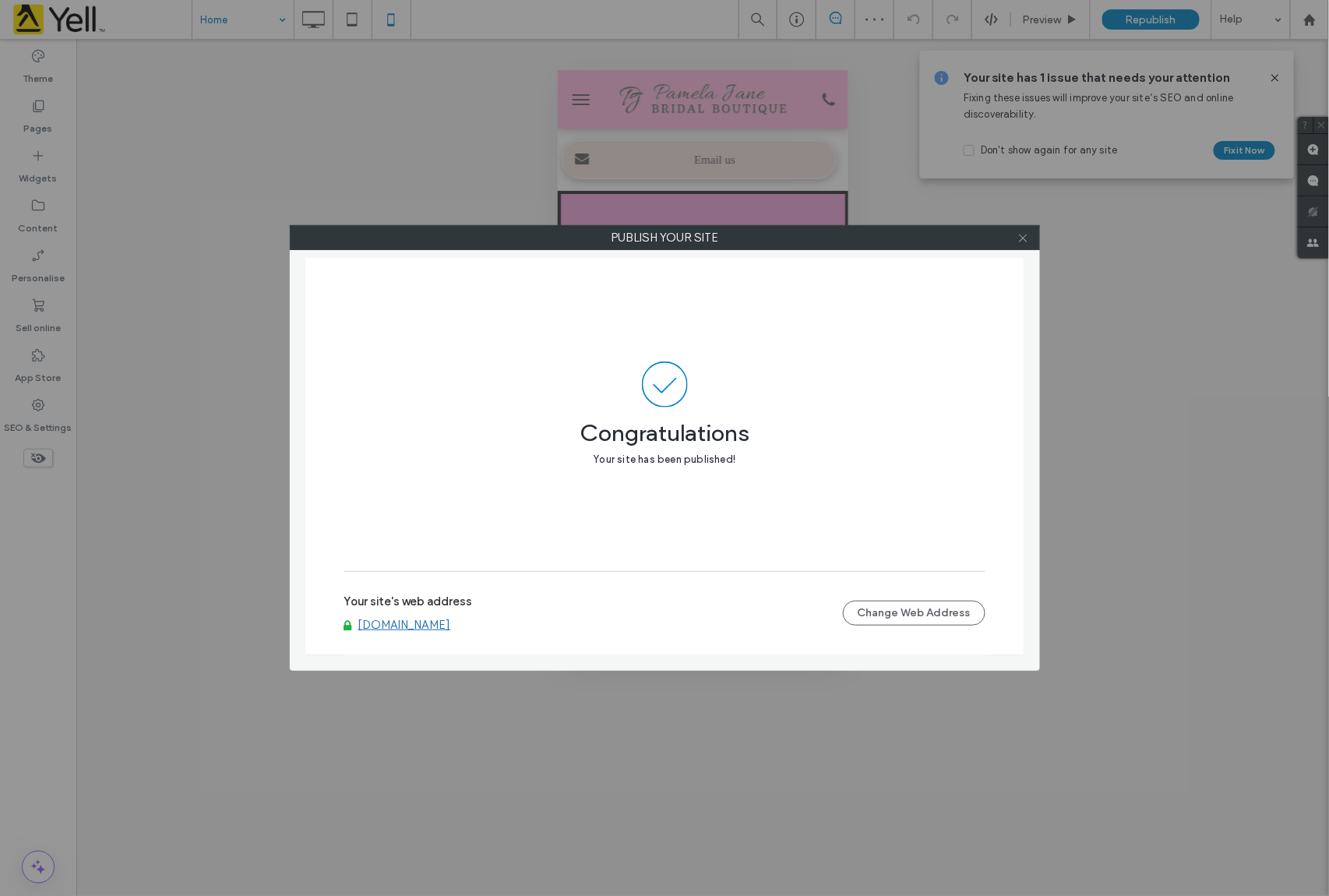
click at [1024, 238] on icon at bounding box center [1024, 238] width 12 height 12
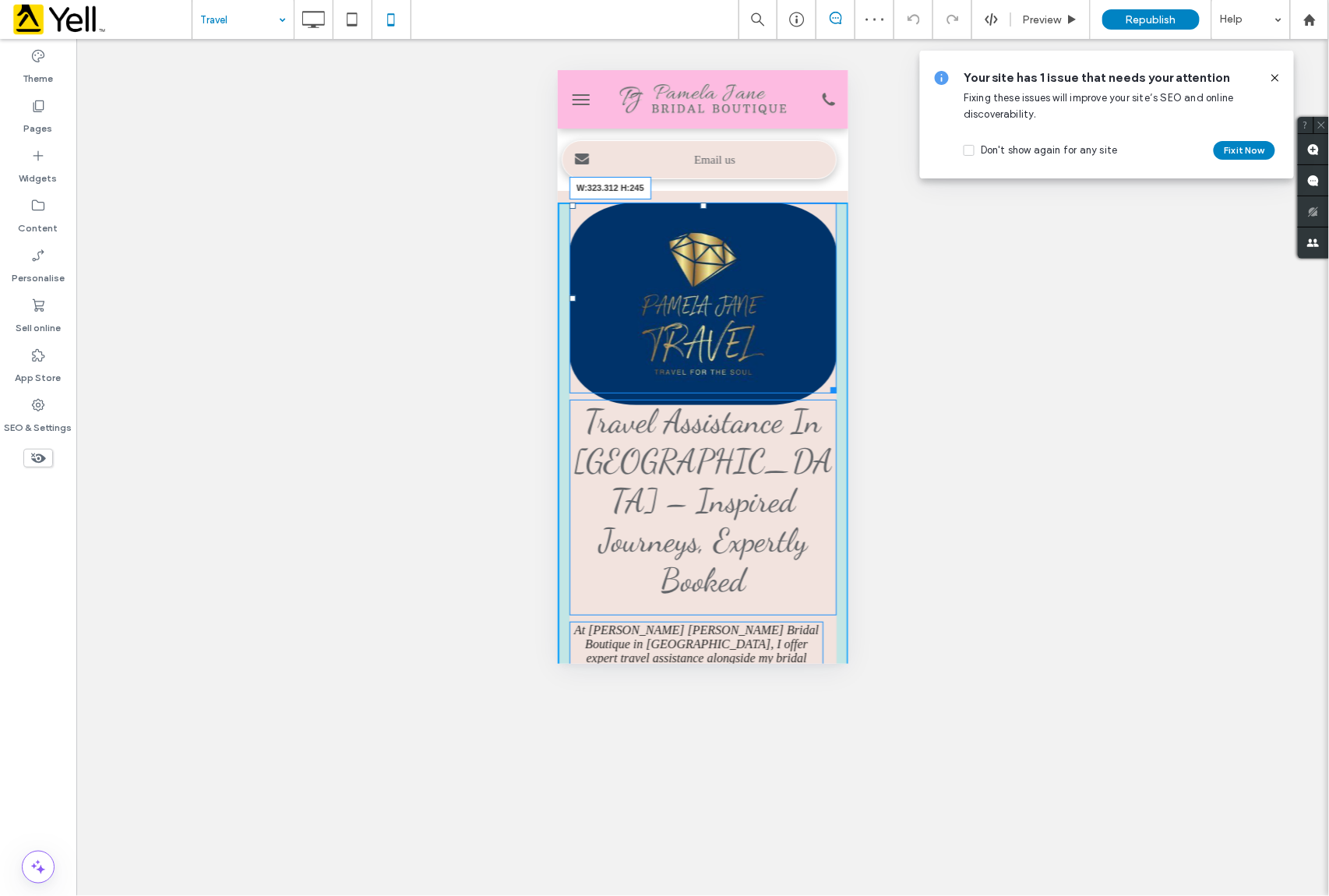
drag, startPoint x: 816, startPoint y: 387, endPoint x: 827, endPoint y: 383, distance: 11.7
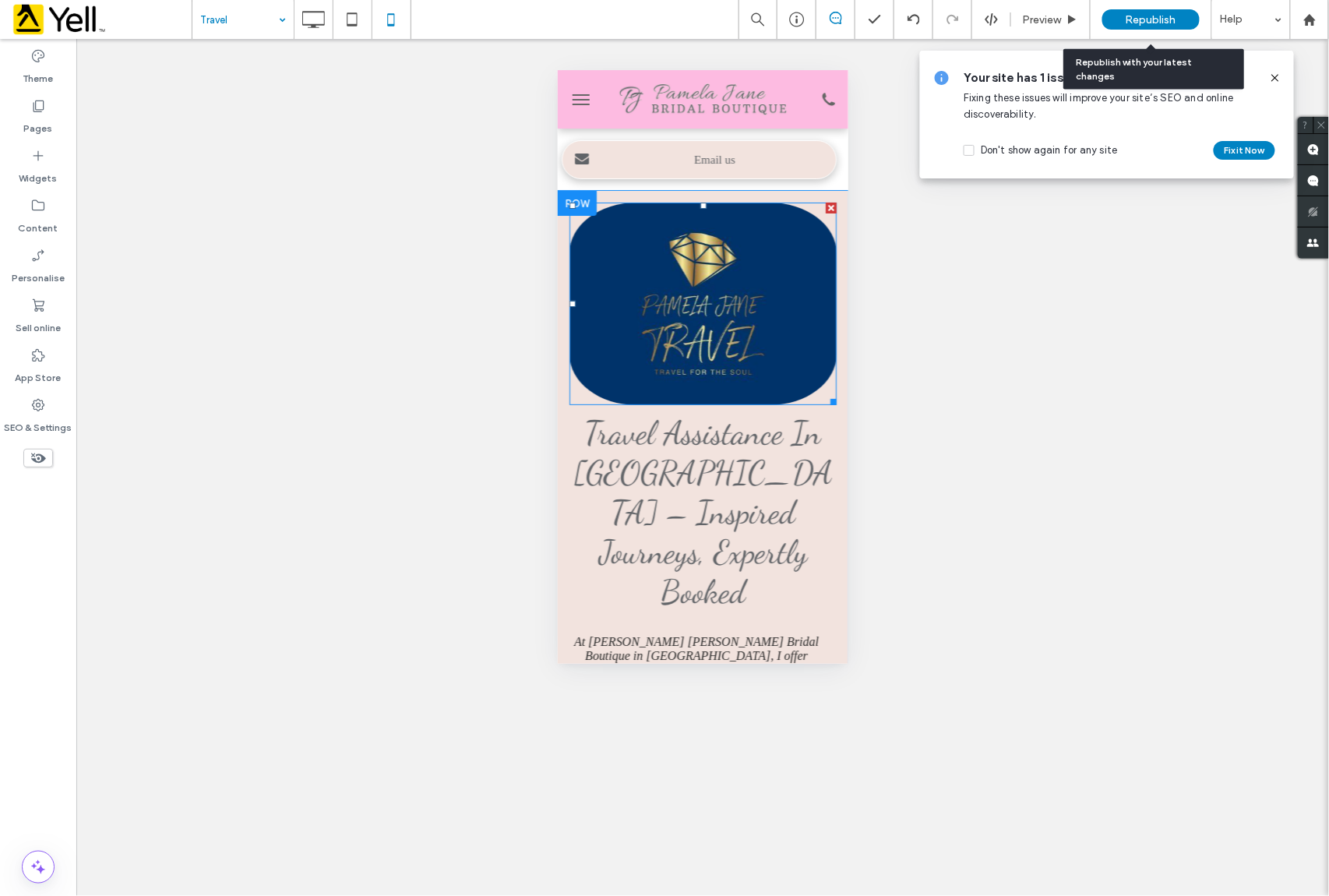
click at [1170, 22] on span "Republish" at bounding box center [1151, 20] width 51 height 13
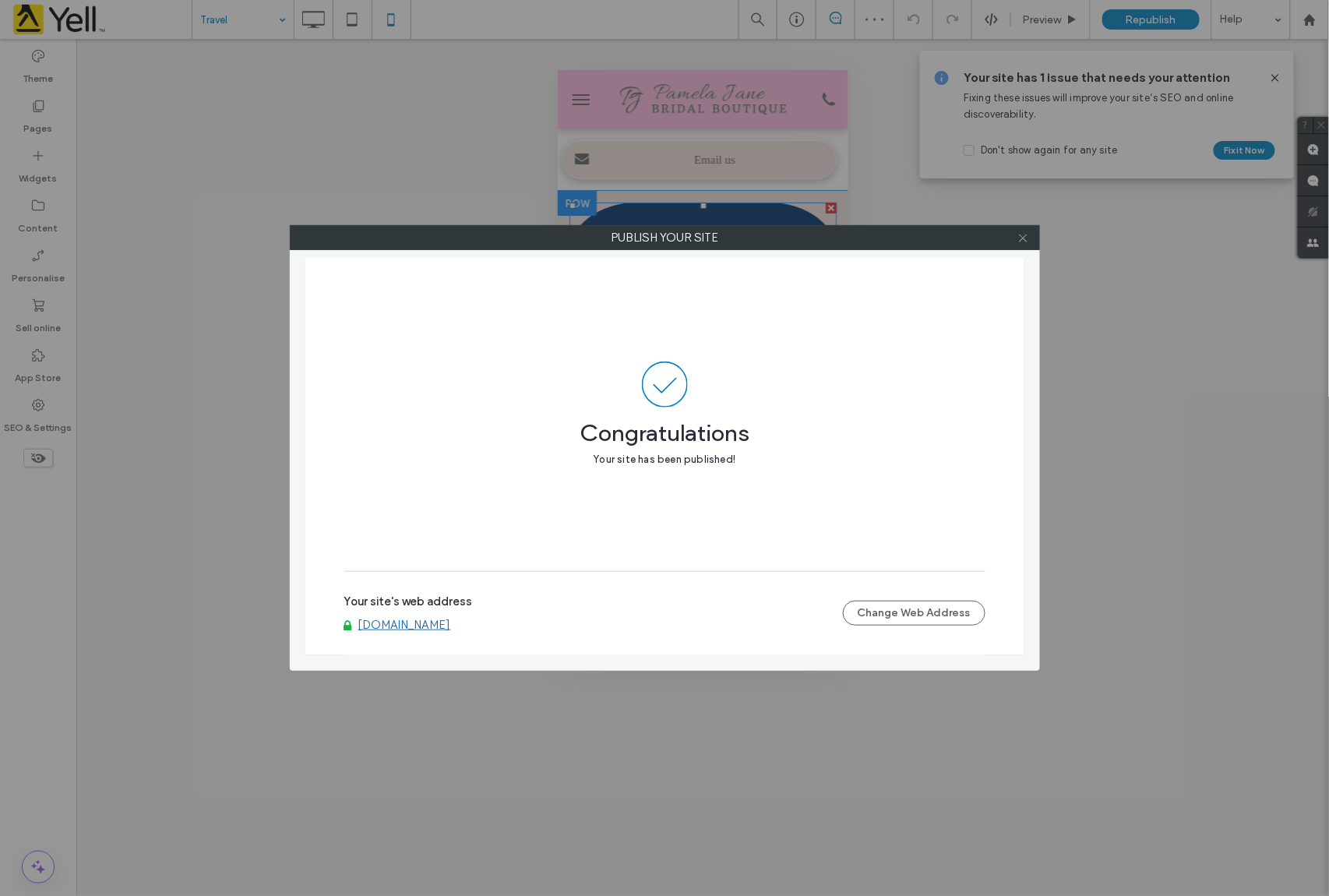
click at [1020, 239] on icon at bounding box center [1024, 238] width 12 height 12
